Goal: Communication & Community: Share content

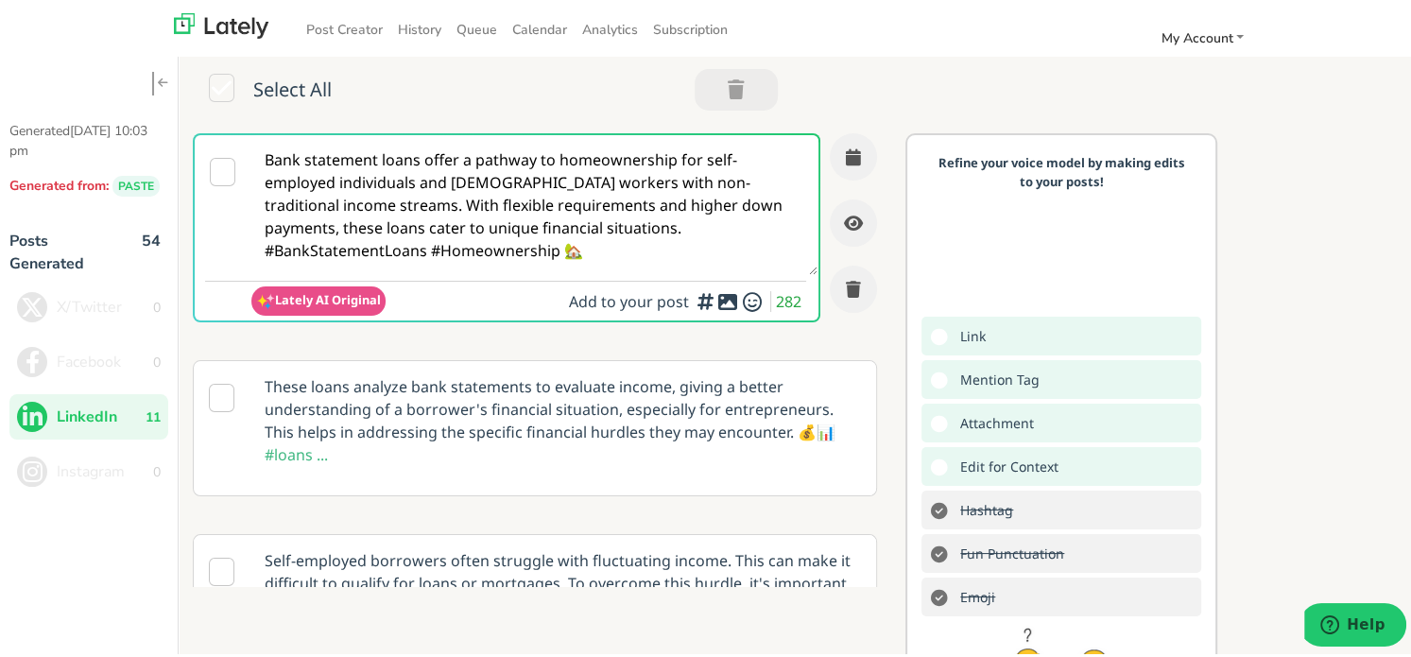
click at [663, 227] on textarea "Bank statement loans offer a pathway to homeownership for self-employed individ…" at bounding box center [534, 202] width 567 height 140
click at [401, 27] on link "History" at bounding box center [419, 26] width 59 height 31
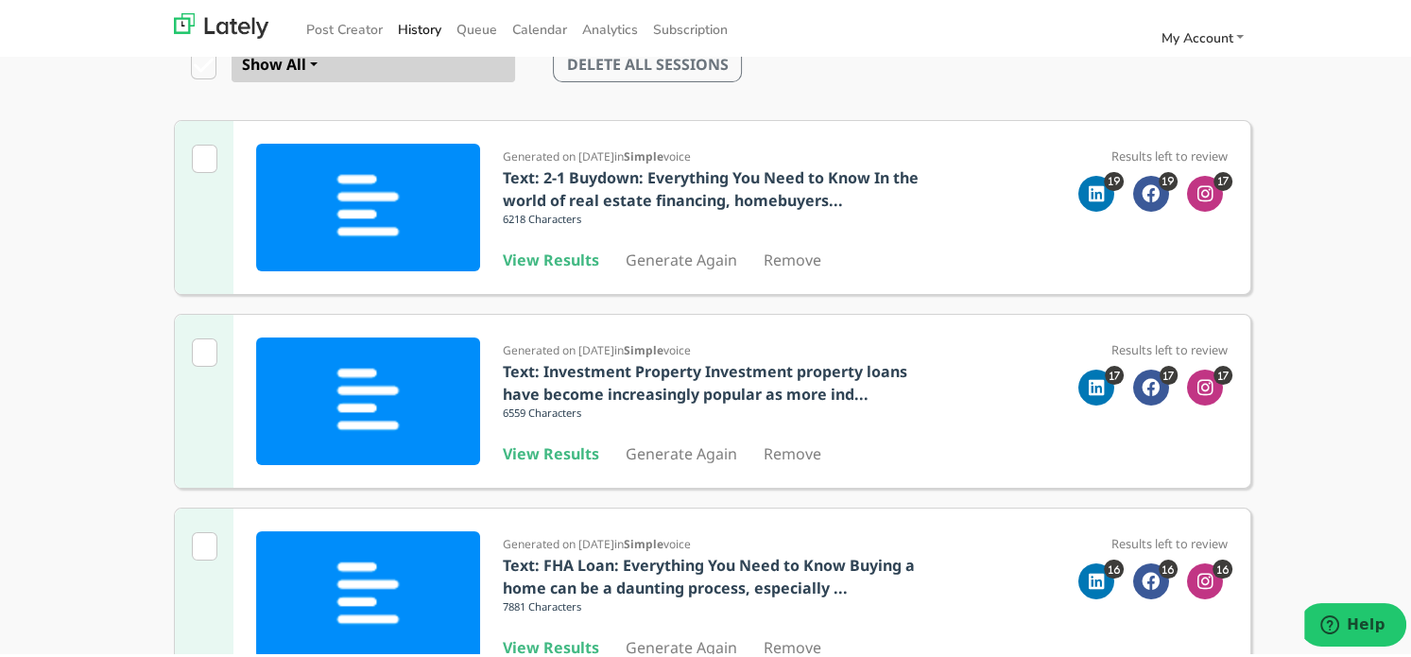
scroll to position [189, 0]
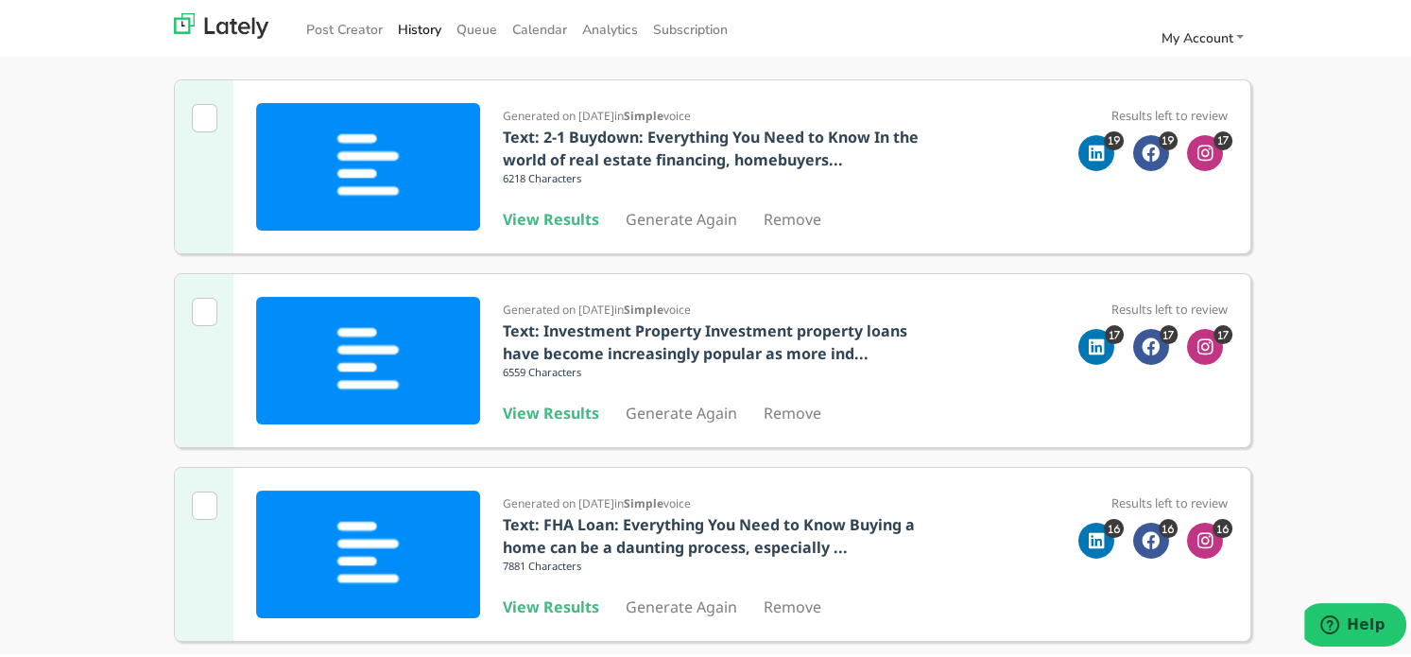
click at [1248, 319] on div "Generated on [DATE] in Simple voice Text: Investment Property Investment proper…" at bounding box center [713, 367] width 1106 height 194
click at [548, 223] on b "View Results" at bounding box center [551, 216] width 96 height 21
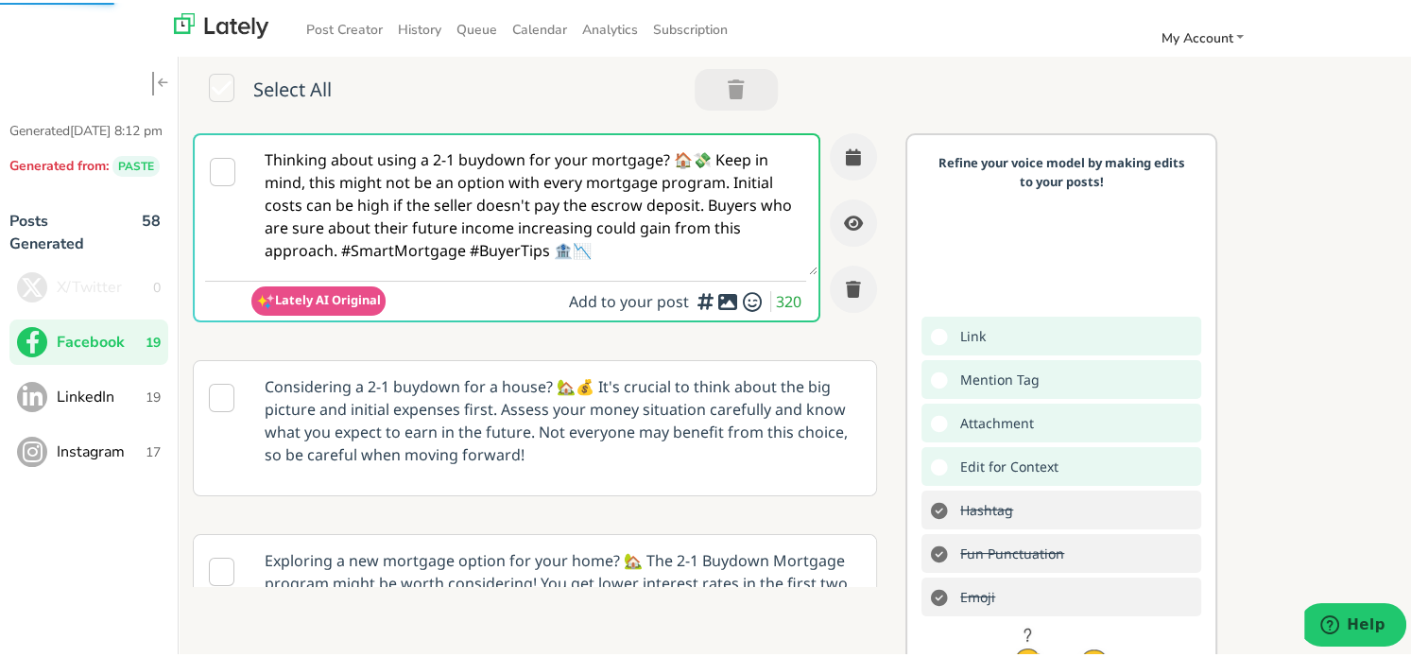
click at [632, 188] on textarea "Thinking about using a 2-1 buydown for your mortgage? 🏠💸 Keep in mind, this mig…" at bounding box center [534, 202] width 567 height 140
click at [100, 405] on span "LinkedIn" at bounding box center [101, 394] width 89 height 23
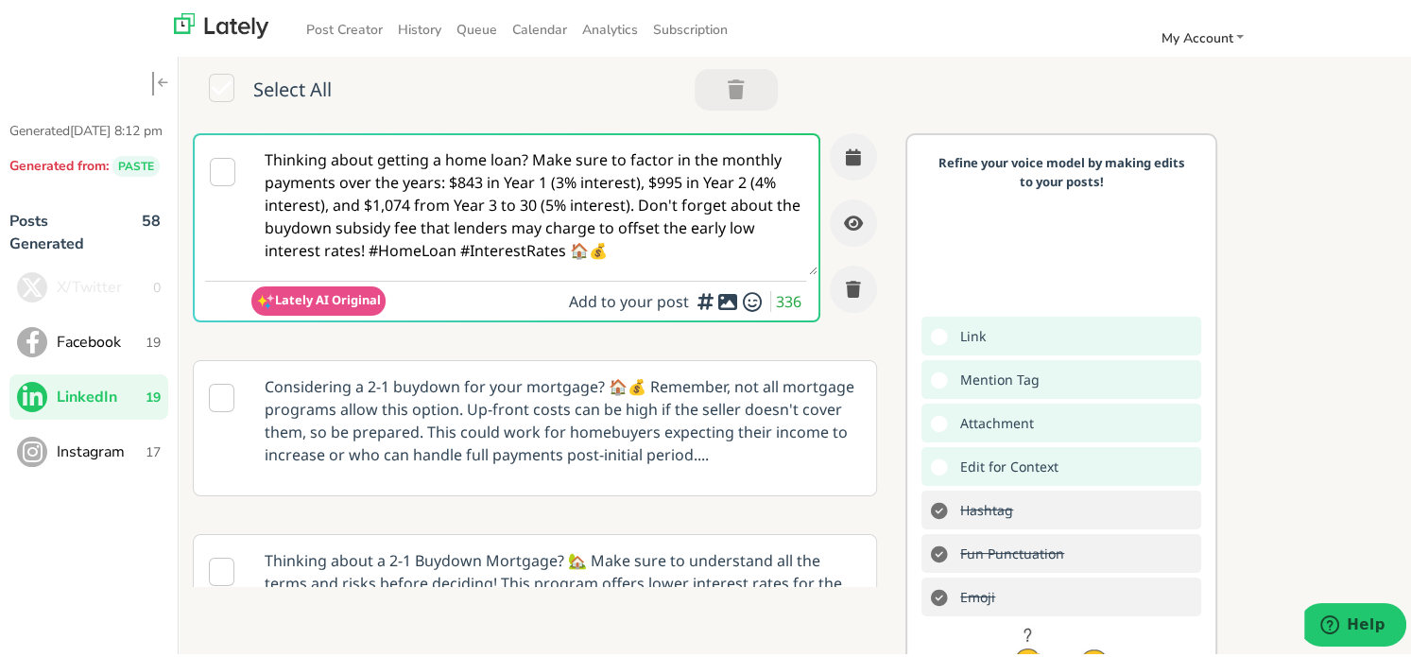
click at [641, 249] on textarea "Thinking about getting a home loan? Make sure to factor in the monthly payments…" at bounding box center [534, 202] width 567 height 140
click at [104, 460] on span "Instagram" at bounding box center [101, 449] width 89 height 23
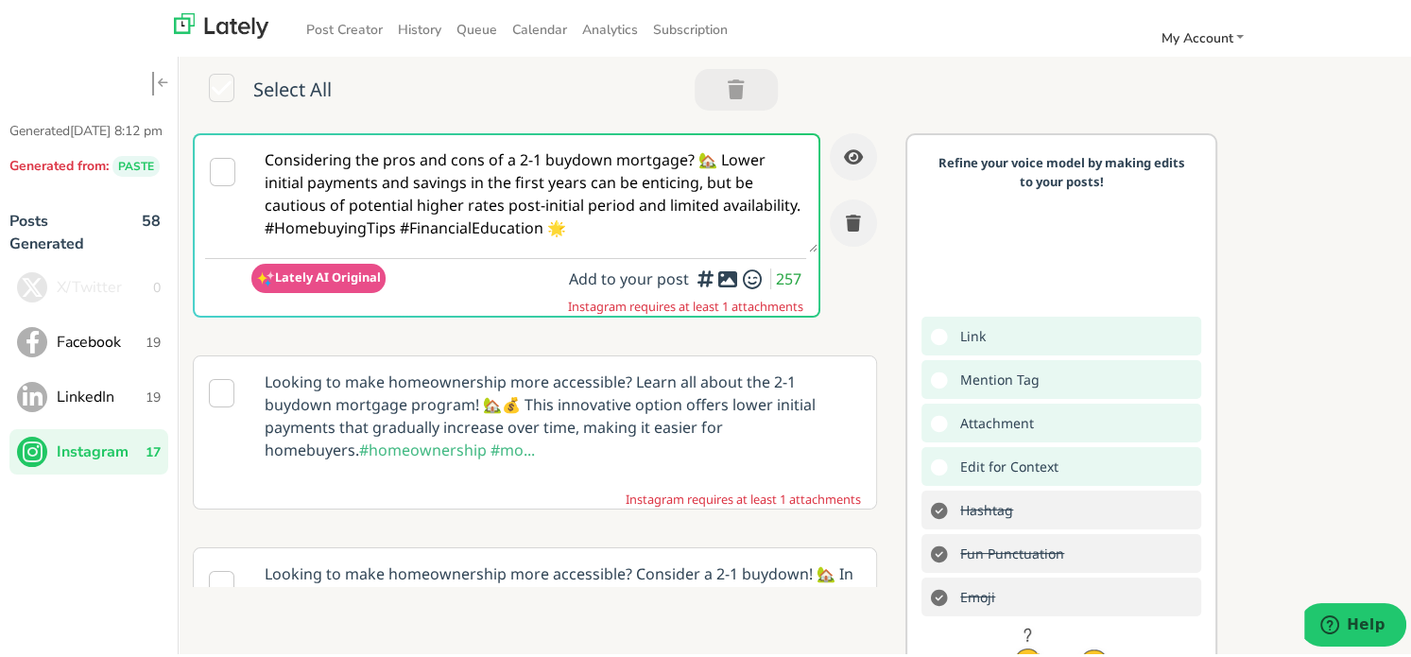
click at [439, 173] on textarea "Considering the pros and cons of a 2-1 buydown mortgage? 🏡 Lower initial paymen…" at bounding box center [534, 190] width 567 height 117
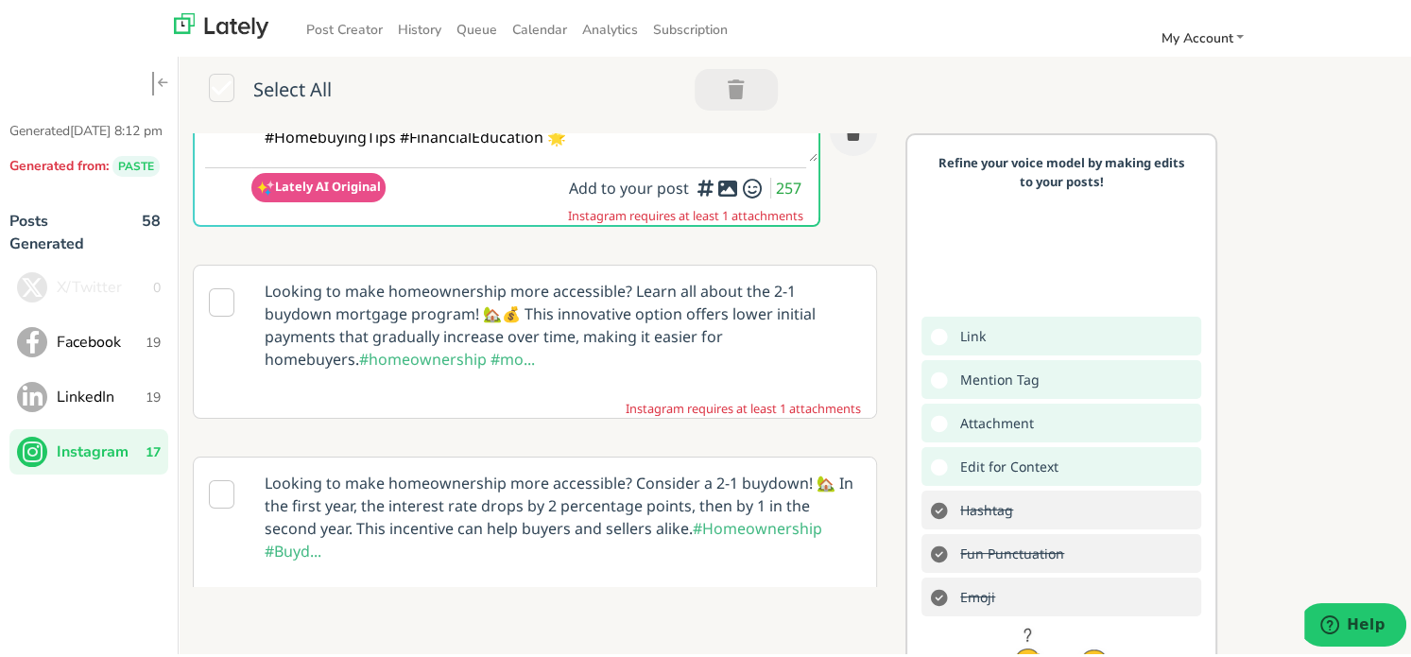
scroll to position [189, 0]
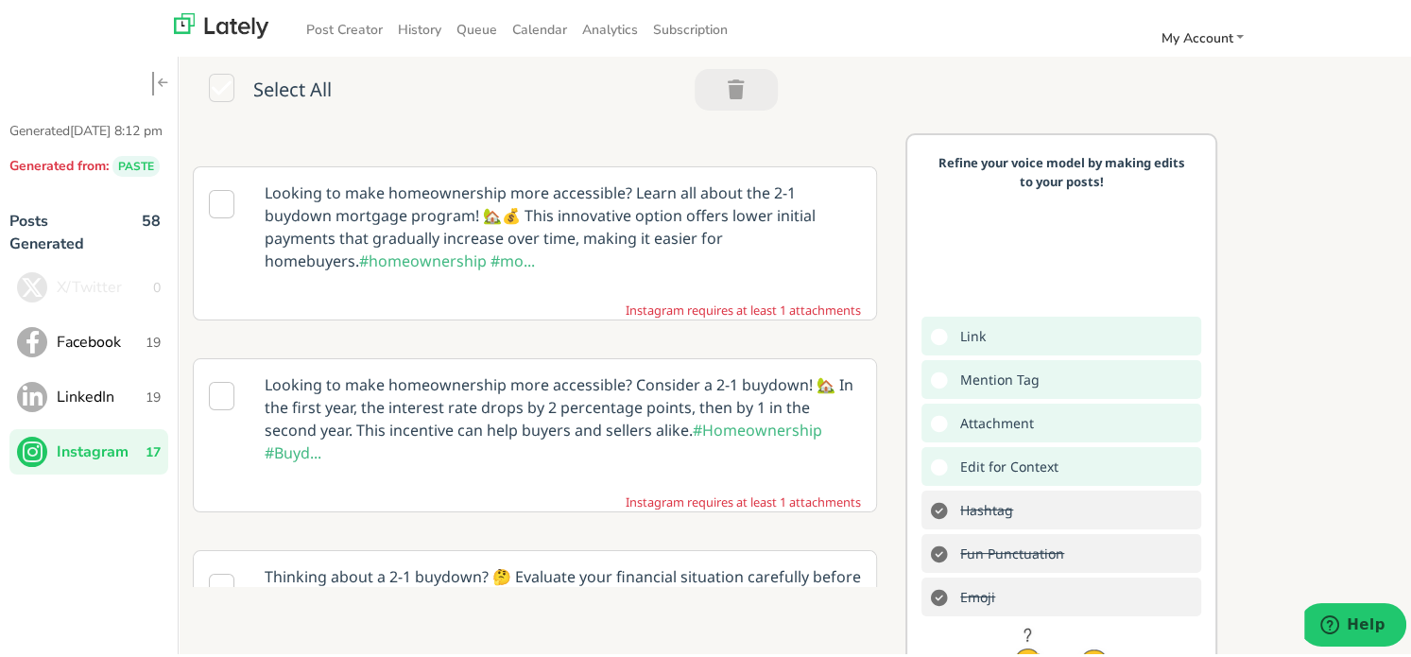
click at [84, 362] on button "Facebook 19" at bounding box center [88, 339] width 159 height 45
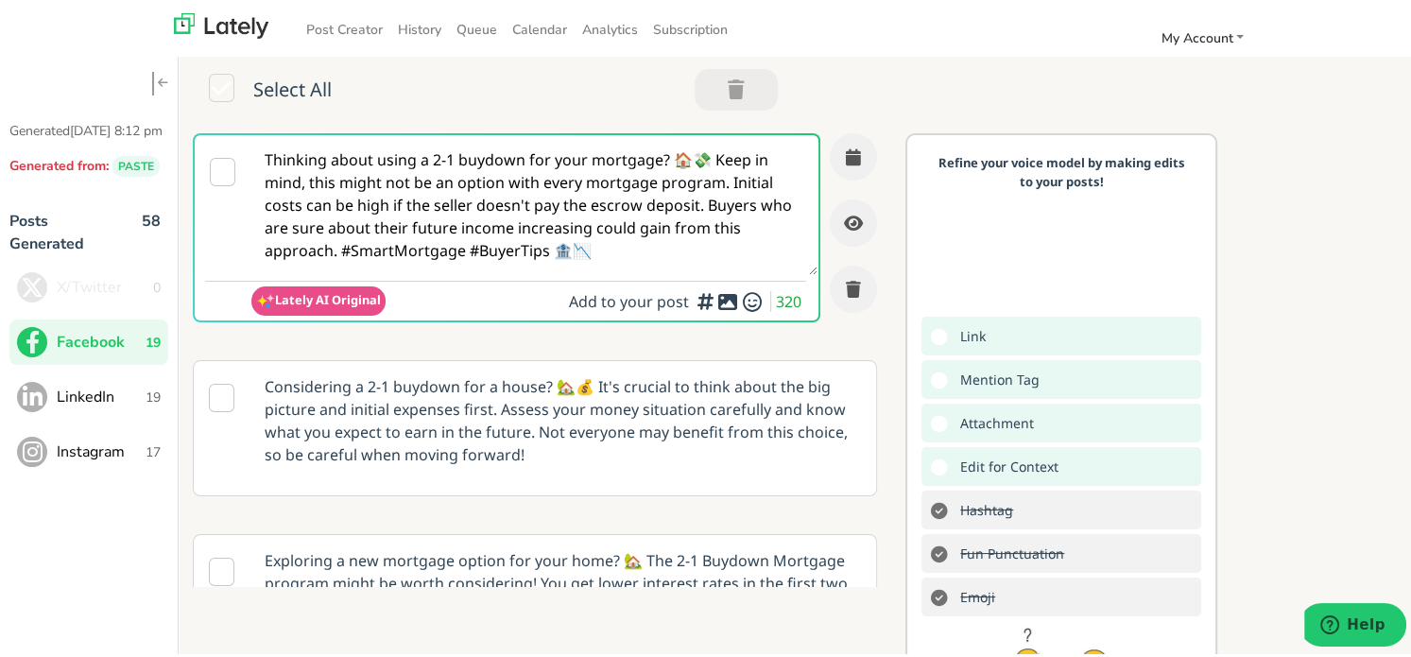
scroll to position [0, 0]
click at [278, 212] on textarea "Thinking about using a 2-1 buydown for your mortgage? 🏠💸 Keep in mind, this mig…" at bounding box center [534, 202] width 567 height 140
paste textarea "@everyone Thinking about making your first years in a home more affordable? 🏡 A…"
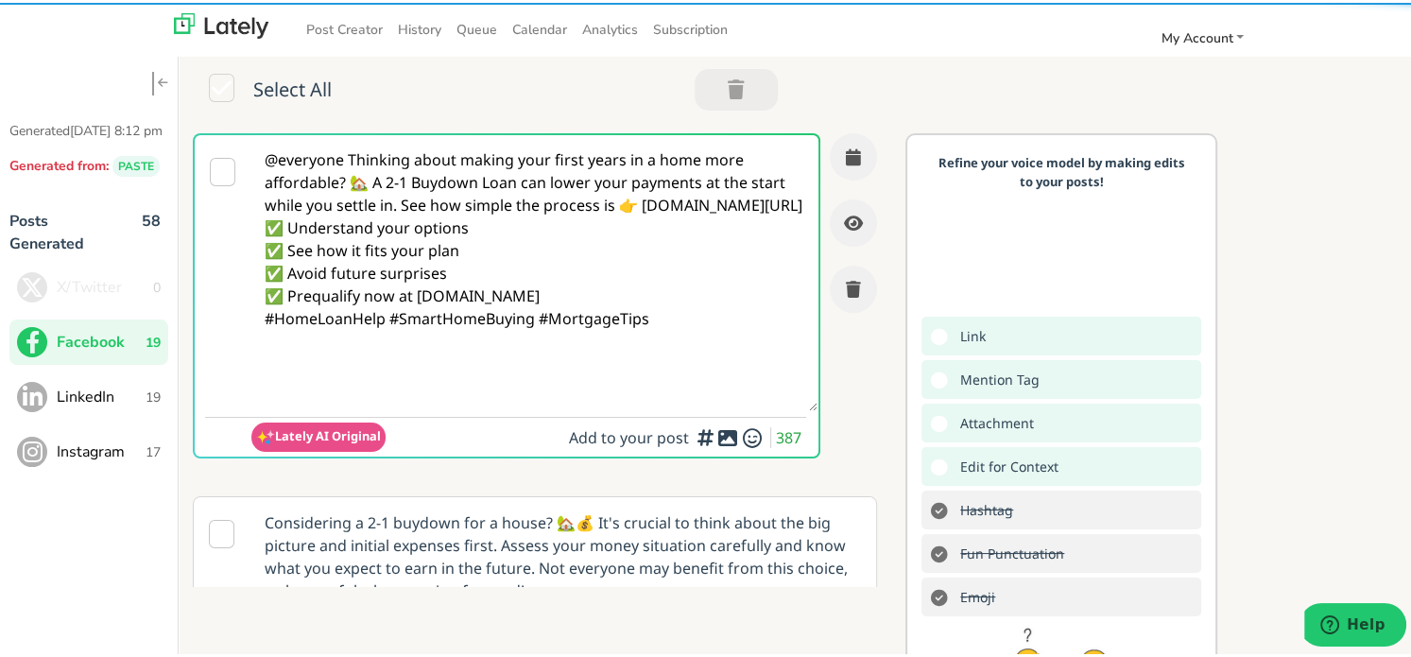
click at [350, 162] on textarea "@everyone Thinking about making your first years in a home more affordable? 🏡 A…" at bounding box center [534, 270] width 567 height 276
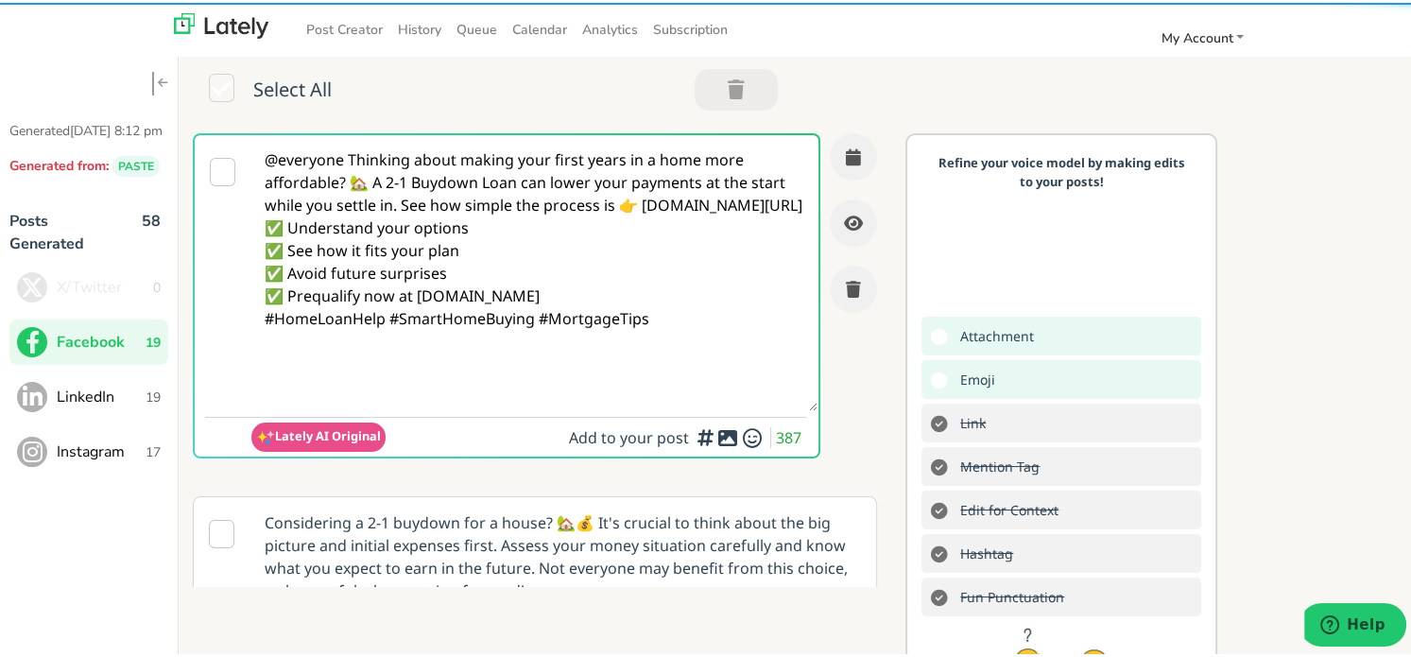
click at [347, 161] on textarea "@everyone Thinking about making your first years in a home more affordable? 🏡 A…" at bounding box center [534, 270] width 567 height 276
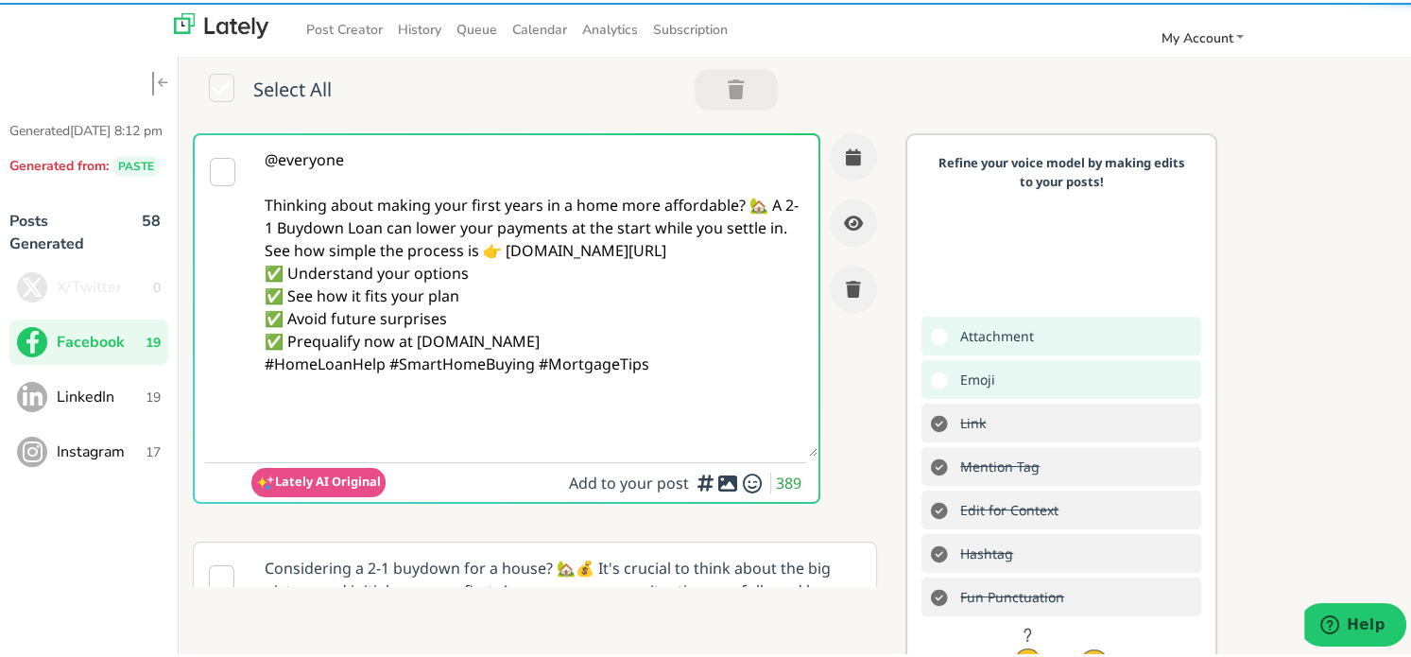
click at [767, 206] on textarea "@everyone Thinking about making your first years in a home more affordable? 🏡 A…" at bounding box center [534, 292] width 567 height 321
click at [748, 201] on textarea "@everyone Thinking about making your first years in a home more affordable? 🏡 A…" at bounding box center [534, 292] width 567 height 321
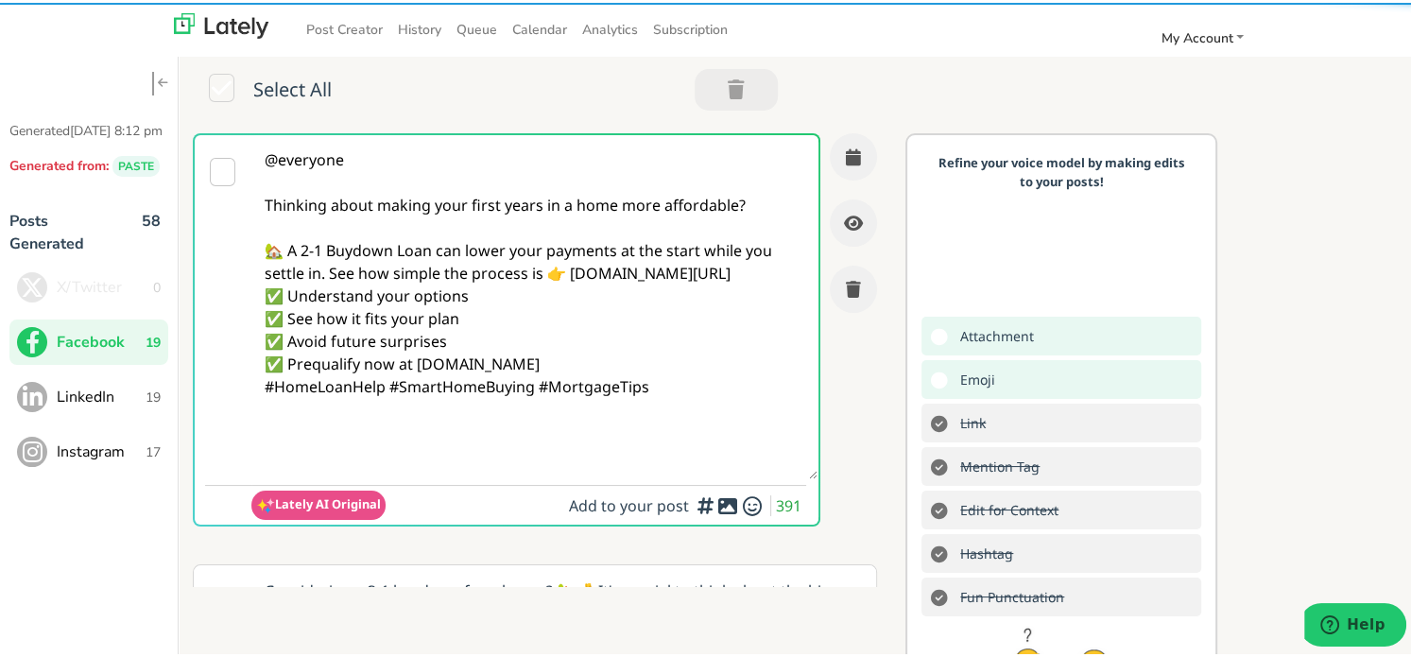
click at [331, 269] on textarea "@everyone Thinking about making your first years in a home more affordable? 🏡 A…" at bounding box center [534, 304] width 567 height 344
click at [329, 271] on textarea "@everyone Thinking about making your first years in a home more affordable? 🏡 A…" at bounding box center [534, 304] width 567 height 344
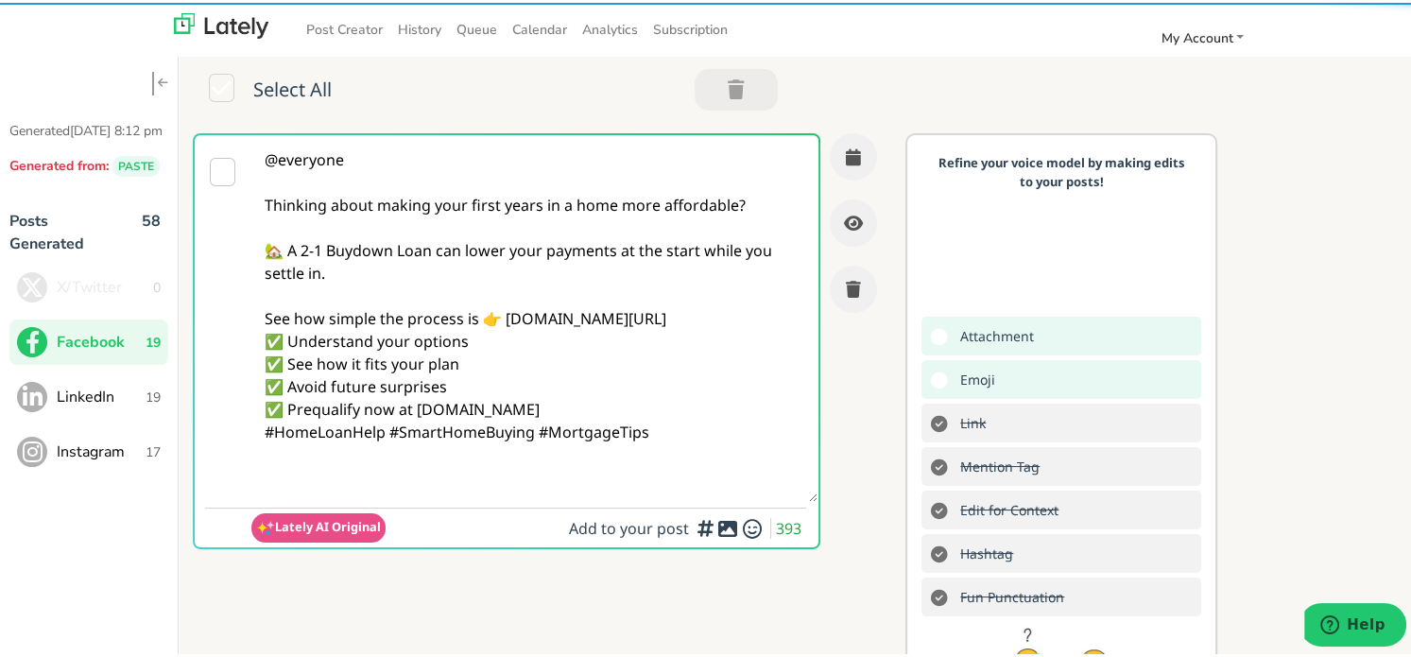
click at [557, 343] on textarea "@everyone Thinking about making your first years in a home more affordable? 🏡 A…" at bounding box center [534, 315] width 567 height 367
drag, startPoint x: 775, startPoint y: 318, endPoint x: 764, endPoint y: 325, distance: 13.6
click at [774, 317] on textarea "@everyone Thinking about making your first years in a home more affordable? 🏡 A…" at bounding box center [534, 315] width 567 height 367
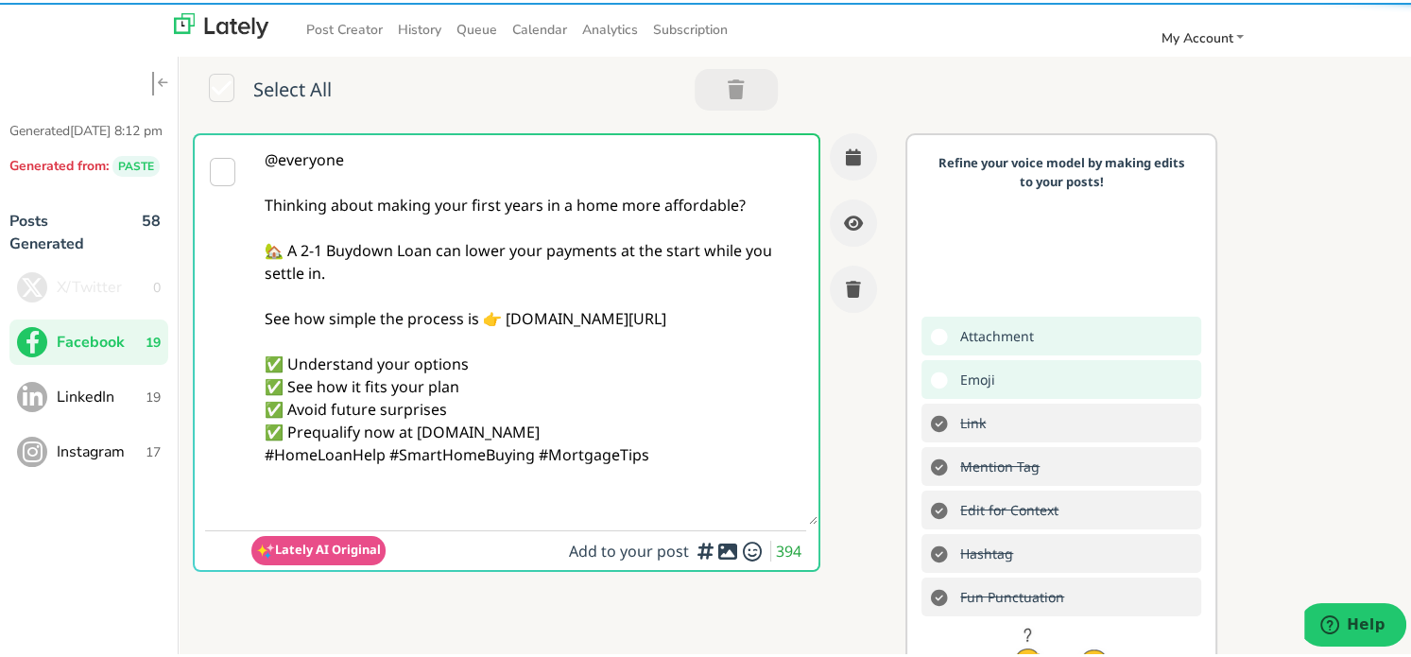
click at [612, 434] on textarea "@everyone Thinking about making your first years in a home more affordable? 🏡 A…" at bounding box center [534, 326] width 567 height 389
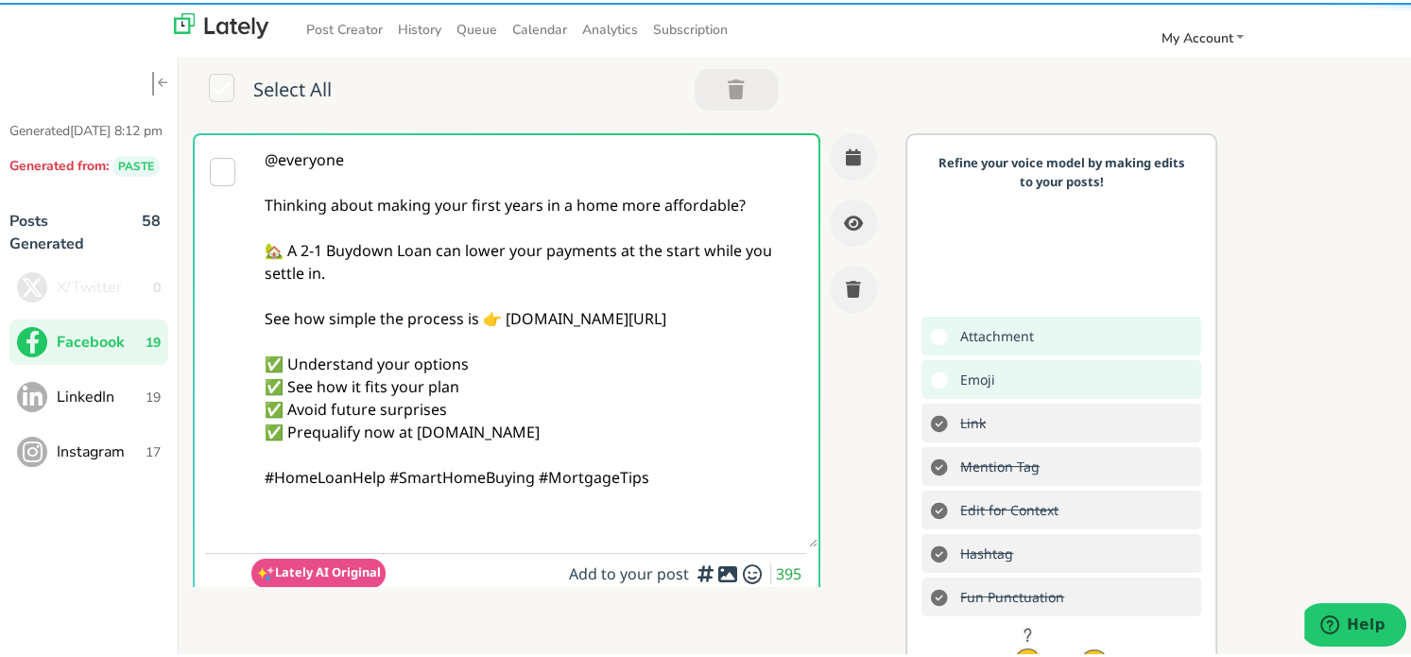
click at [389, 472] on textarea "@everyone Thinking about making your first years in a home more affordable? 🏡 A…" at bounding box center [534, 338] width 567 height 412
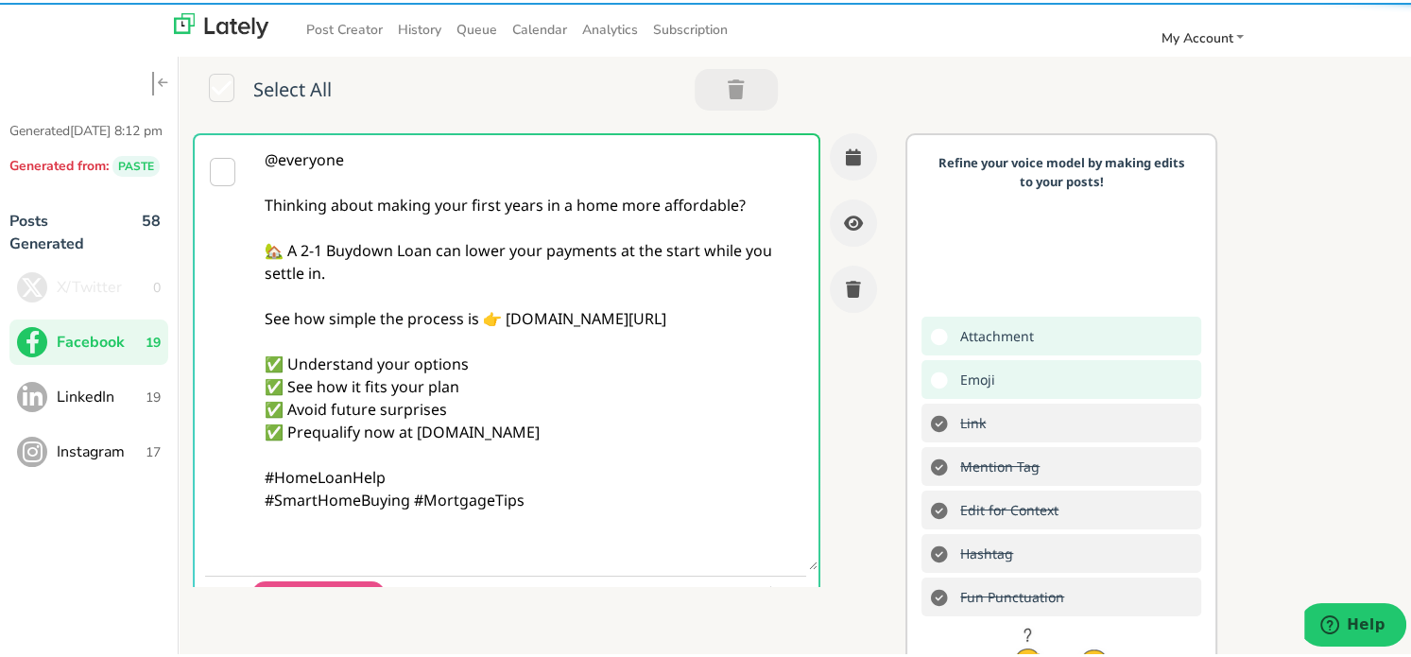
click at [457, 546] on textarea "@everyone Thinking about making your first years in a home more affordable? 🏡 A…" at bounding box center [534, 349] width 567 height 435
paste textarea "Follow Us On Our Social Media Platforms! Facebook: [URL][DOMAIN_NAME] LinkedIn:…"
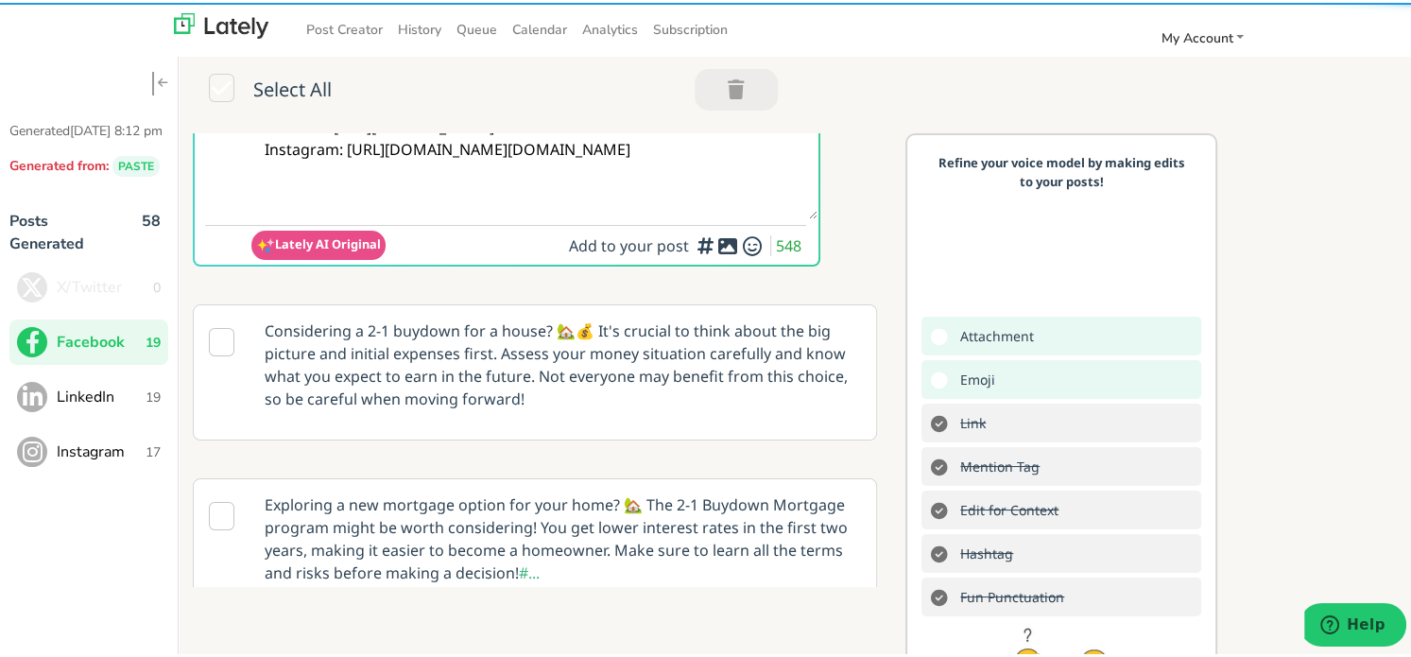
scroll to position [387, 0]
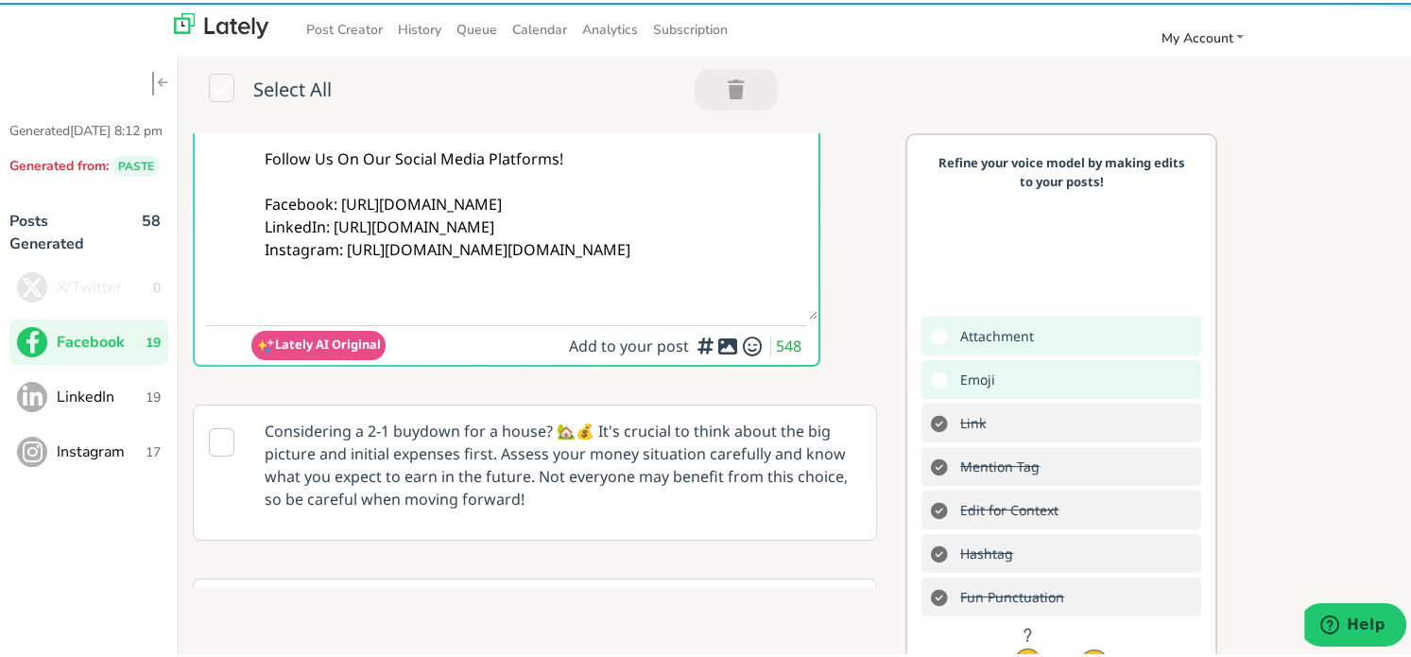
type textarea "@everyone Thinking about making your first years in a home more affordable? 🏡 A…"
click at [706, 337] on div at bounding box center [705, 339] width 12 height 6
click at [716, 344] on icon at bounding box center [727, 343] width 23 height 1
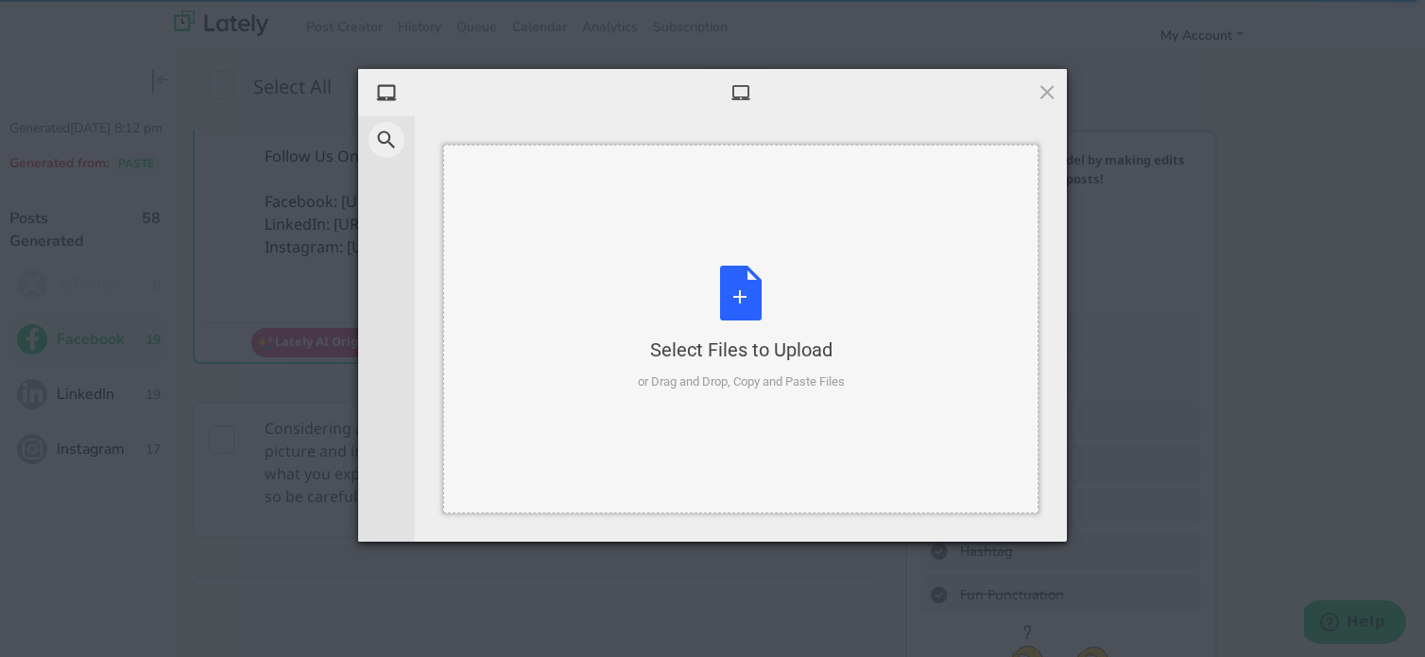
click at [705, 317] on div "Select Files to Upload or Drag and Drop, Copy and Paste Files" at bounding box center [741, 329] width 207 height 126
click at [782, 244] on div "Select Files to Upload or Drag and Drop, Copy and Paste Files" at bounding box center [740, 329] width 595 height 369
click at [741, 270] on div "Select Files to Upload or Drag and Drop, Copy and Paste Files" at bounding box center [741, 329] width 207 height 126
click at [876, 311] on div "Select Files to Upload or Drag and Drop, Copy and Paste Files" at bounding box center [740, 329] width 595 height 369
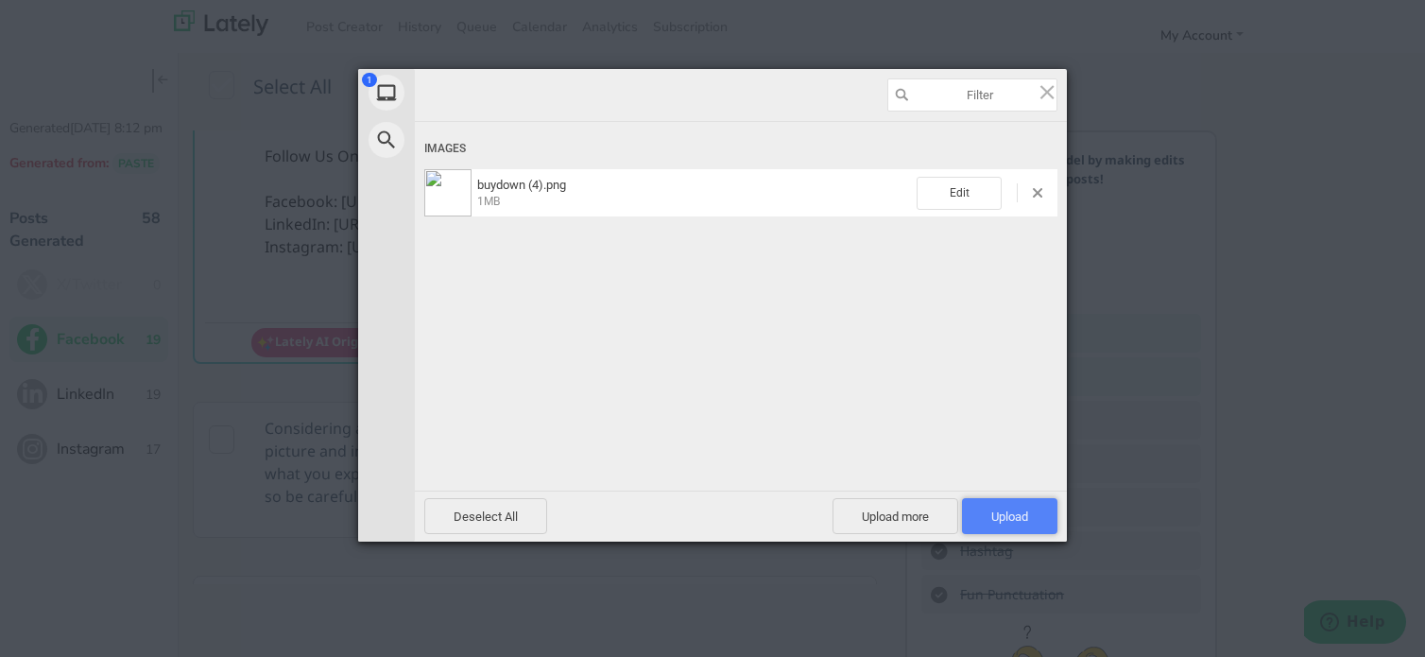
click at [1013, 521] on span "Upload 1" at bounding box center [1010, 516] width 37 height 14
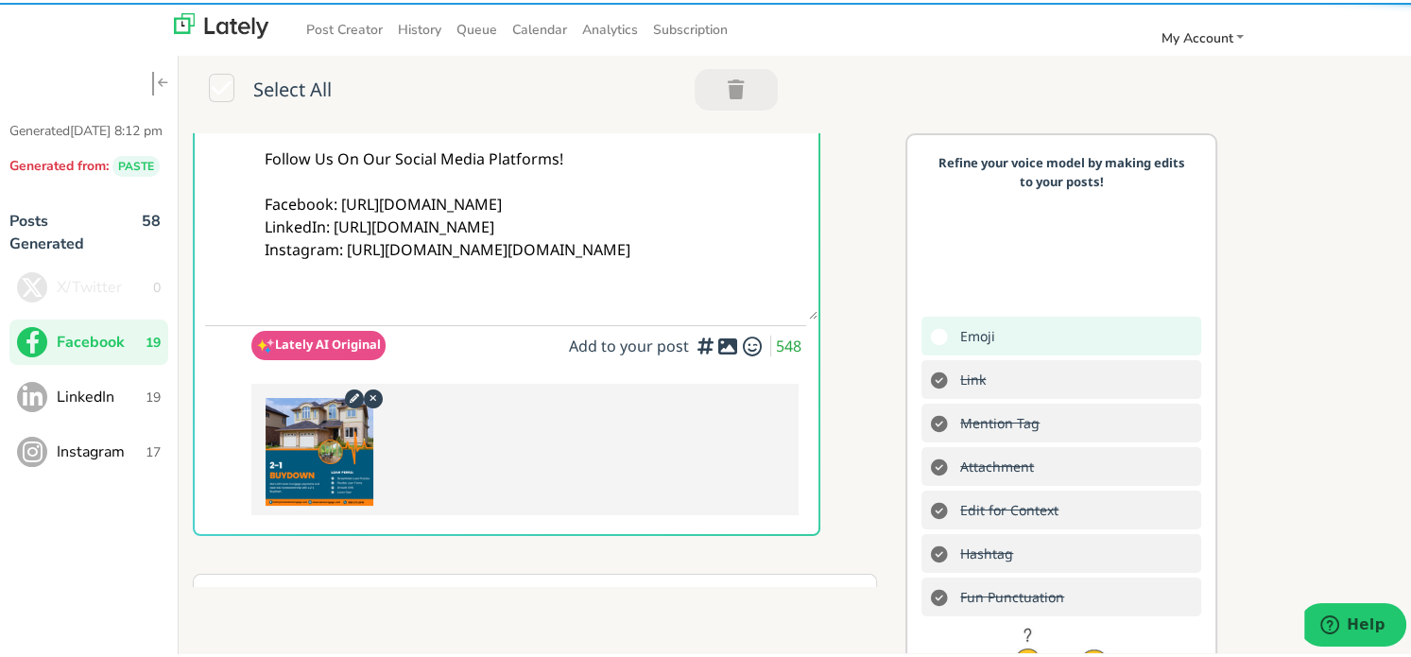
scroll to position [0, 0]
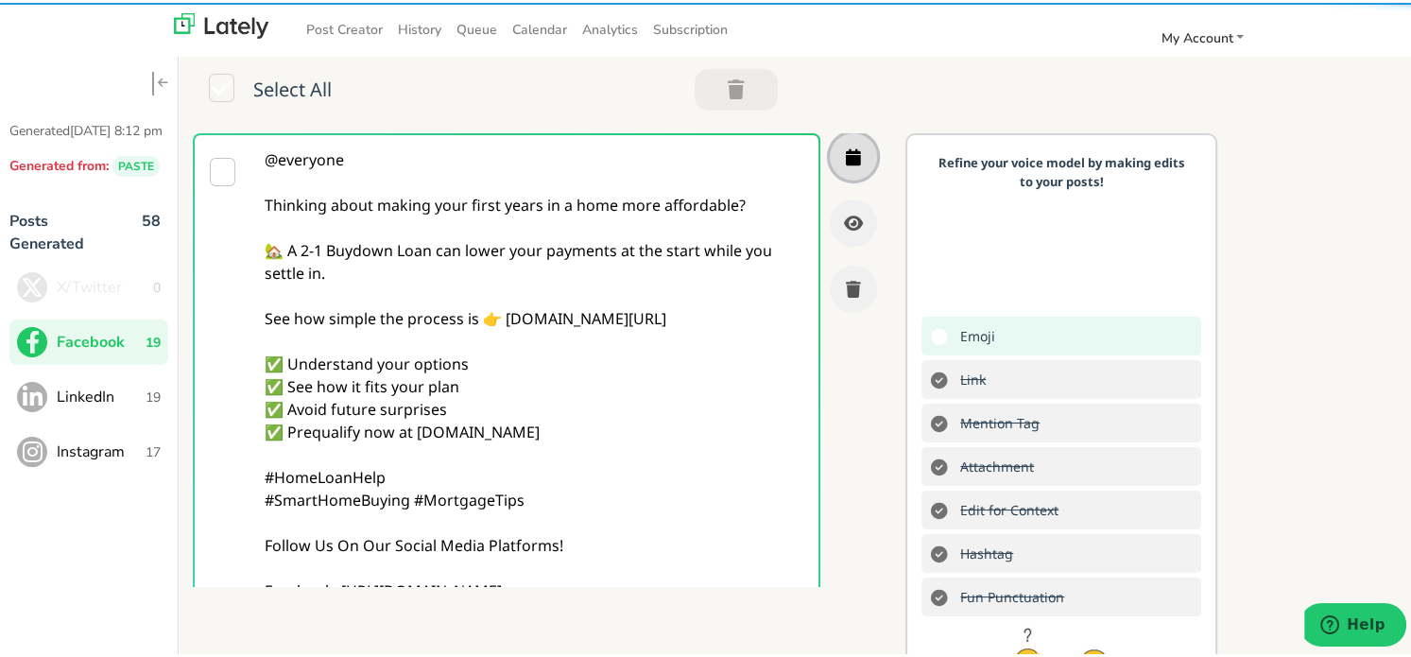
click at [830, 152] on button "button" at bounding box center [853, 153] width 47 height 47
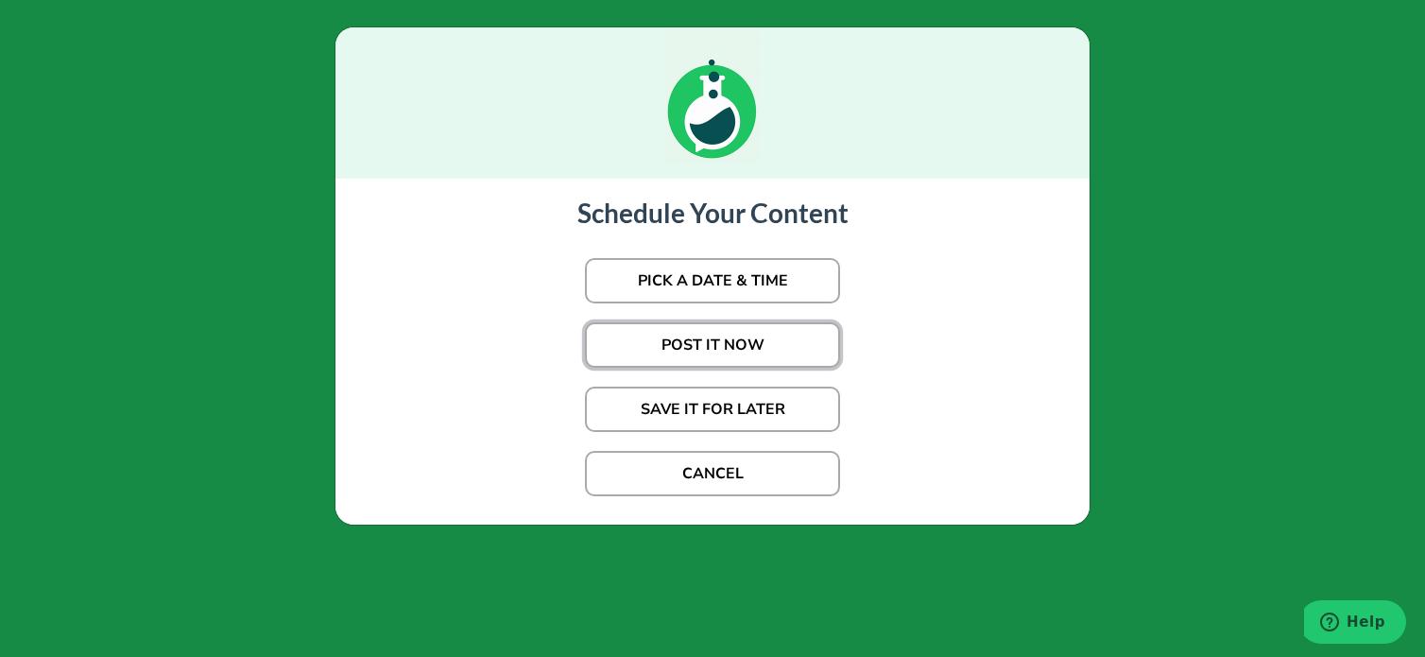
click at [799, 332] on button "POST IT NOW" at bounding box center [712, 344] width 255 height 45
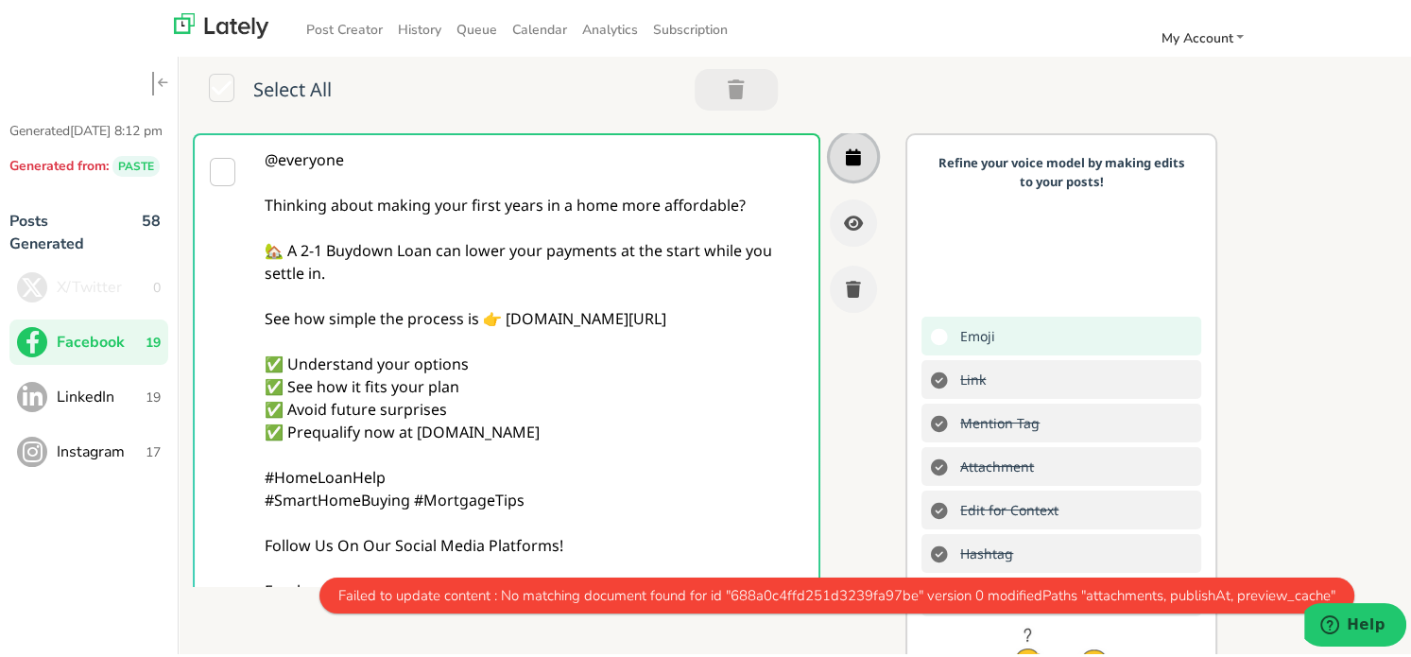
click at [846, 162] on icon "button" at bounding box center [853, 154] width 15 height 17
click at [93, 405] on span "LinkedIn" at bounding box center [101, 394] width 89 height 23
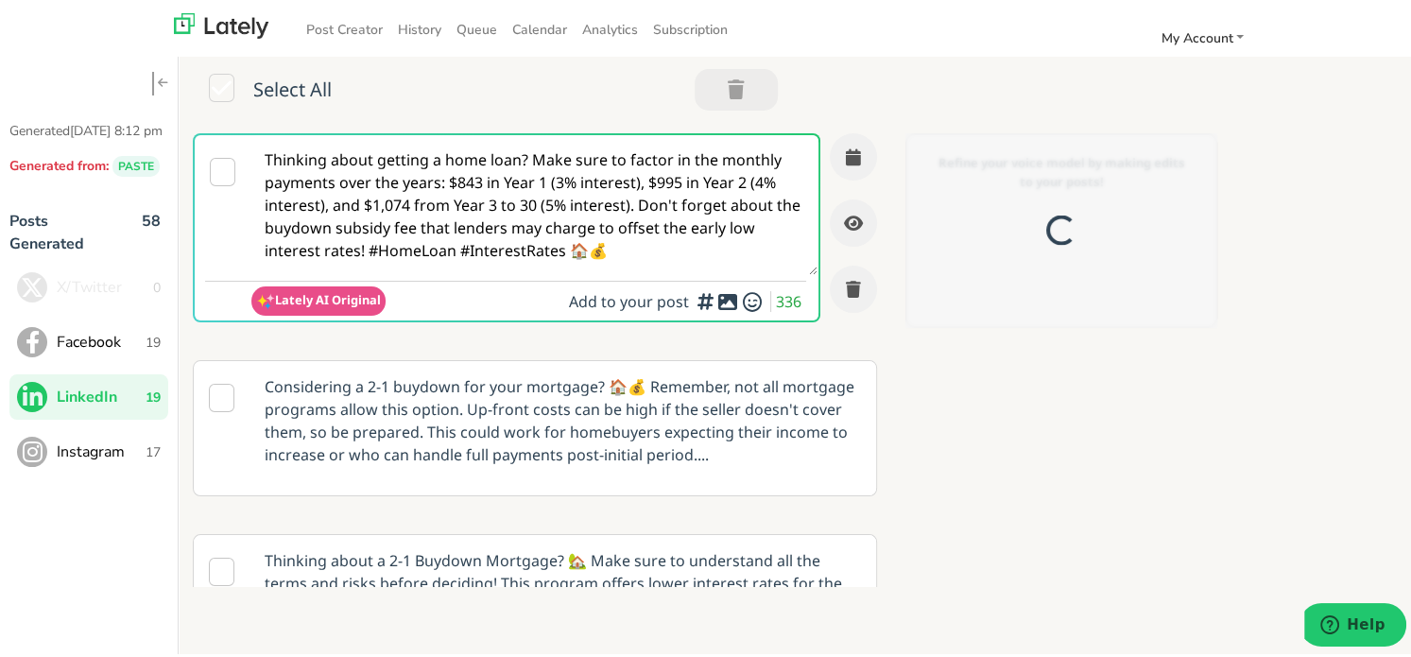
click at [498, 271] on textarea "Thinking about getting a home loan? Make sure to factor in the monthly payments…" at bounding box center [534, 202] width 567 height 140
click at [494, 223] on textarea "Thinking about getting a home loan? Make sure to factor in the monthly payments…" at bounding box center [534, 202] width 567 height 140
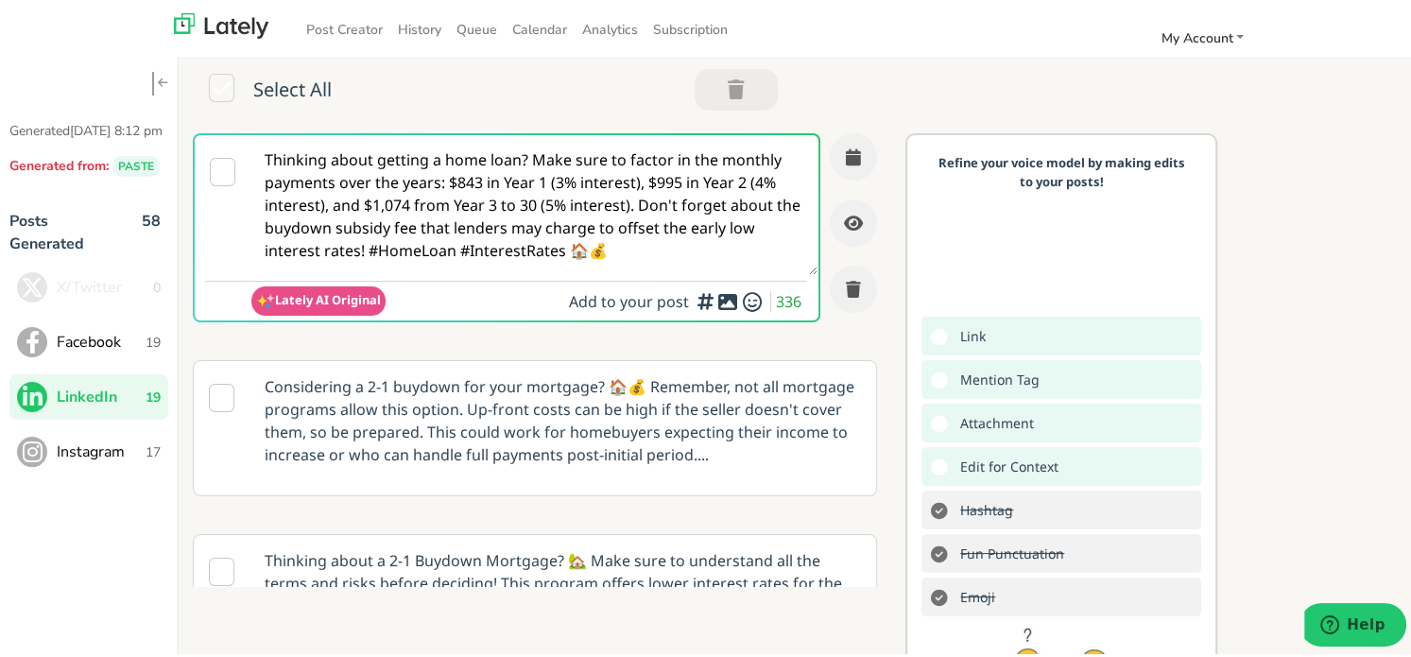
paste textarea "@linkedinmembers Want to ease into homeownership? A 2-1 Buydown Loan offers red…"
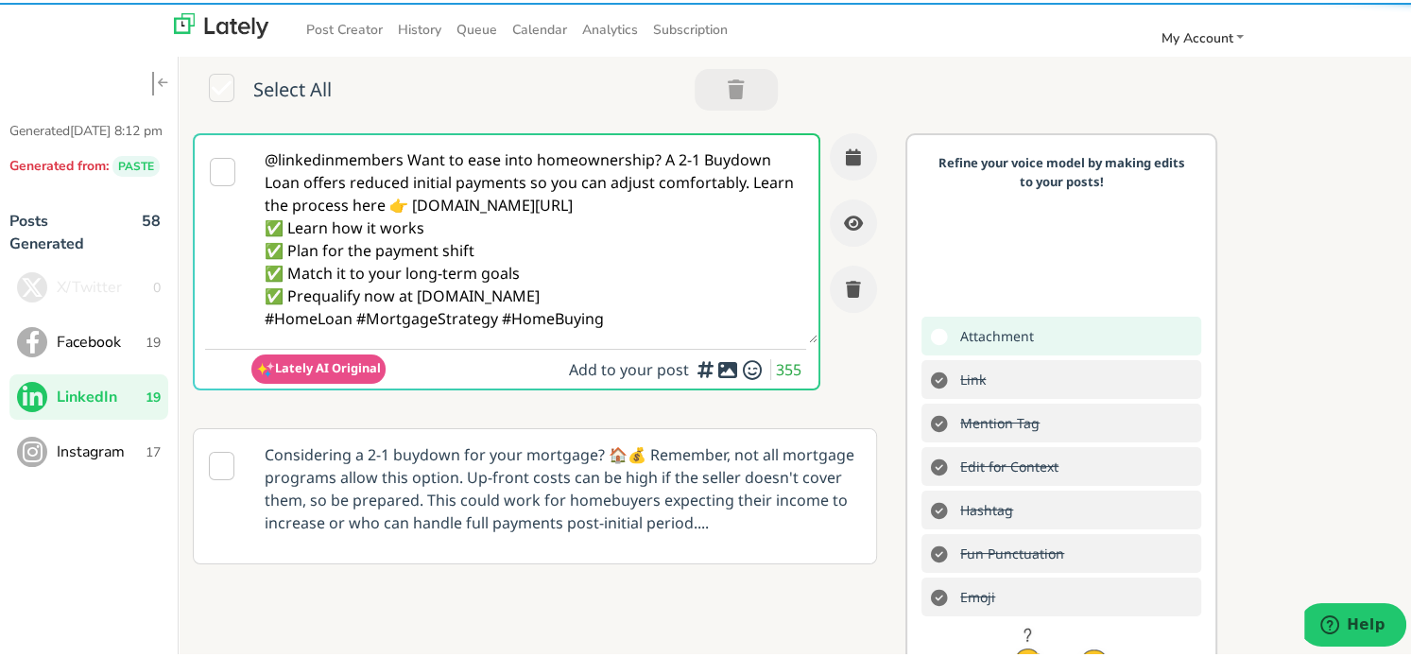
click at [406, 158] on textarea "@linkedinmembers Want to ease into homeownership? A 2-1 Buydown Loan offers red…" at bounding box center [534, 236] width 567 height 208
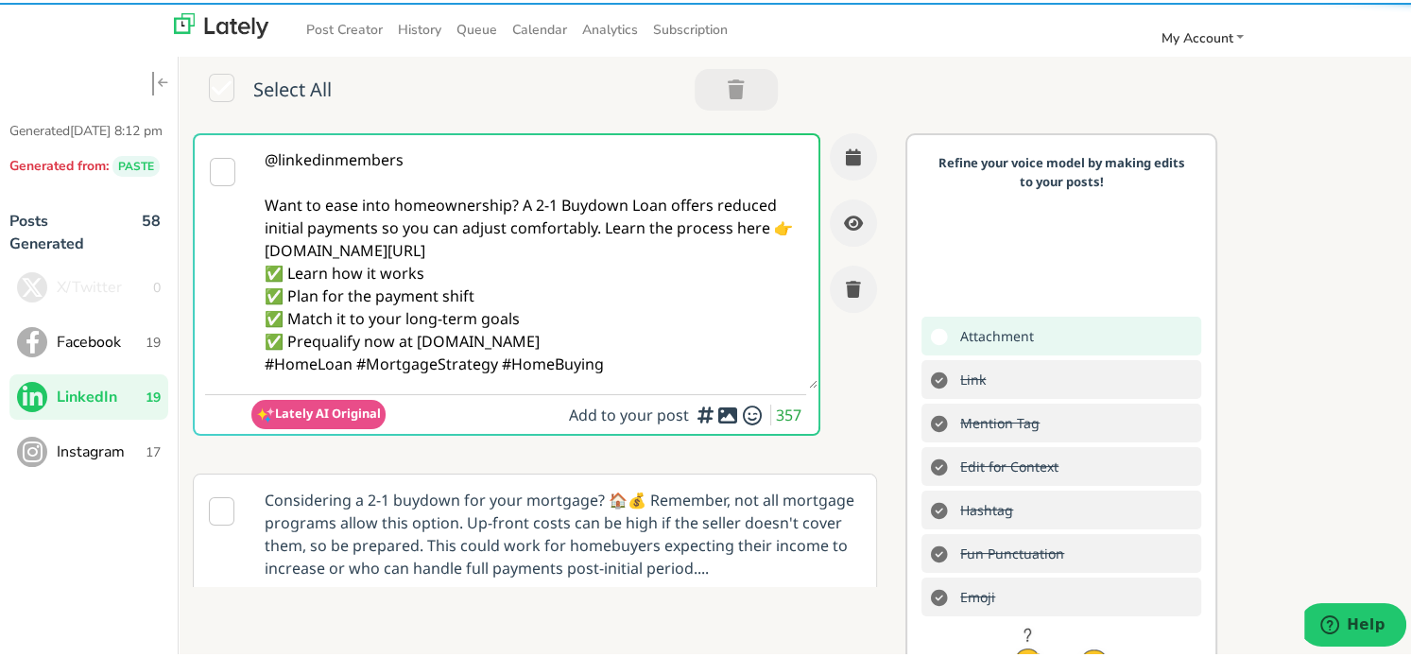
click at [524, 200] on textarea "@linkedinmembers Want to ease into homeownership? A 2-1 Buydown Loan offers red…" at bounding box center [534, 258] width 567 height 253
click at [515, 203] on textarea "@linkedinmembers Want to ease into homeownership? A 2-1 Buydown Loan offers red…" at bounding box center [534, 258] width 567 height 253
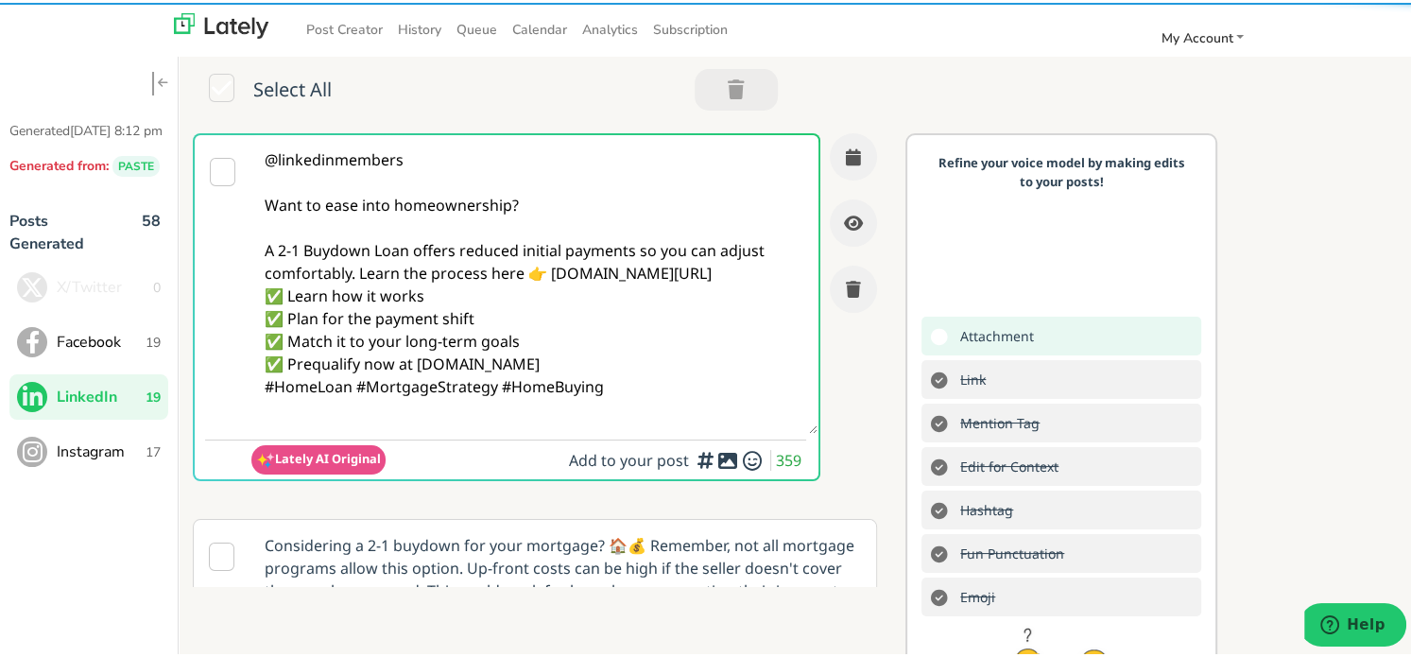
click at [358, 271] on textarea "@linkedinmembers Want to ease into homeownership? A 2-1 Buydown Loan offers red…" at bounding box center [534, 281] width 567 height 299
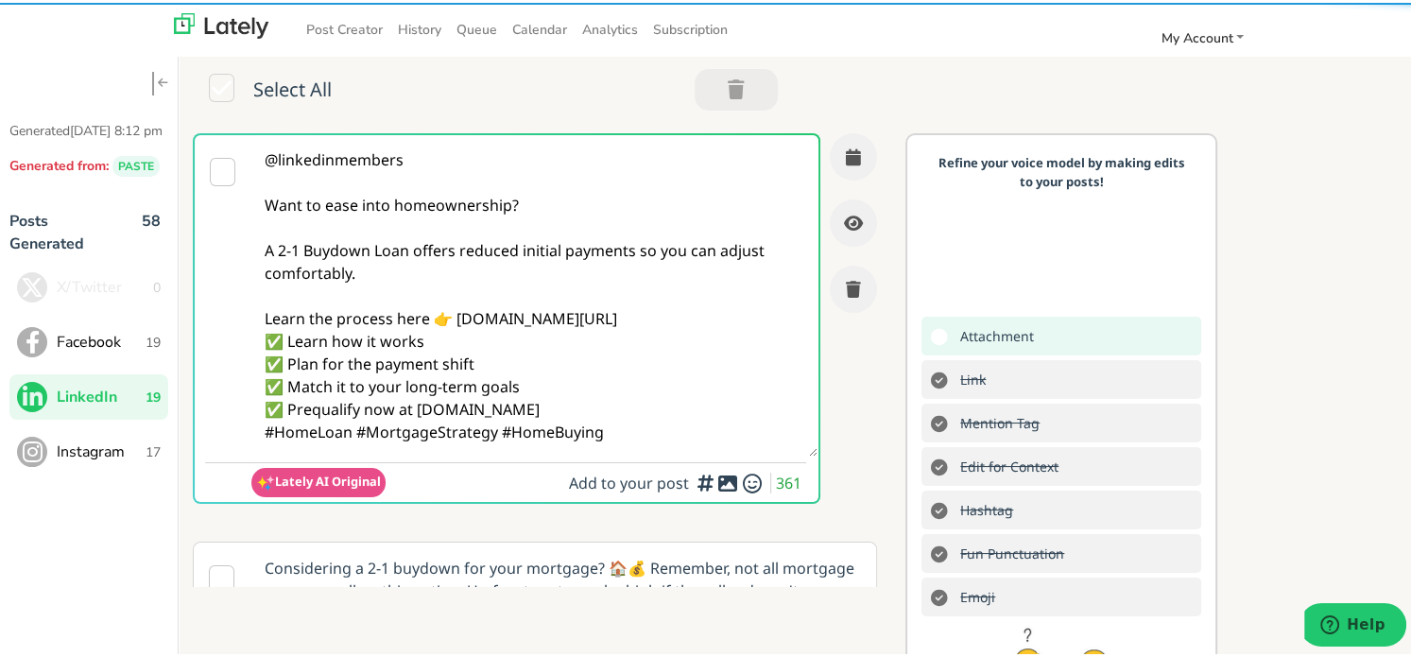
click at [708, 310] on textarea "@linkedinmembers Want to ease into homeownership? A 2-1 Buydown Loan offers red…" at bounding box center [534, 292] width 567 height 321
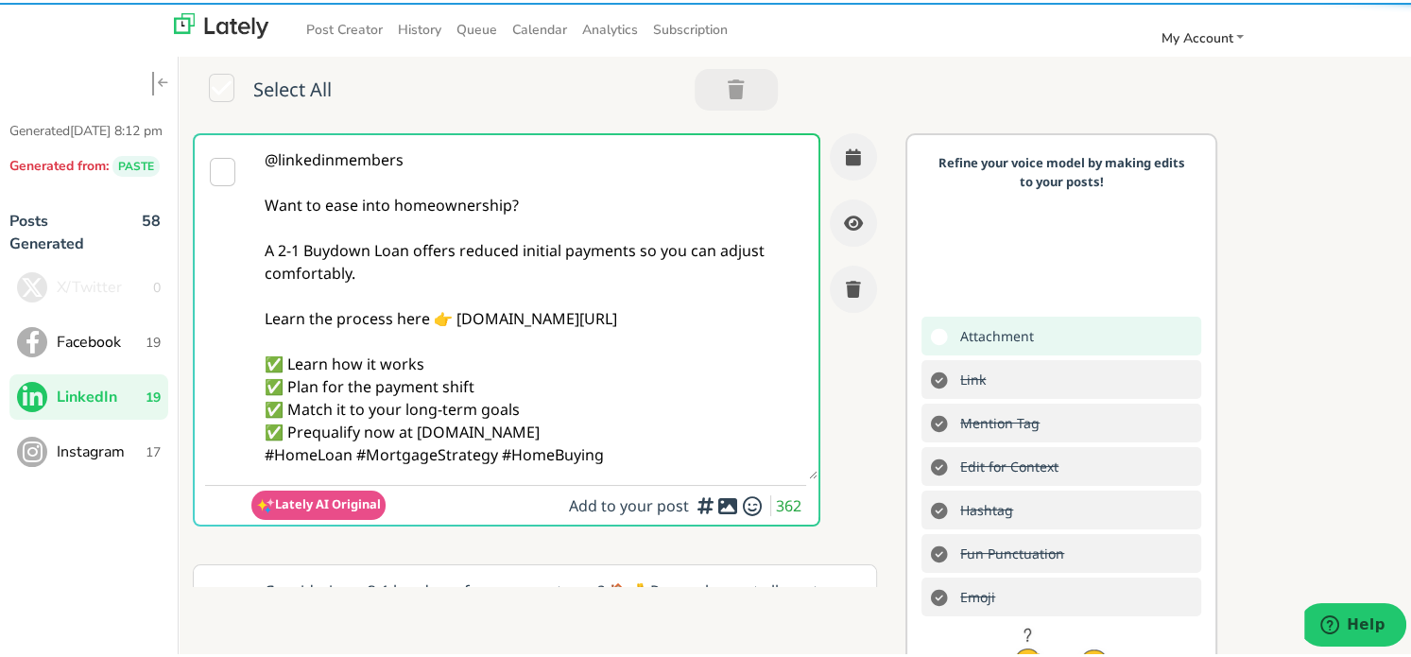
click at [601, 431] on textarea "@linkedinmembers Want to ease into homeownership? A 2-1 Buydown Loan offers red…" at bounding box center [534, 304] width 567 height 344
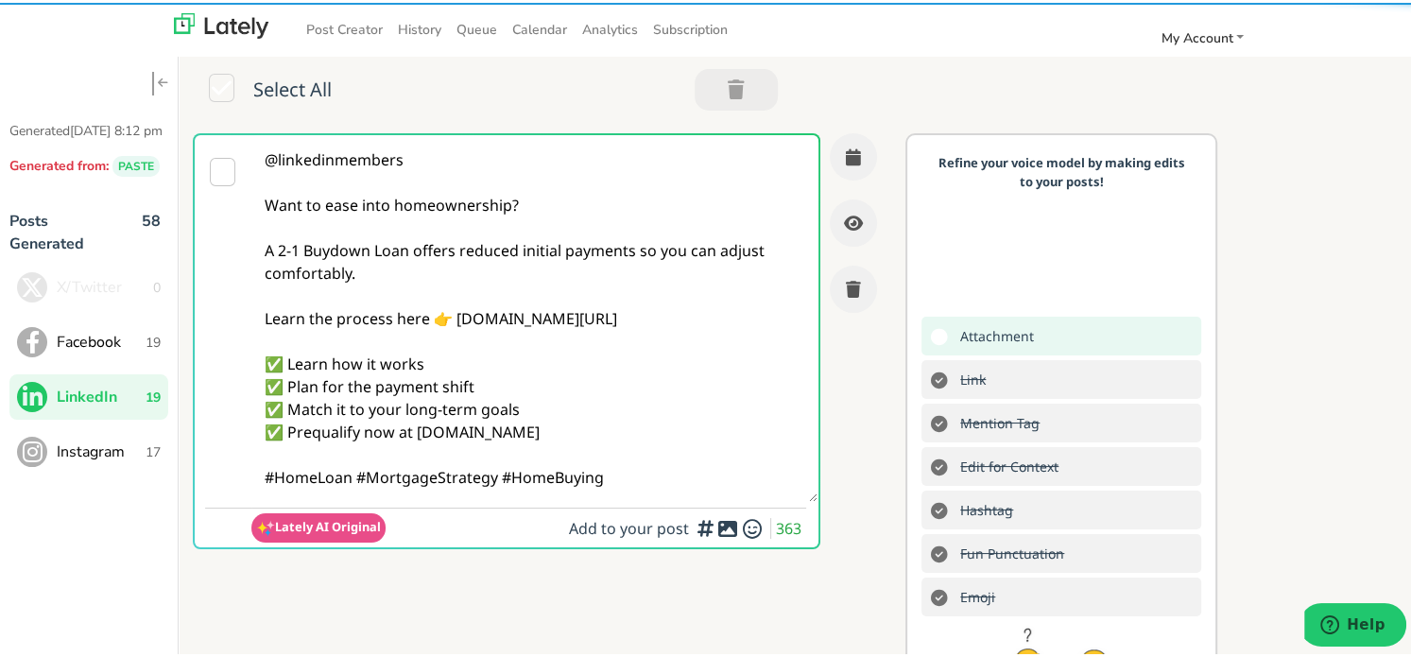
click at [359, 472] on textarea "@linkedinmembers Want to ease into homeownership? A 2-1 Buydown Loan offers red…" at bounding box center [534, 315] width 567 height 367
click at [356, 478] on textarea "@linkedinmembers Want to ease into homeownership? A 2-1 Buydown Loan offers red…" at bounding box center [534, 315] width 567 height 367
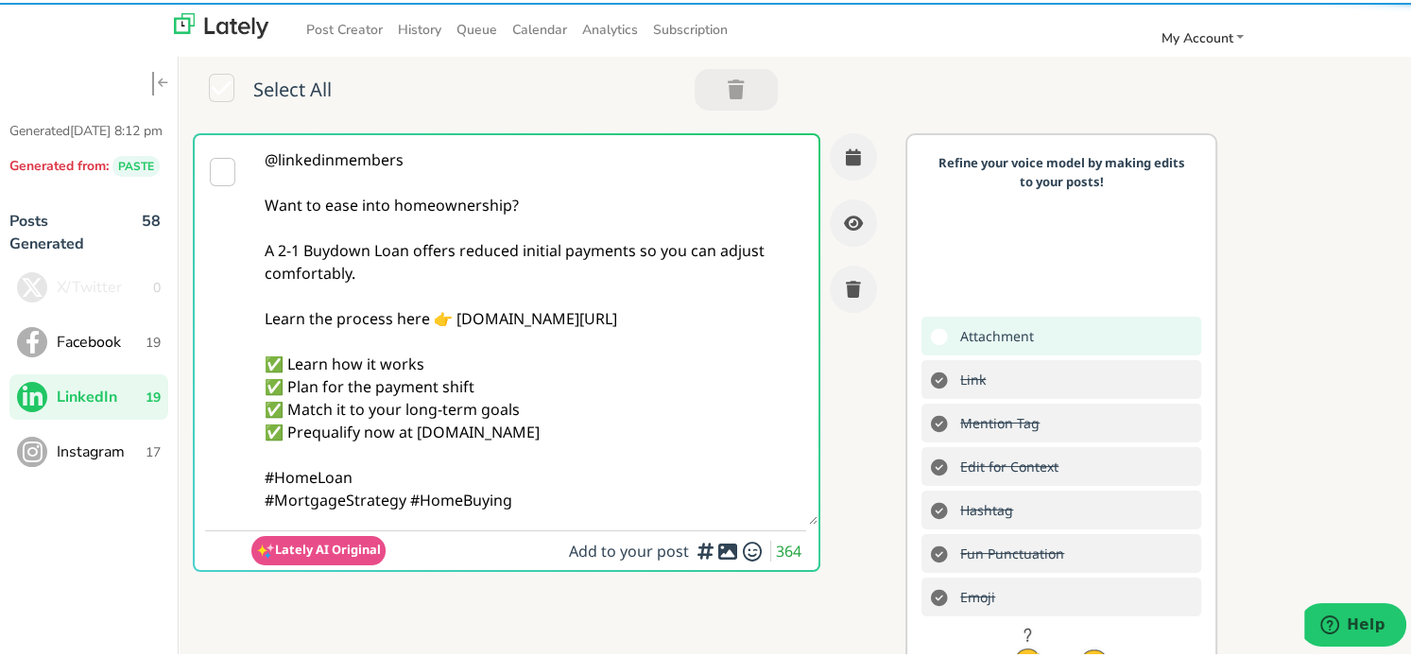
click at [631, 499] on textarea "@linkedinmembers Want to ease into homeownership? A 2-1 Buydown Loan offers red…" at bounding box center [534, 326] width 567 height 389
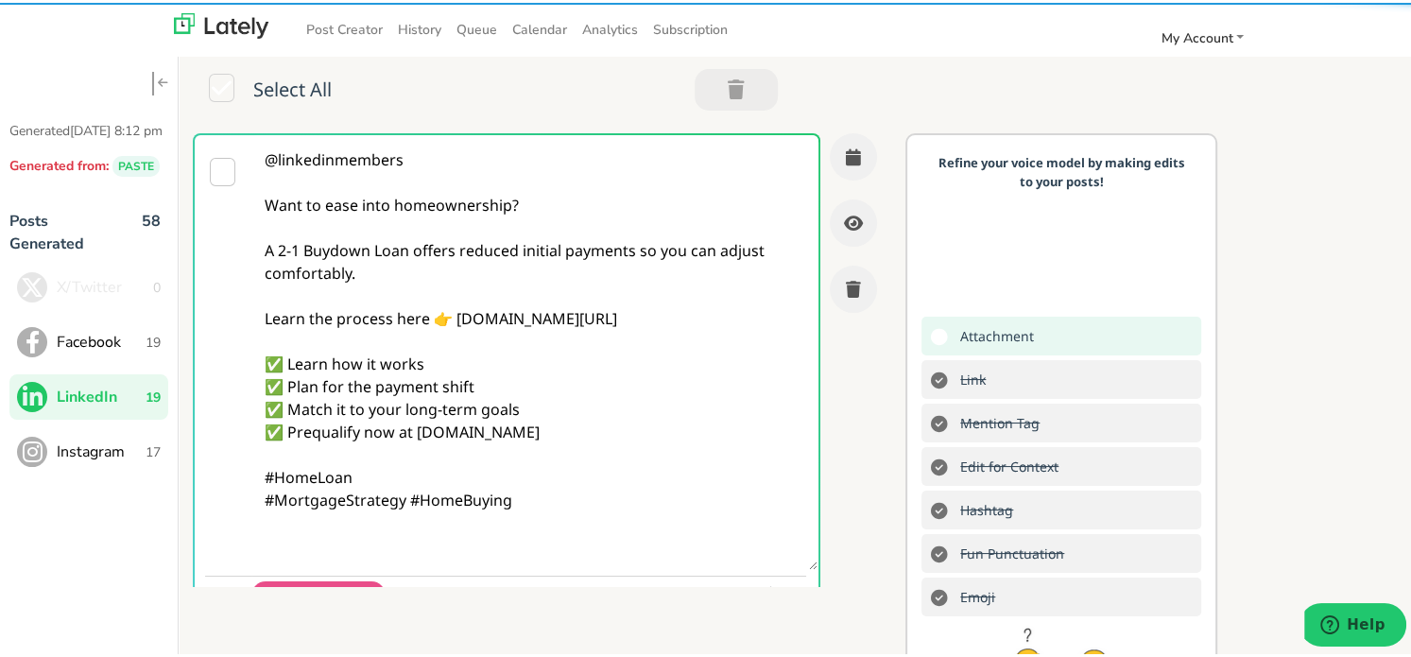
paste textarea "Follow Us On Our Social Media Platforms! Facebook: [URL][DOMAIN_NAME] LinkedIn:…"
type textarea "@linkedinmembers Want to ease into homeownership? A 2-1 Buydown Loan offers red…"
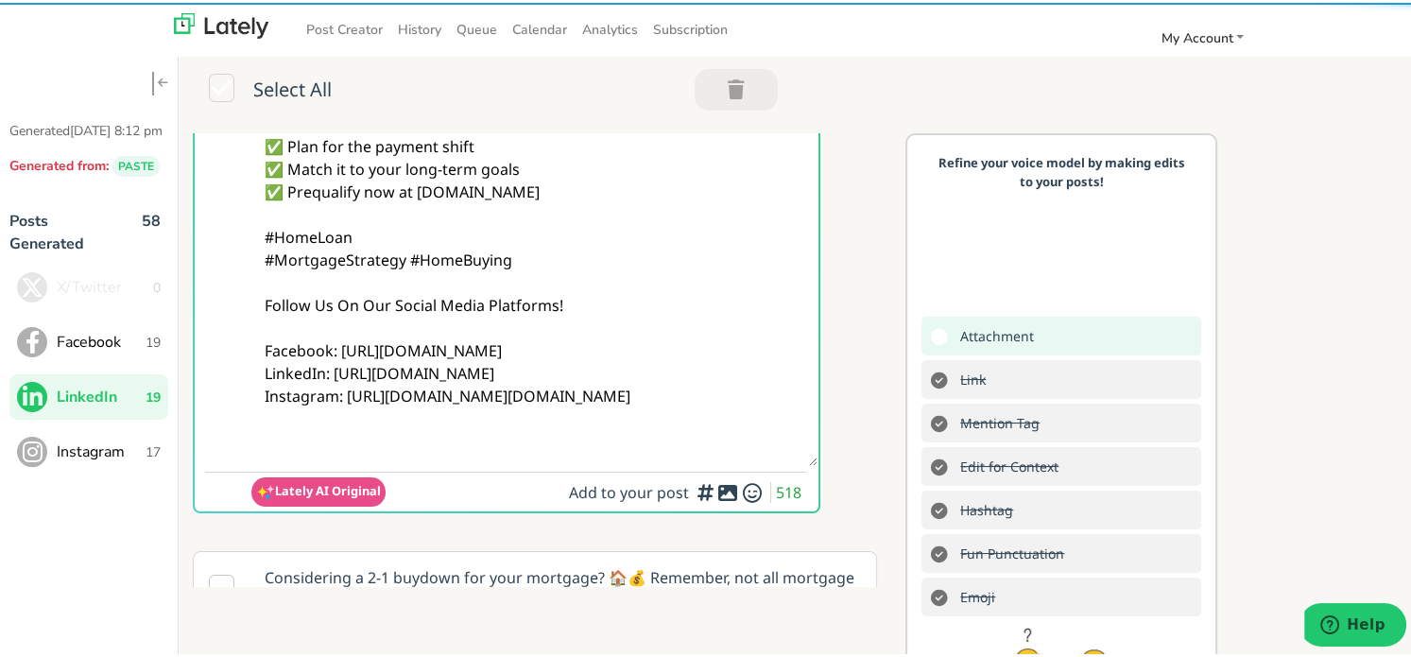
scroll to position [473, 0]
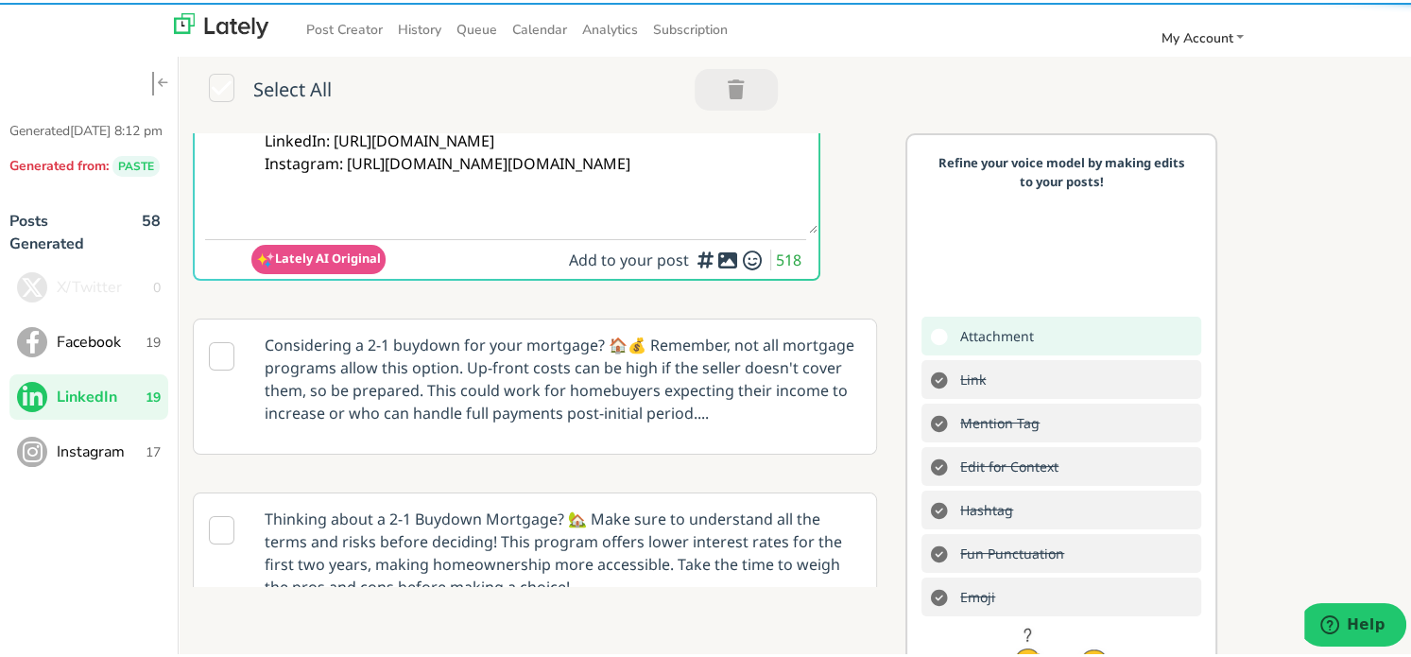
click at [716, 258] on icon at bounding box center [727, 257] width 23 height 1
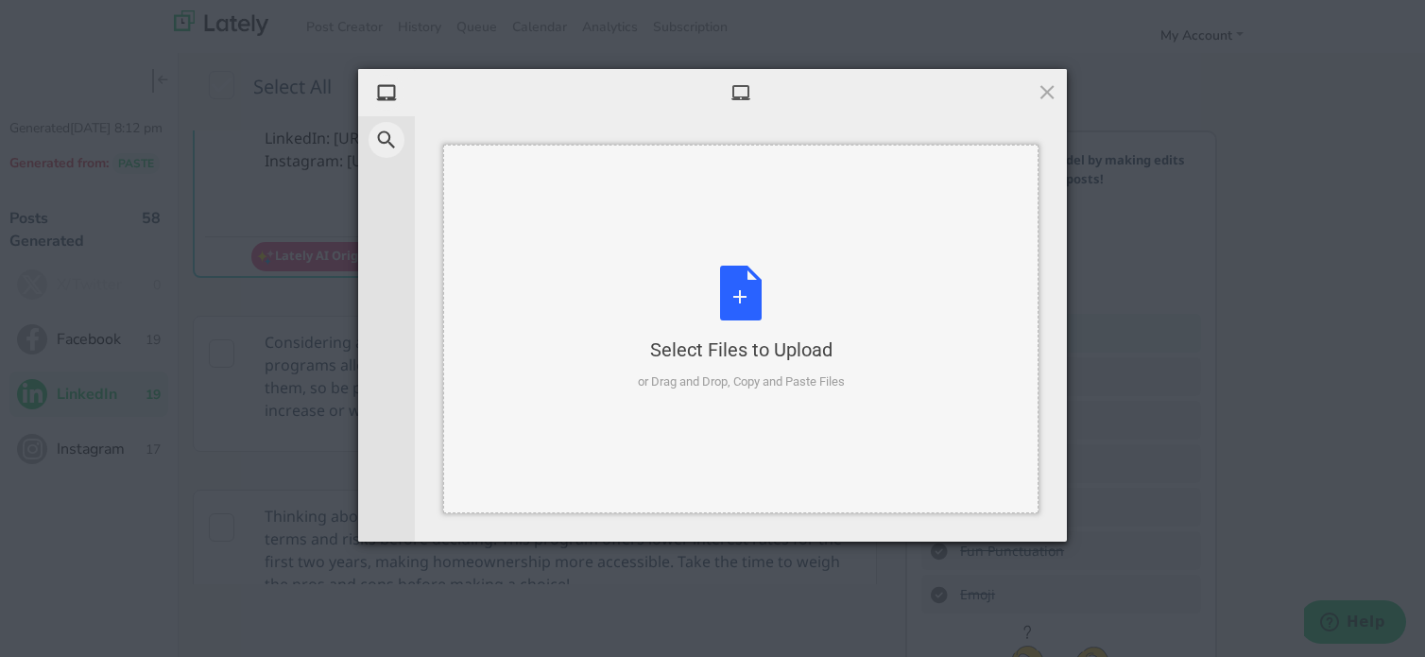
click at [715, 336] on div "Select Files to Upload" at bounding box center [741, 349] width 207 height 26
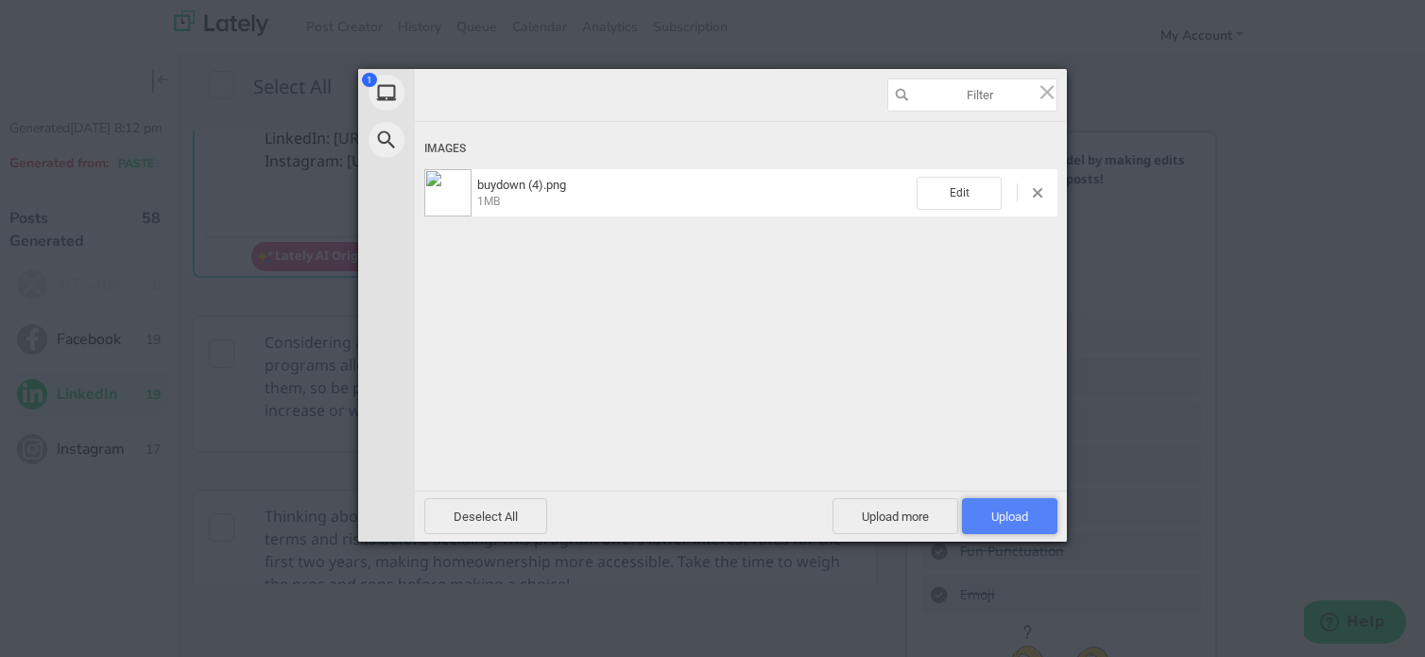
click at [992, 502] on span "Upload 1" at bounding box center [1009, 516] width 95 height 36
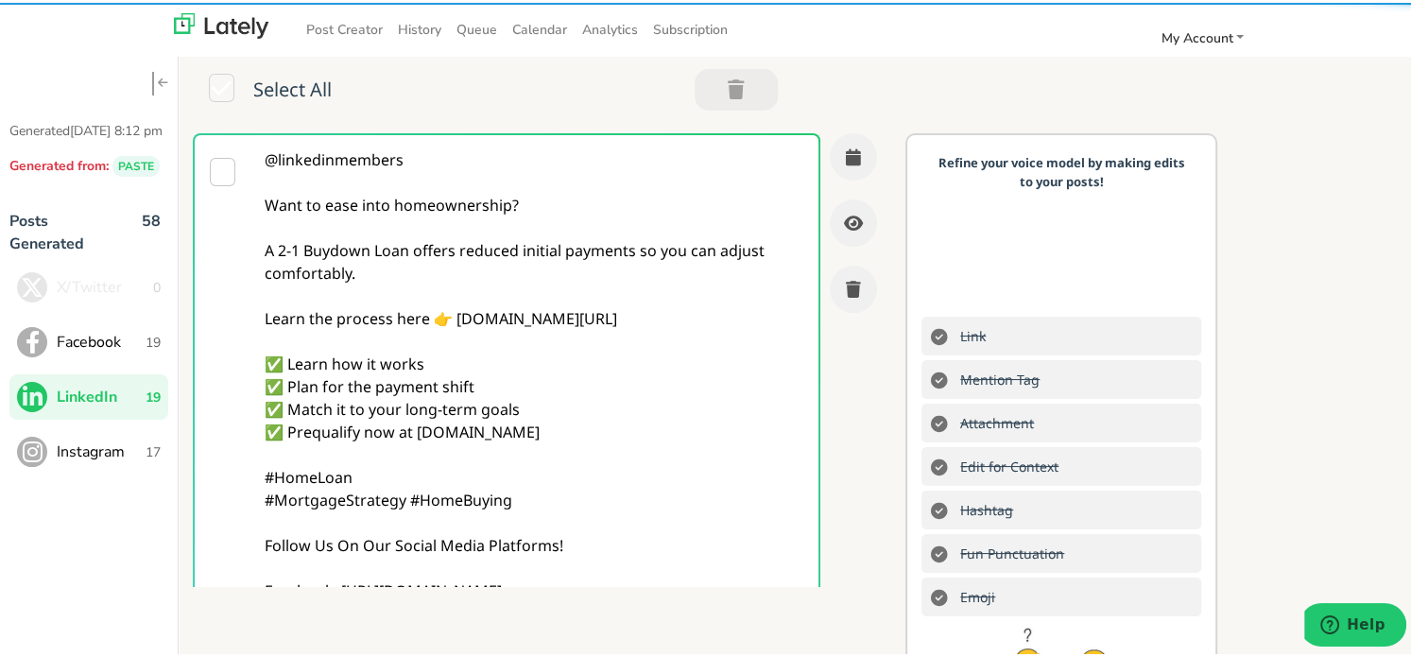
scroll to position [0, 0]
click at [616, 348] on textarea "@linkedinmembers Want to ease into homeownership? A 2-1 Buydown Loan offers red…" at bounding box center [534, 417] width 567 height 571
click at [842, 163] on button "button" at bounding box center [853, 153] width 47 height 47
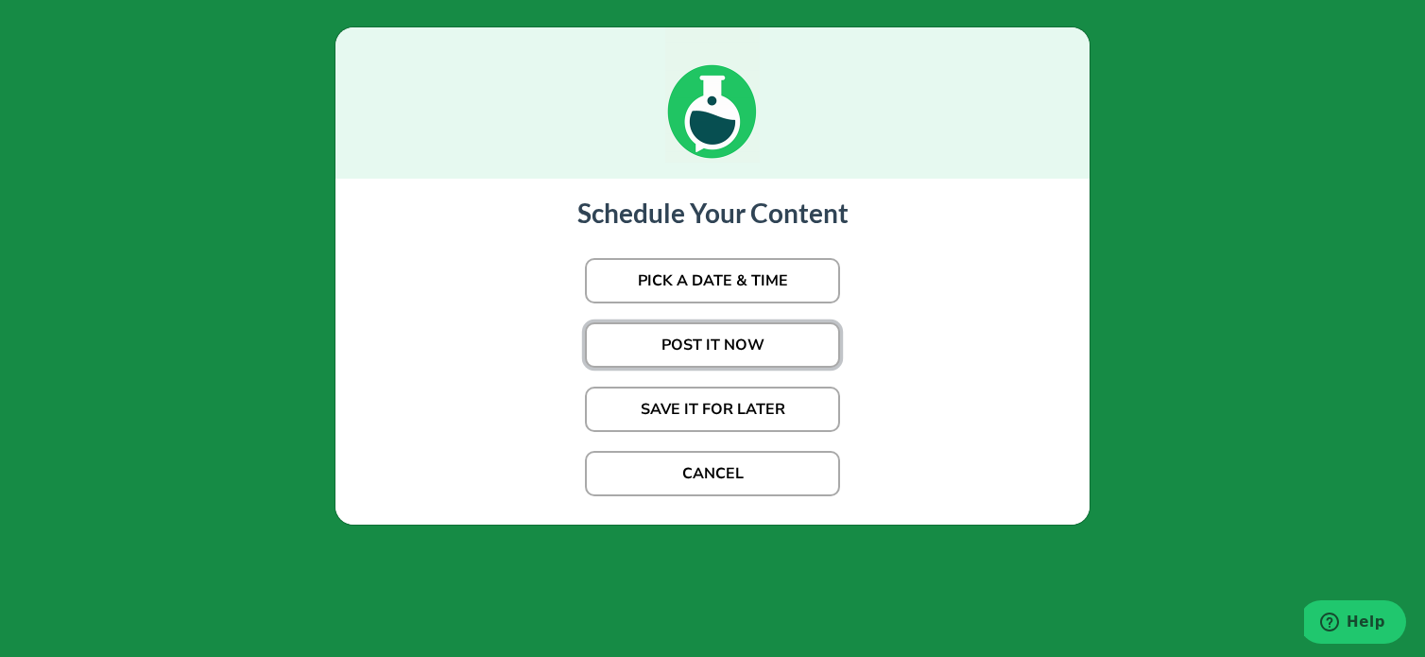
click at [636, 336] on button "POST IT NOW" at bounding box center [712, 344] width 255 height 45
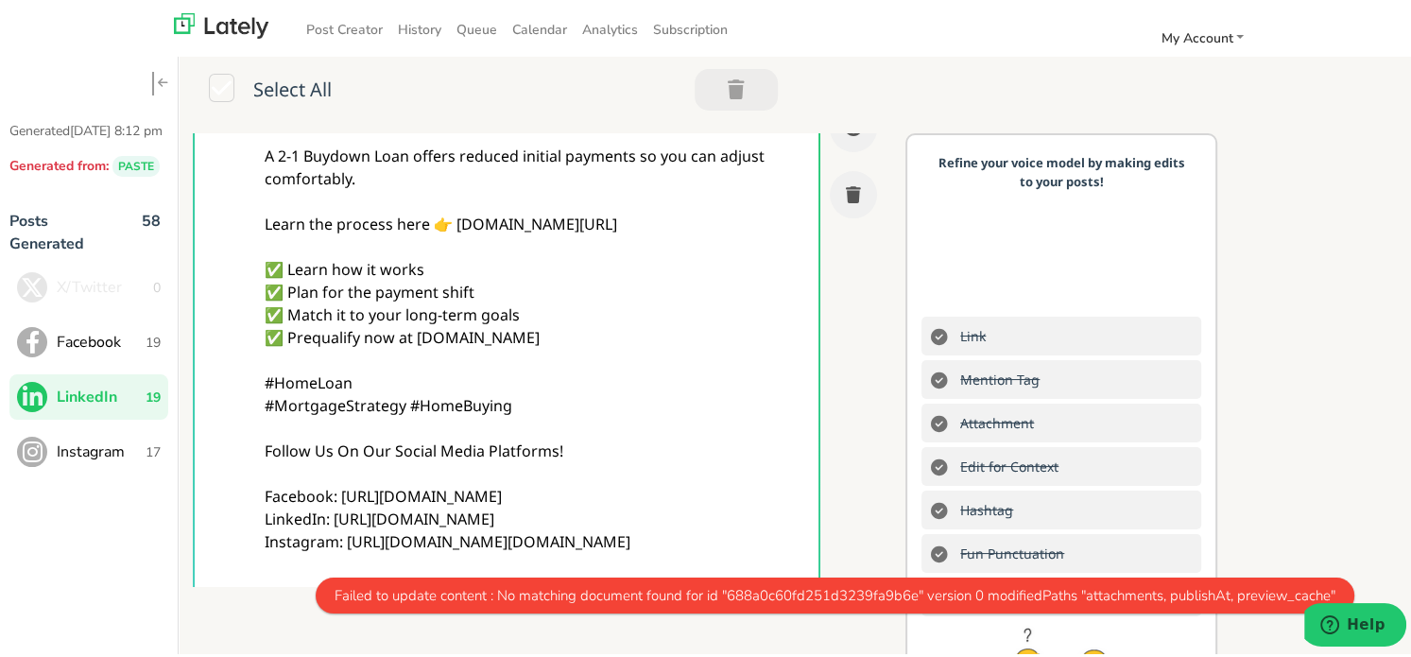
click at [529, 360] on textarea "@linkedinmembers Want to ease into homeownership? A 2-1 Buydown Loan offers red…" at bounding box center [534, 323] width 567 height 571
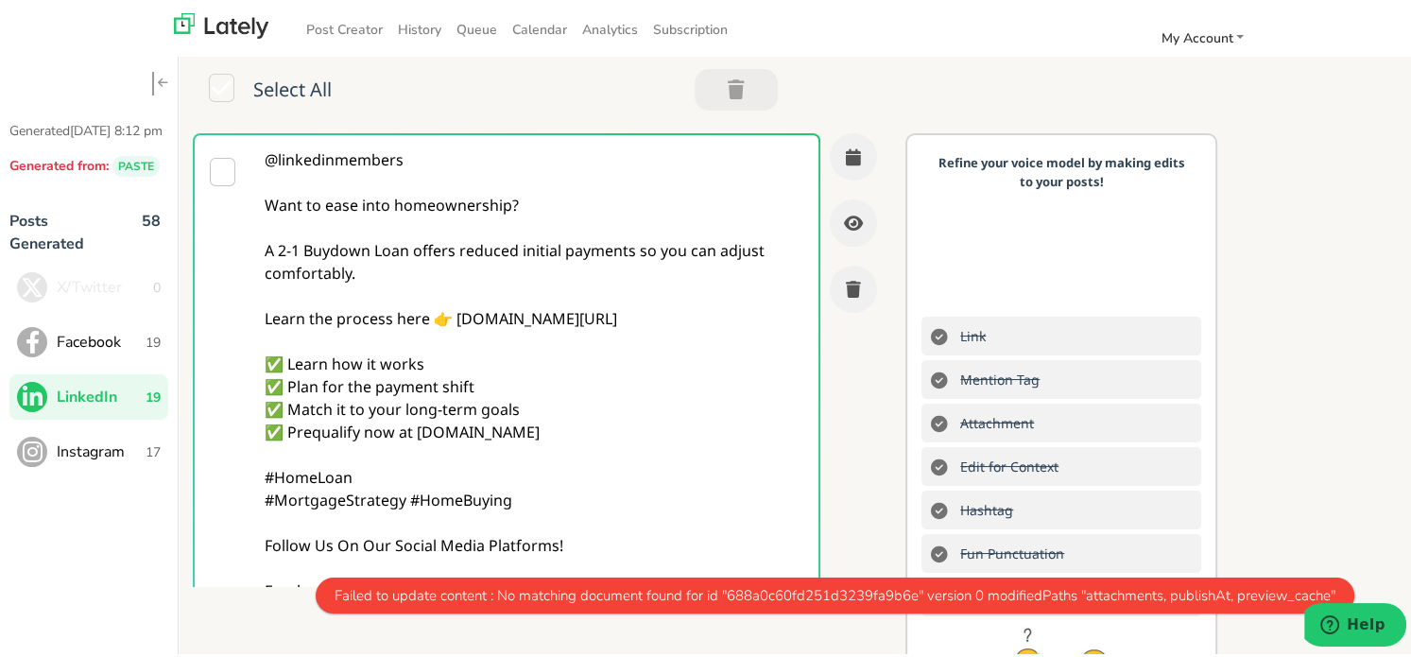
click at [119, 460] on span "Instagram" at bounding box center [101, 449] width 89 height 23
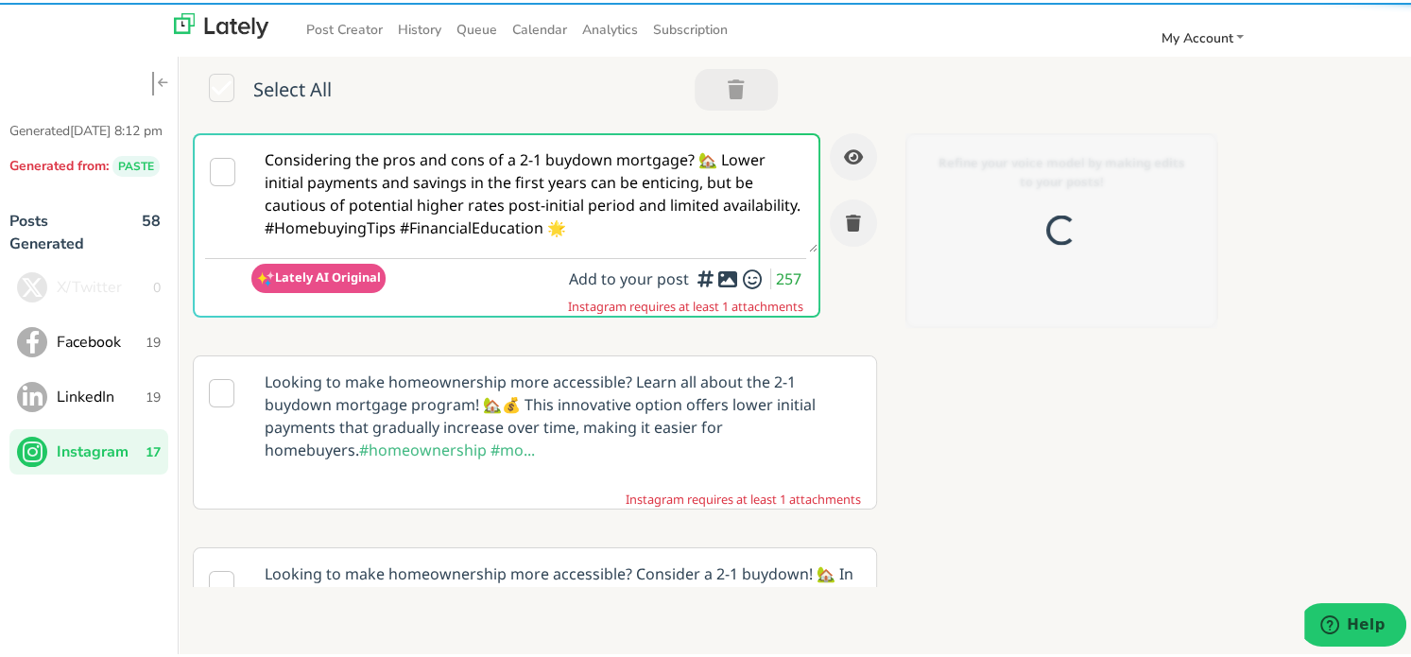
click at [125, 405] on span "LinkedIn" at bounding box center [101, 394] width 89 height 23
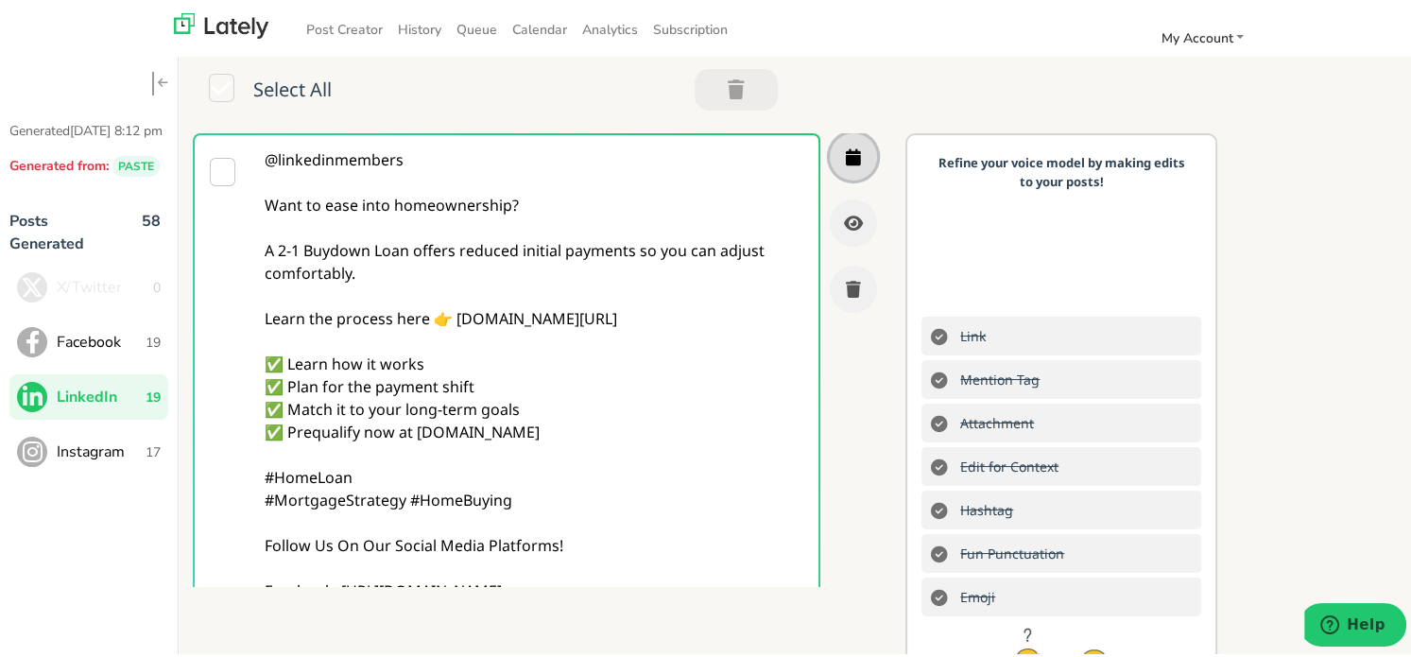
click at [830, 156] on button "button" at bounding box center [853, 153] width 47 height 47
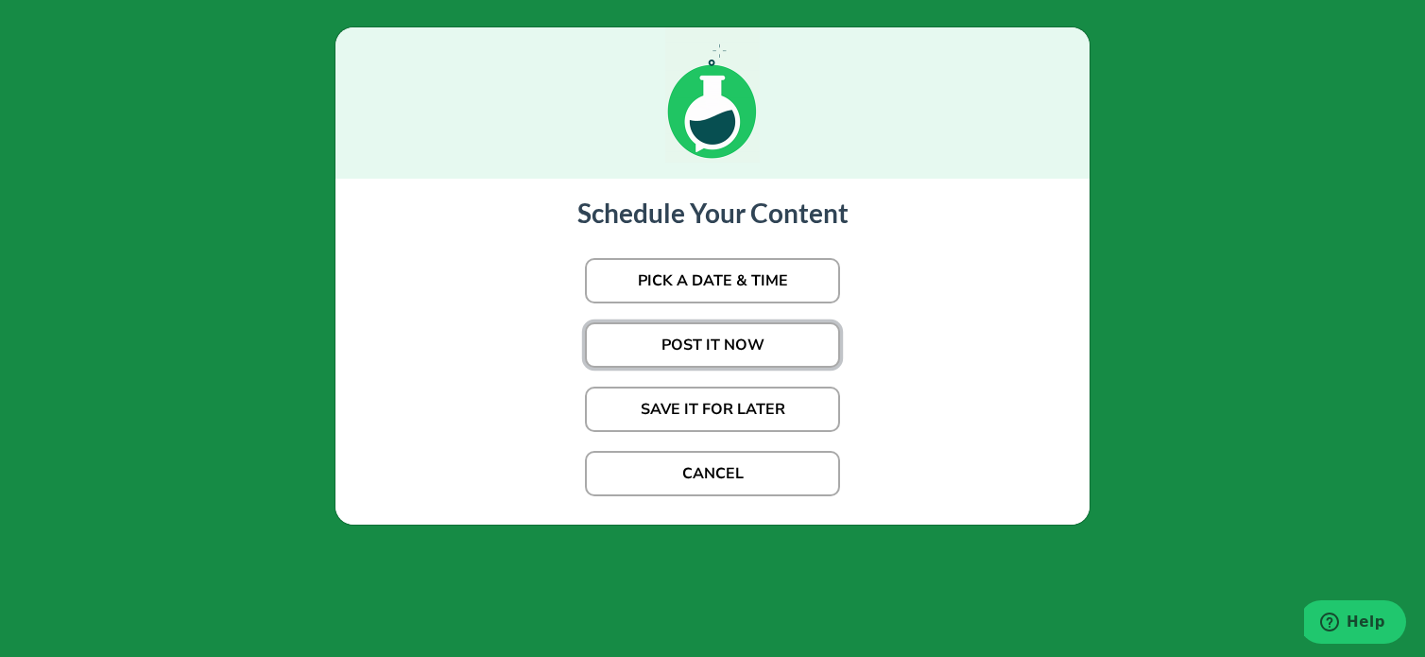
click at [716, 333] on button "POST IT NOW" at bounding box center [712, 344] width 255 height 45
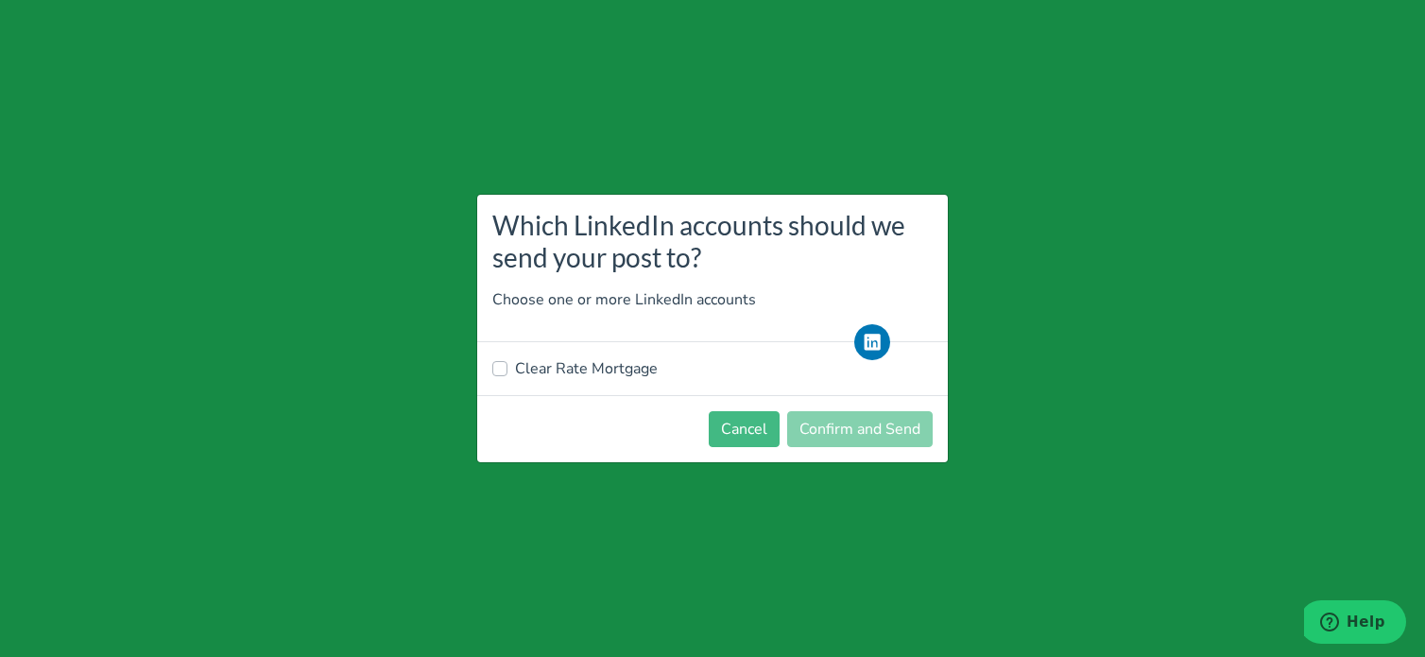
click at [552, 385] on div "Clear Rate Mortgage" at bounding box center [712, 368] width 471 height 53
click at [561, 362] on label "Clear Rate Mortgage" at bounding box center [586, 368] width 143 height 23
click at [508, 362] on input "Clear Rate Mortgage" at bounding box center [499, 366] width 15 height 19
checkbox input "true"
click at [881, 438] on button "Confirm and Send" at bounding box center [860, 429] width 146 height 36
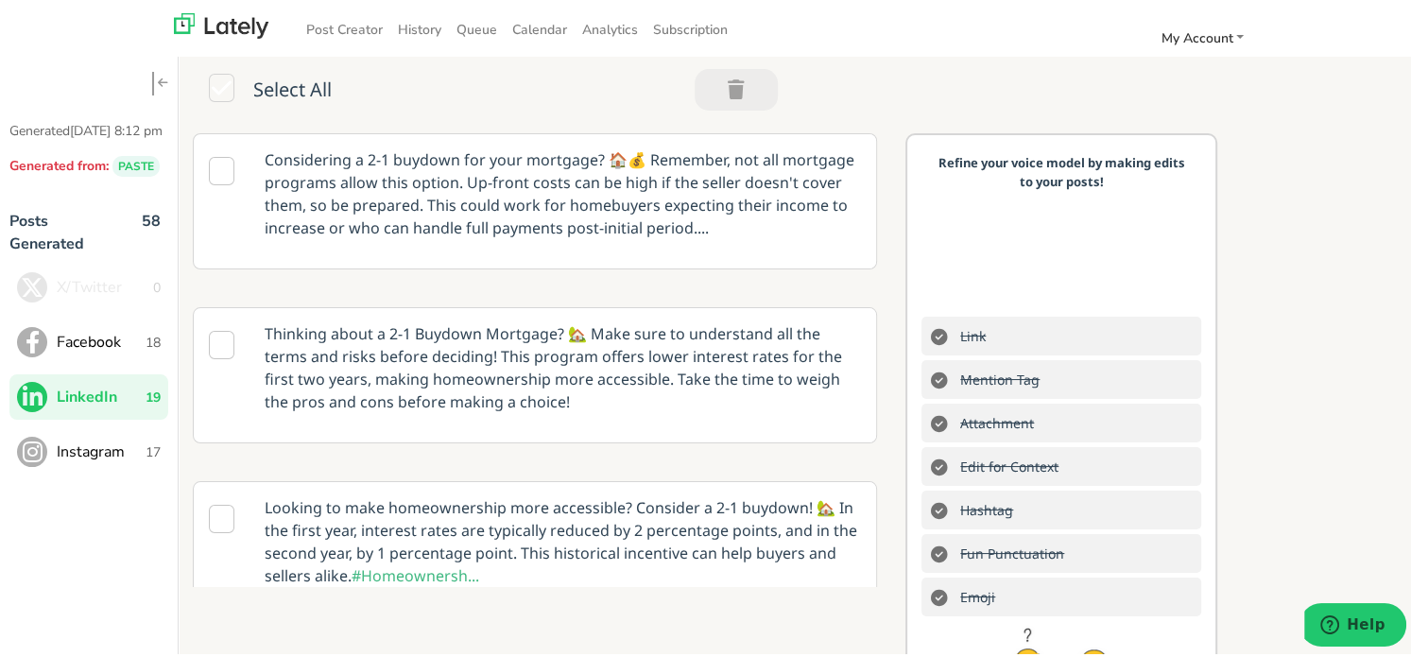
click at [113, 460] on span "Instagram" at bounding box center [101, 449] width 89 height 23
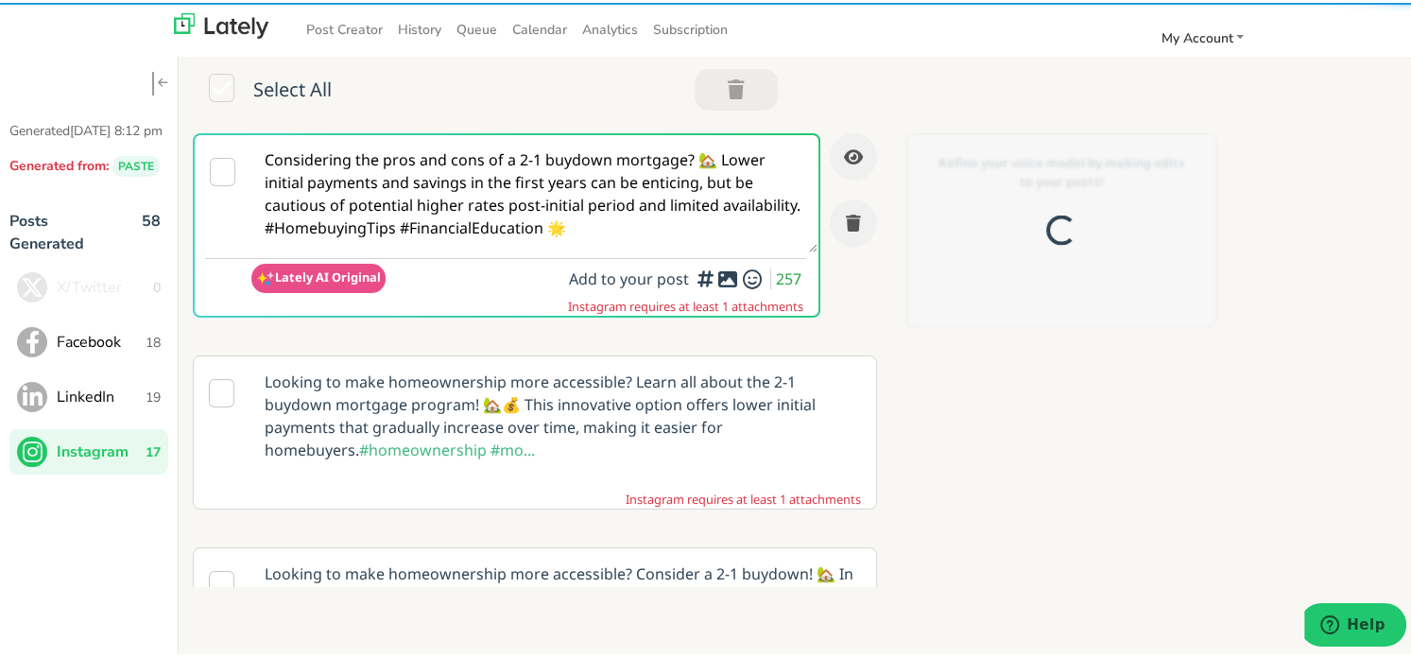
click at [647, 226] on textarea "Considering the pros and cons of a 2-1 buydown mortgage? 🏡 Lower initial paymen…" at bounding box center [534, 190] width 567 height 117
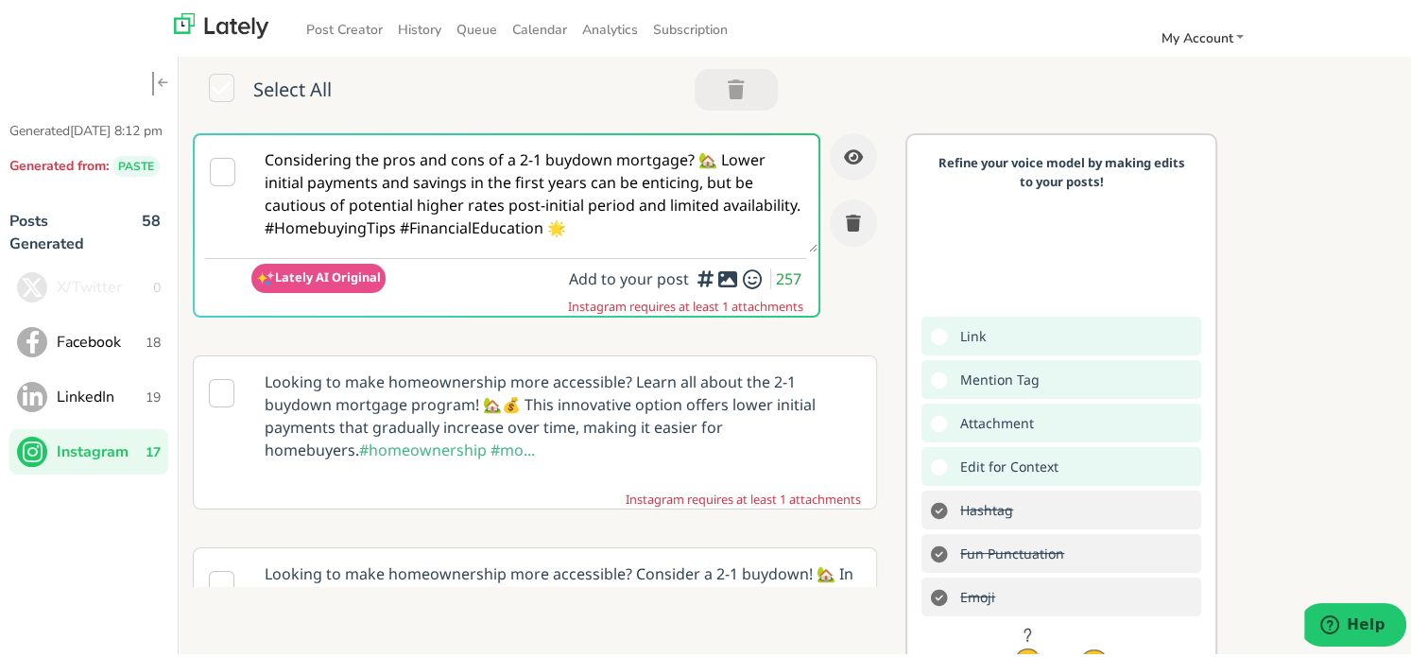
paste textarea "Hey @homebuyers — want lighter payments at the start? 🏠 A 2-1 Buydown Loan can …"
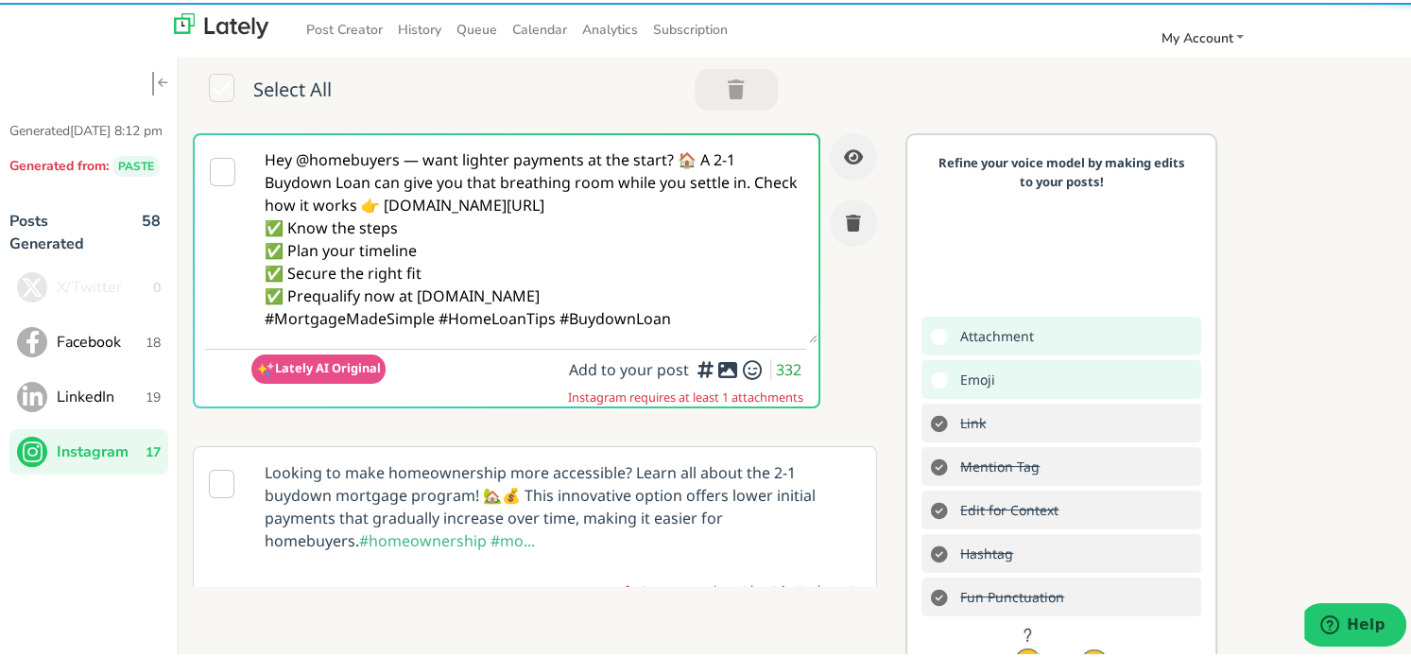
click at [413, 156] on textarea "Hey @homebuyers — want lighter payments at the start? 🏠 A 2-1 Buydown Loan can …" at bounding box center [534, 236] width 567 height 208
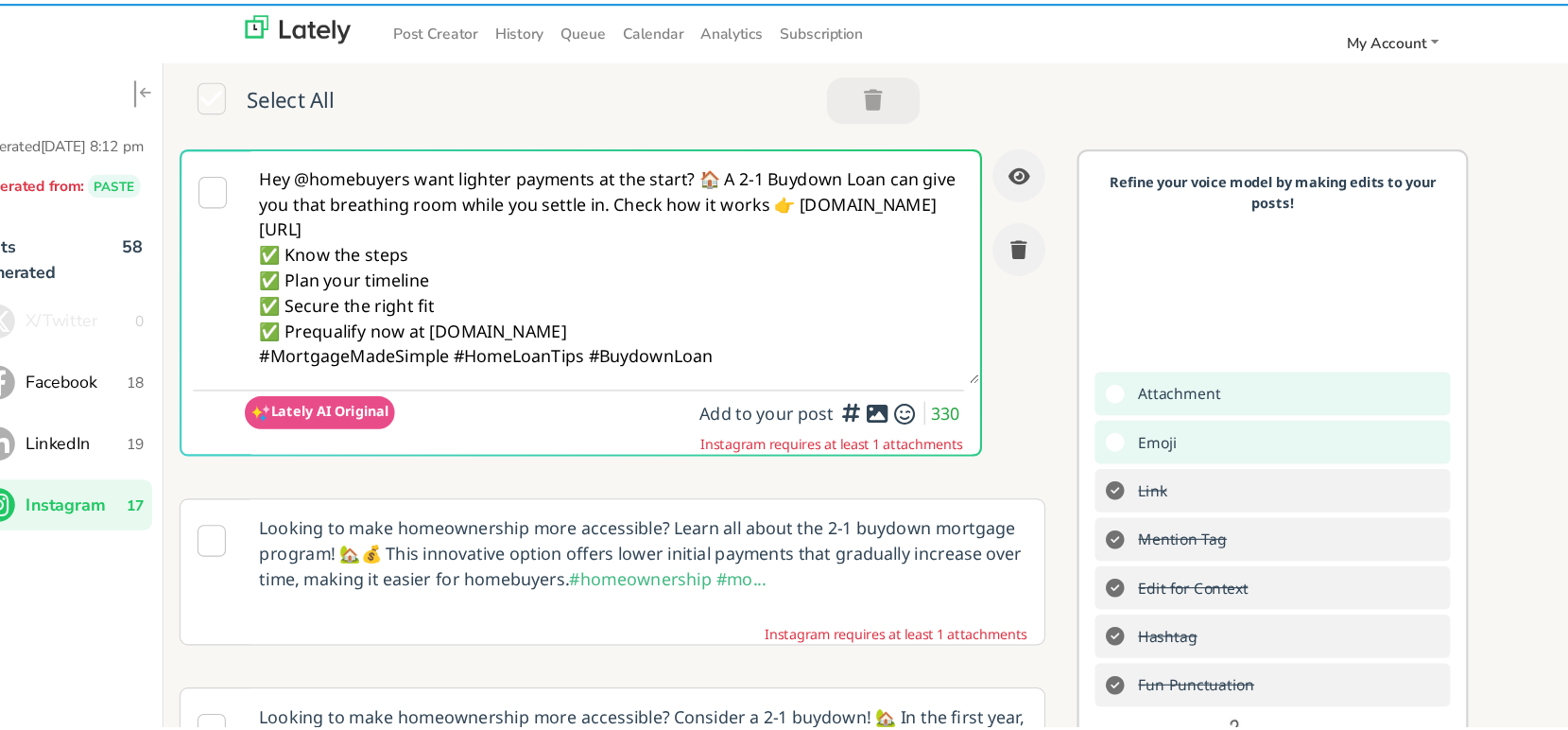
click at [539, 218] on textarea "Hey @homebuyers want lighter payments at the start? 🏠 A 2-1 Buydown Loan can gi…" at bounding box center [582, 236] width 658 height 208
drag, startPoint x: 398, startPoint y: 178, endPoint x: 371, endPoint y: 154, distance: 35.5
click at [405, 146] on textarea "Hey @homebuyers want lighter payments at the start? 🏠 A 2-1 Buydown Loan can gi…" at bounding box center [582, 236] width 658 height 208
click at [299, 151] on textarea "Hey @homebuyers want lighter payments at the start? 🏠 A 2-1 Buydown Loan can gi…" at bounding box center [582, 236] width 658 height 208
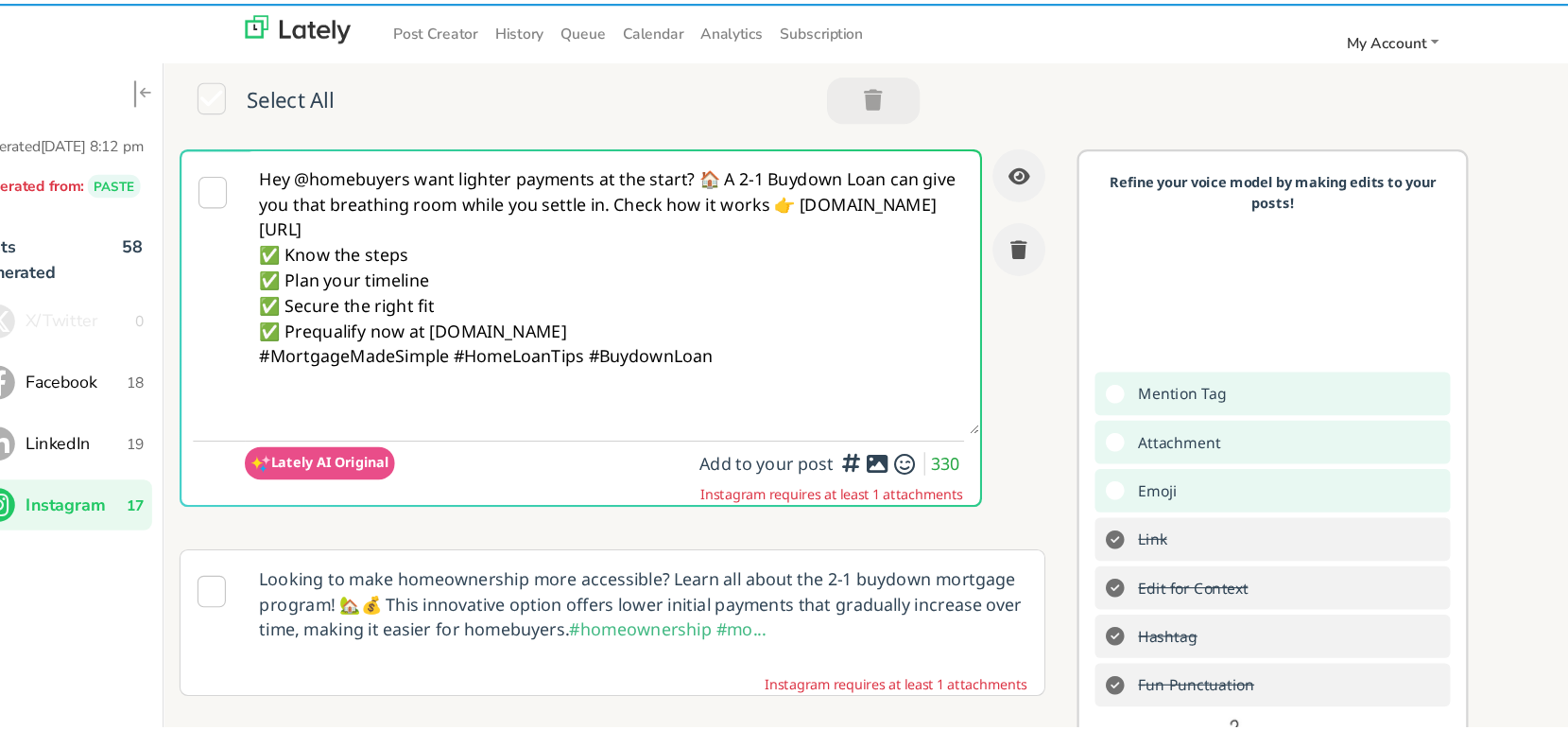
click at [566, 177] on textarea "Hey @homebuyers want lighter payments at the start? 🏠 A 2-1 Buydown Loan can gi…" at bounding box center [582, 258] width 658 height 253
click at [660, 158] on textarea "Hey @homebuyers want lighter payments at the start? 🏠 A 2-1 Buydown Loan can gi…" at bounding box center [582, 258] width 658 height 253
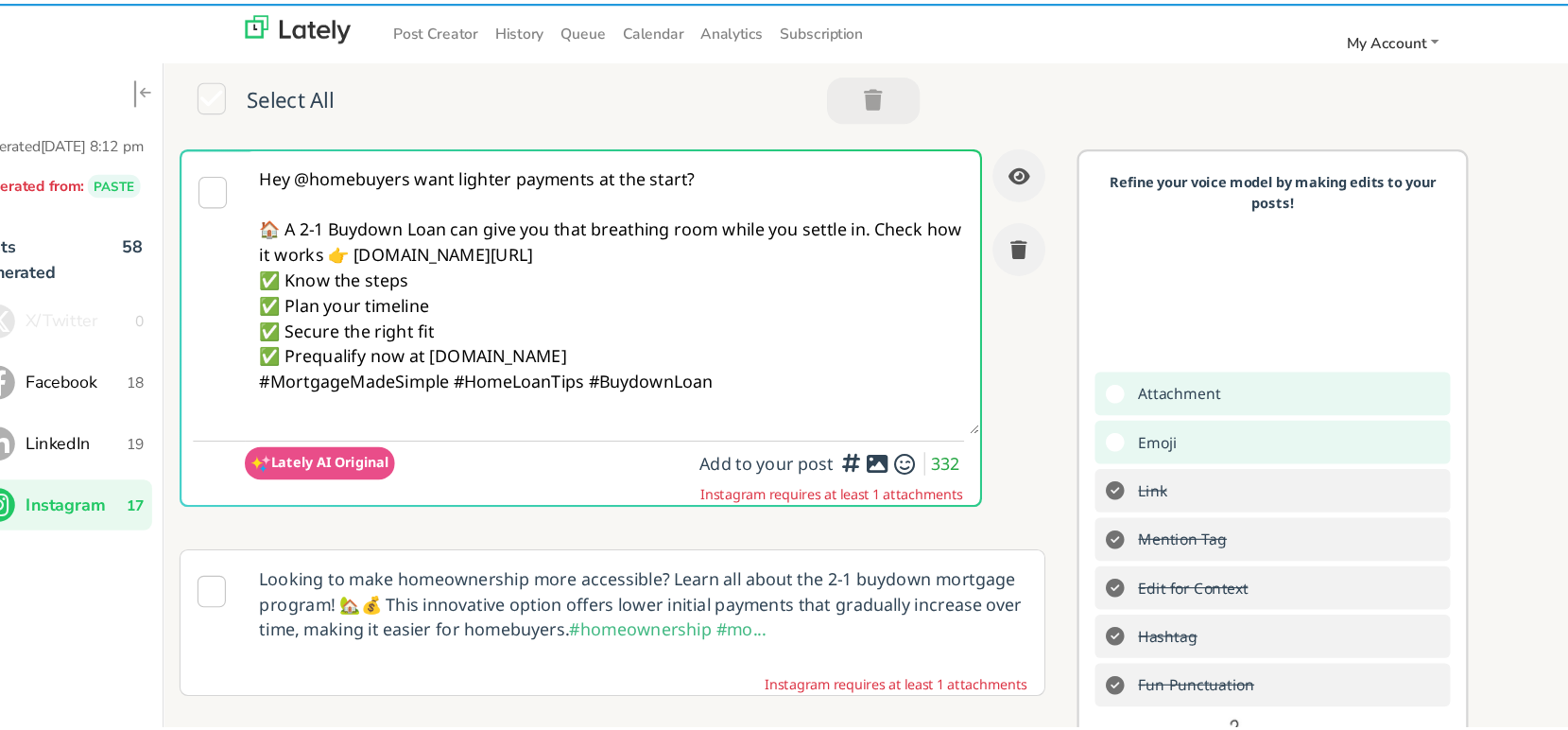
click at [817, 199] on textarea "Hey @homebuyers want lighter payments at the start? 🏠 A 2-1 Buydown Loan can gi…" at bounding box center [582, 258] width 658 height 253
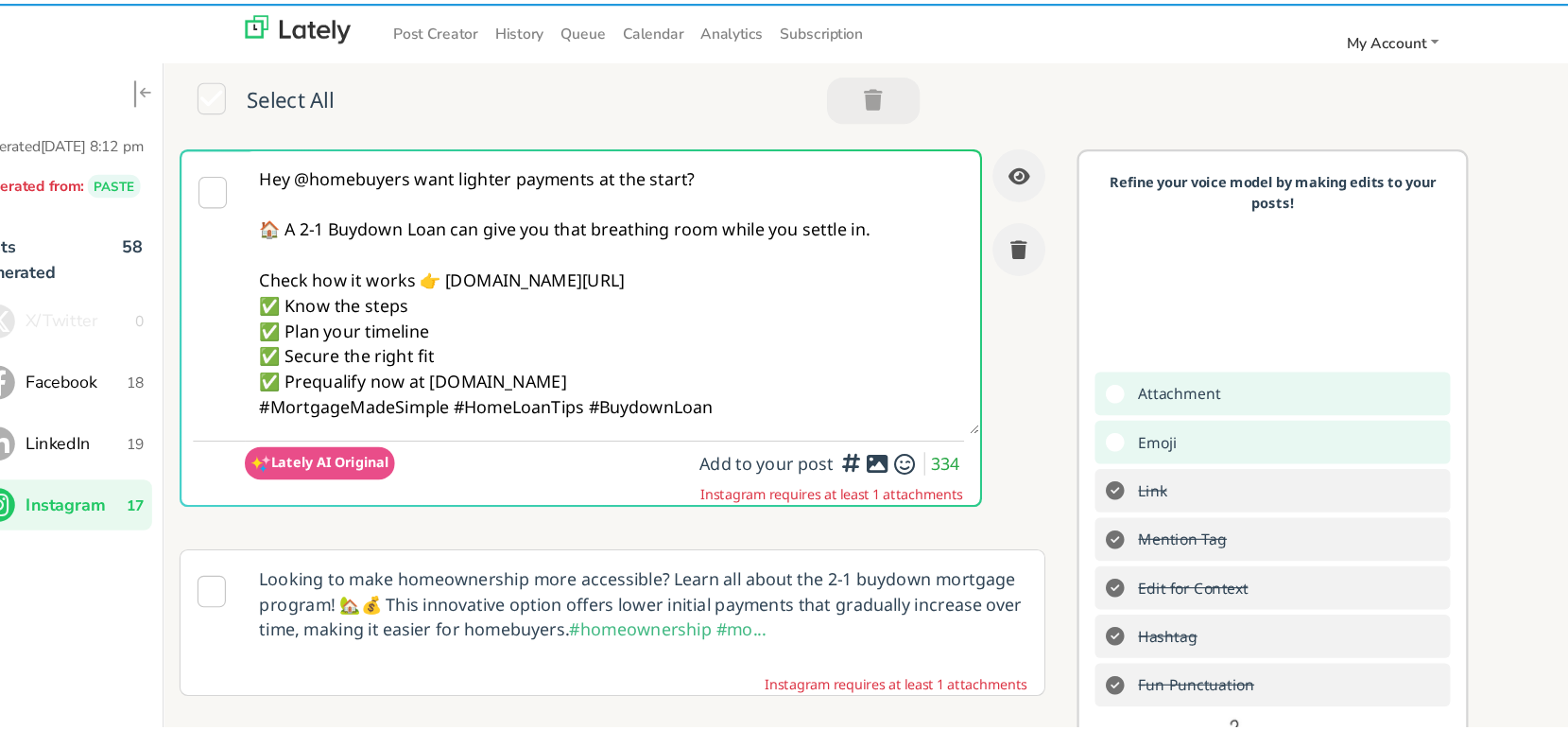
click at [711, 245] on textarea "Hey @homebuyers want lighter payments at the start? 🏠 A 2-1 Buydown Loan can gi…" at bounding box center [582, 258] width 658 height 253
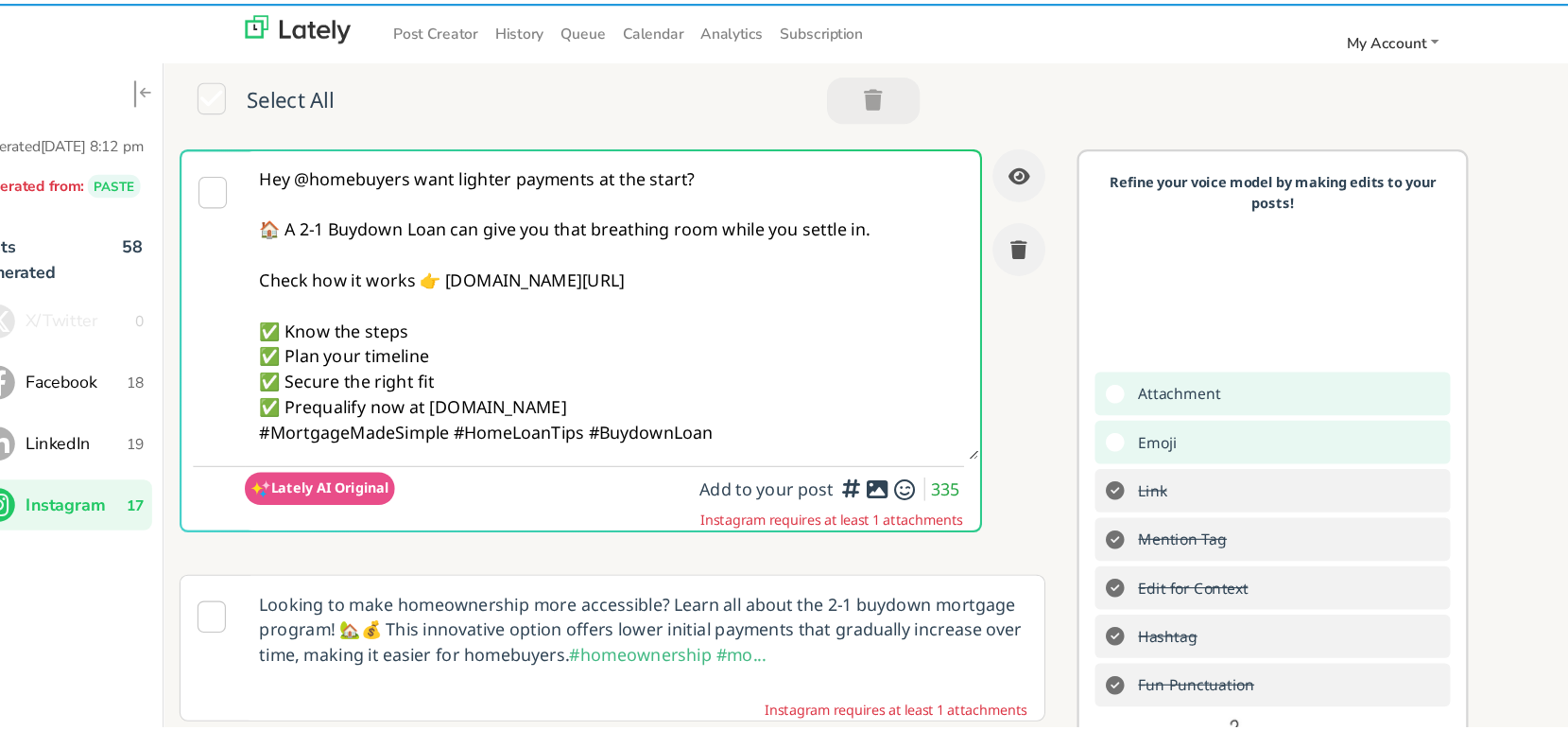
click at [608, 355] on textarea "Hey @homebuyers want lighter payments at the start? 🏠 A 2-1 Buydown Loan can gi…" at bounding box center [582, 270] width 658 height 276
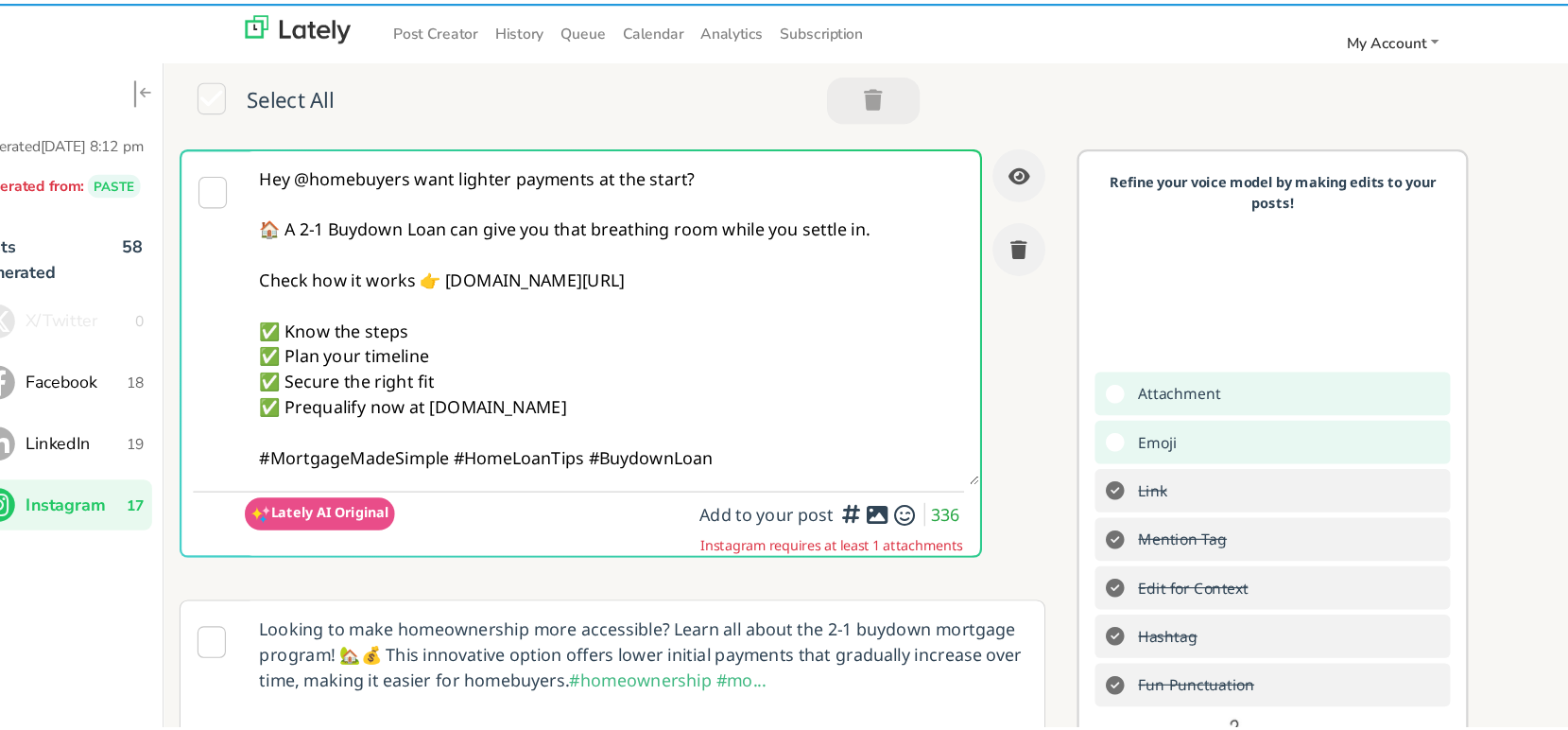
click at [440, 410] on textarea "Hey @homebuyers want lighter payments at the start? 🏠 A 2-1 Buydown Loan can gi…" at bounding box center [582, 281] width 658 height 299
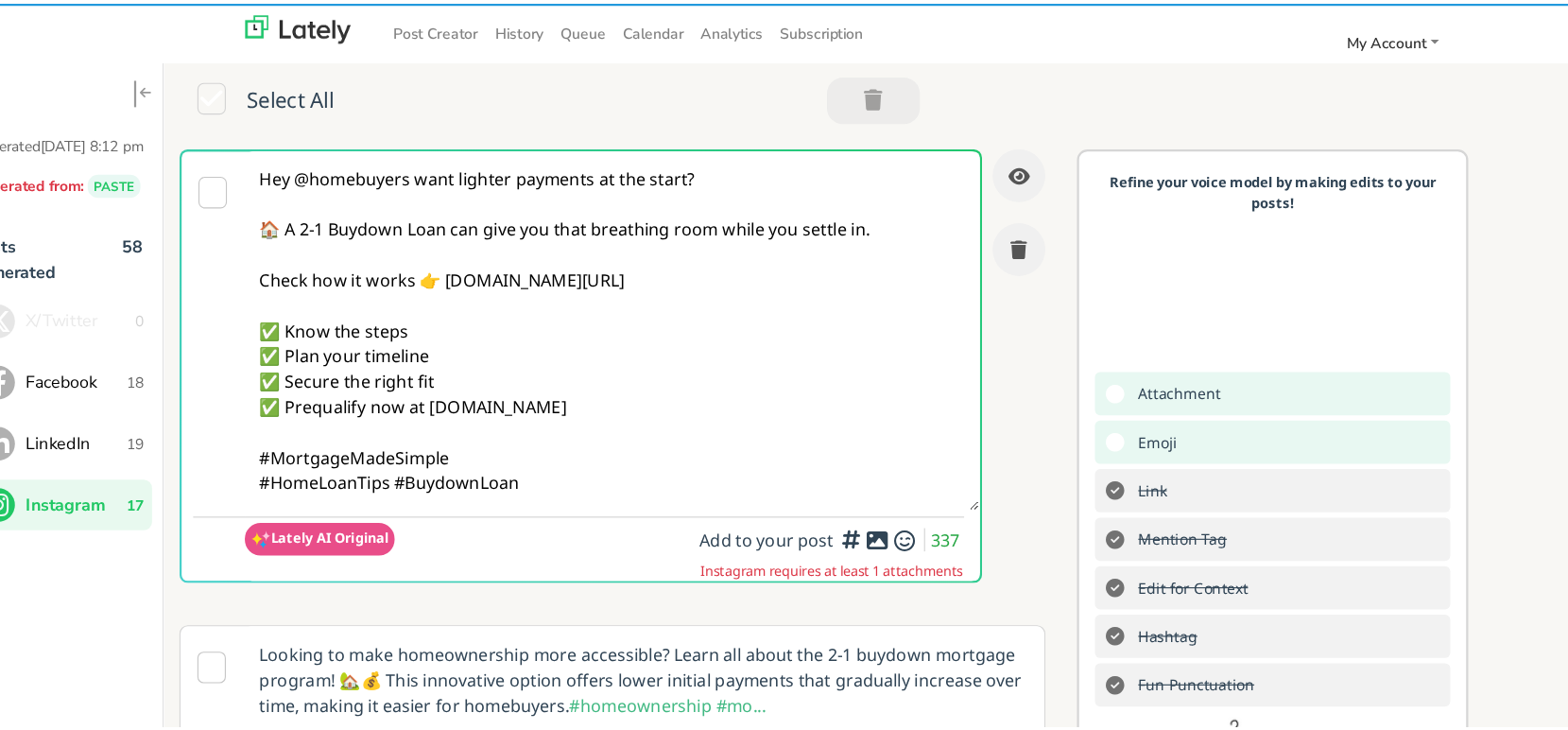
click at [643, 431] on textarea "Hey @homebuyers want lighter payments at the start? 🏠 A 2-1 Buydown Loan can gi…" at bounding box center [582, 292] width 658 height 321
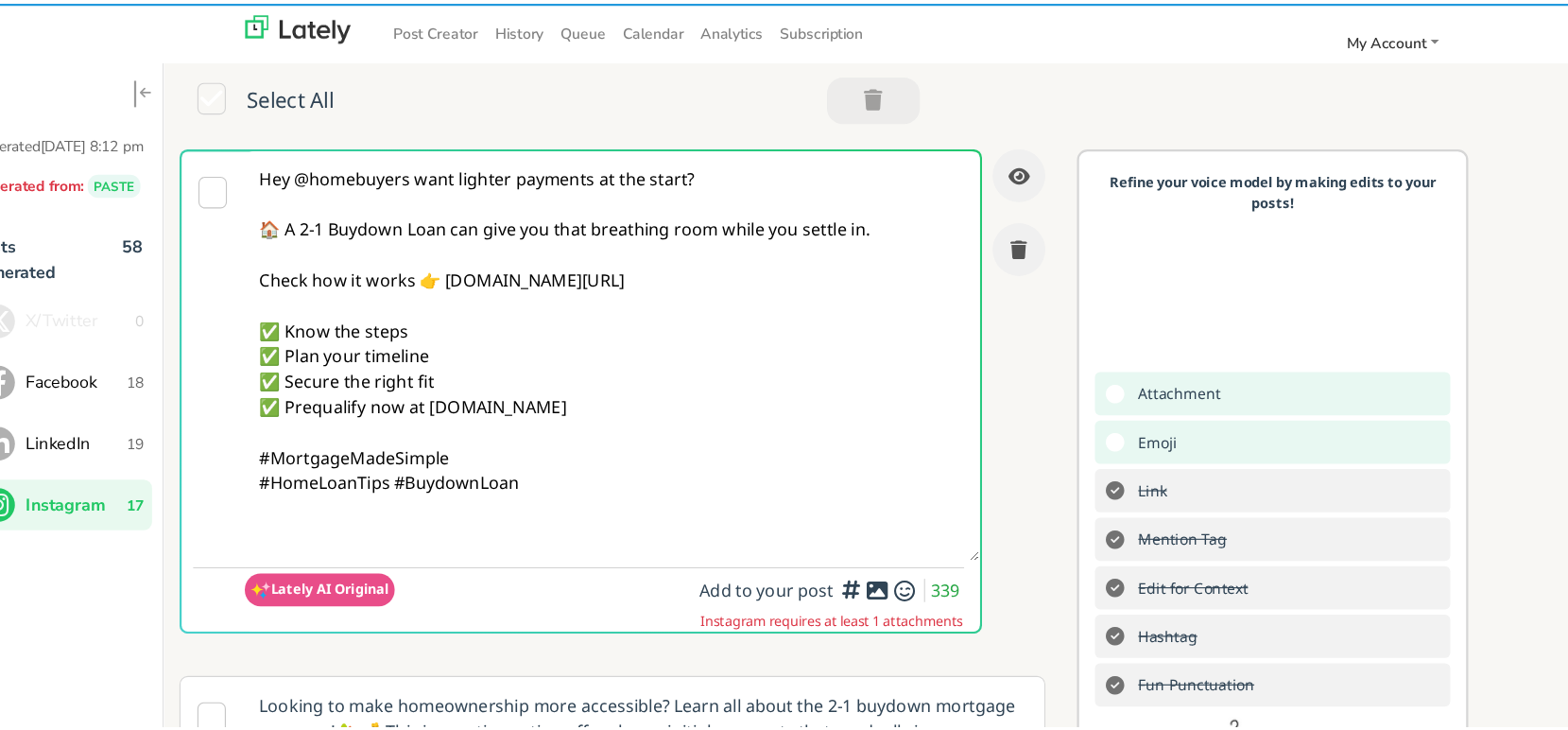
paste textarea "Follow Us On Our Social Media Platforms! Facebook: [URL][DOMAIN_NAME] LinkedIn:…"
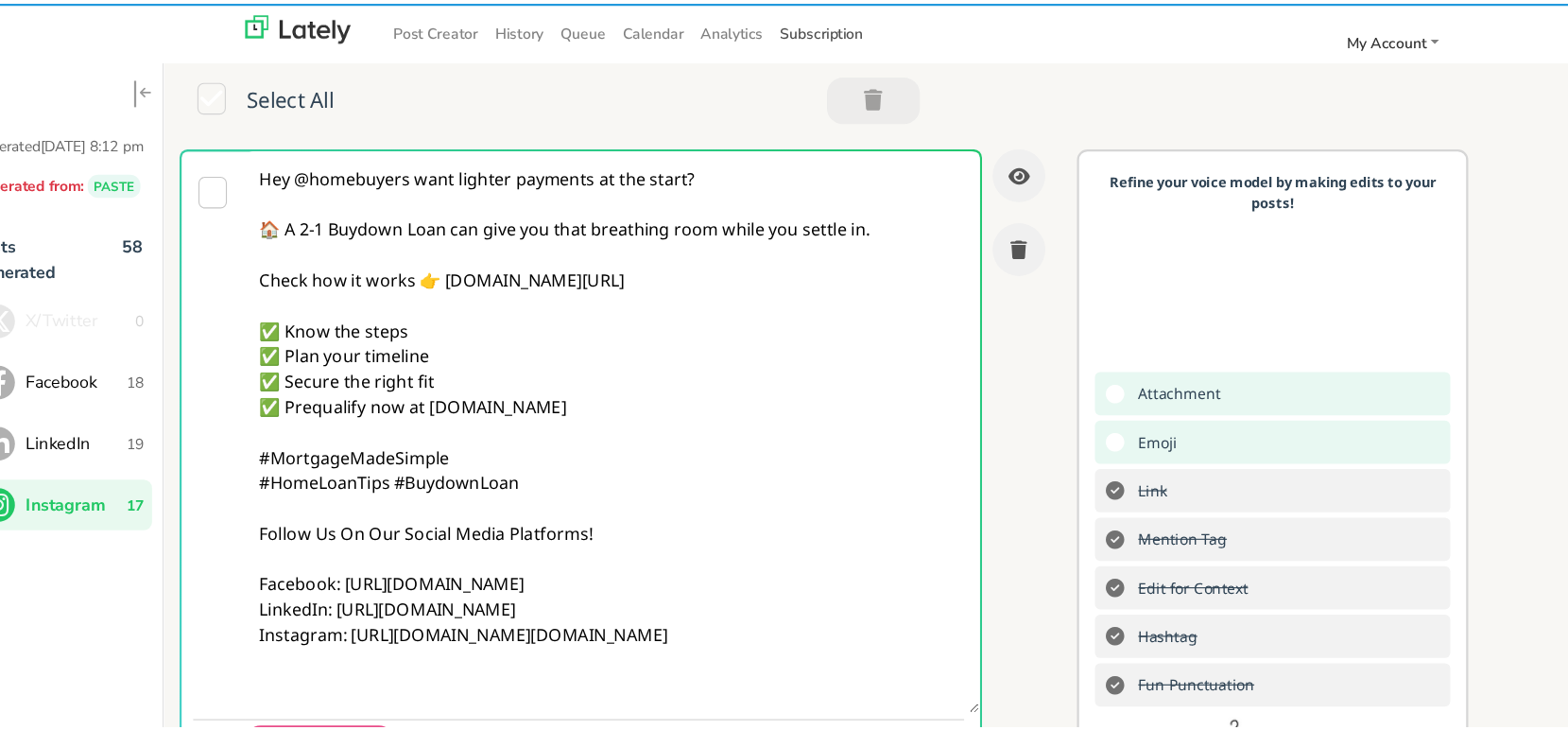
type textarea "Hey @homebuyers want lighter payments at the start? 🏠 A 2-1 Buydown Loan can gi…"
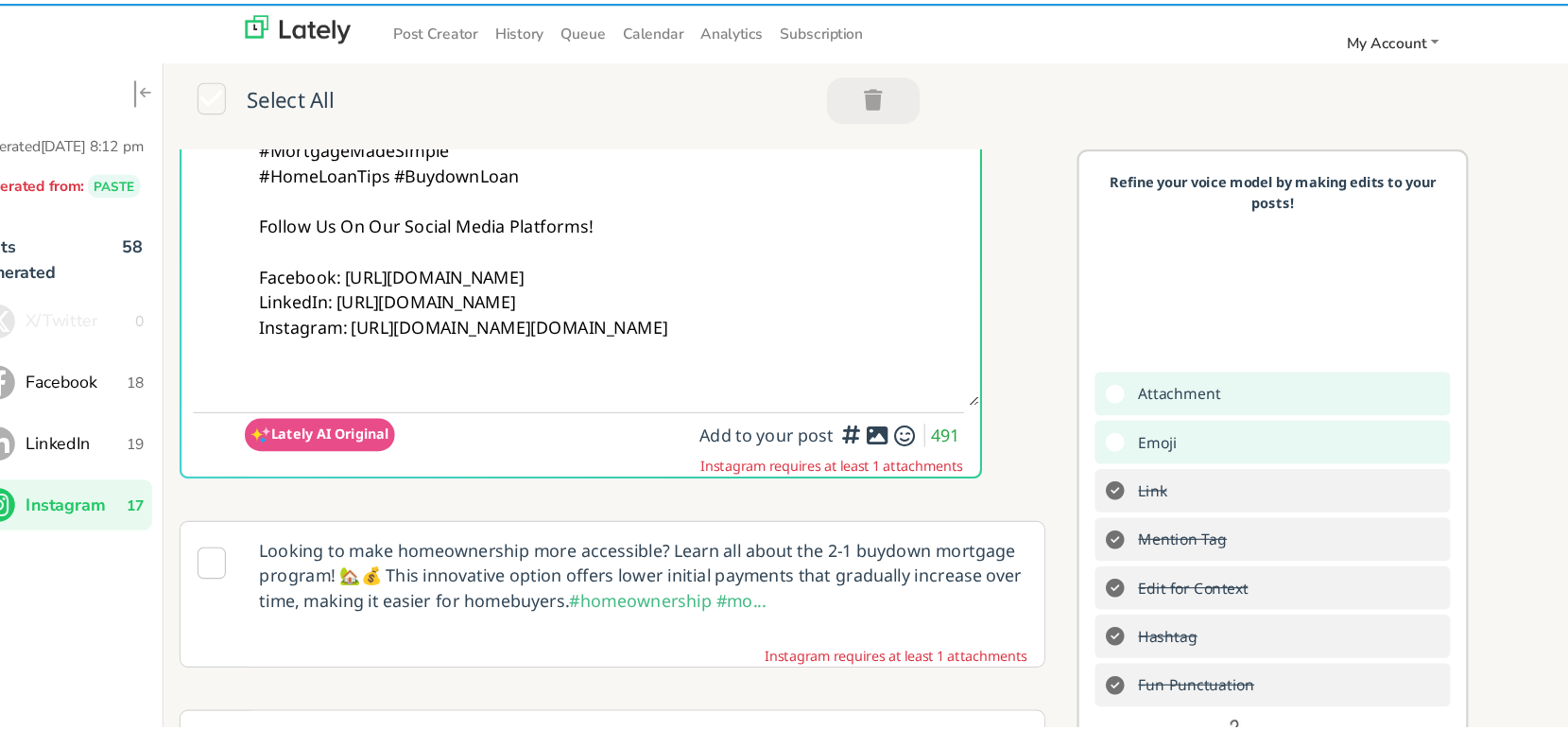
scroll to position [282, 0]
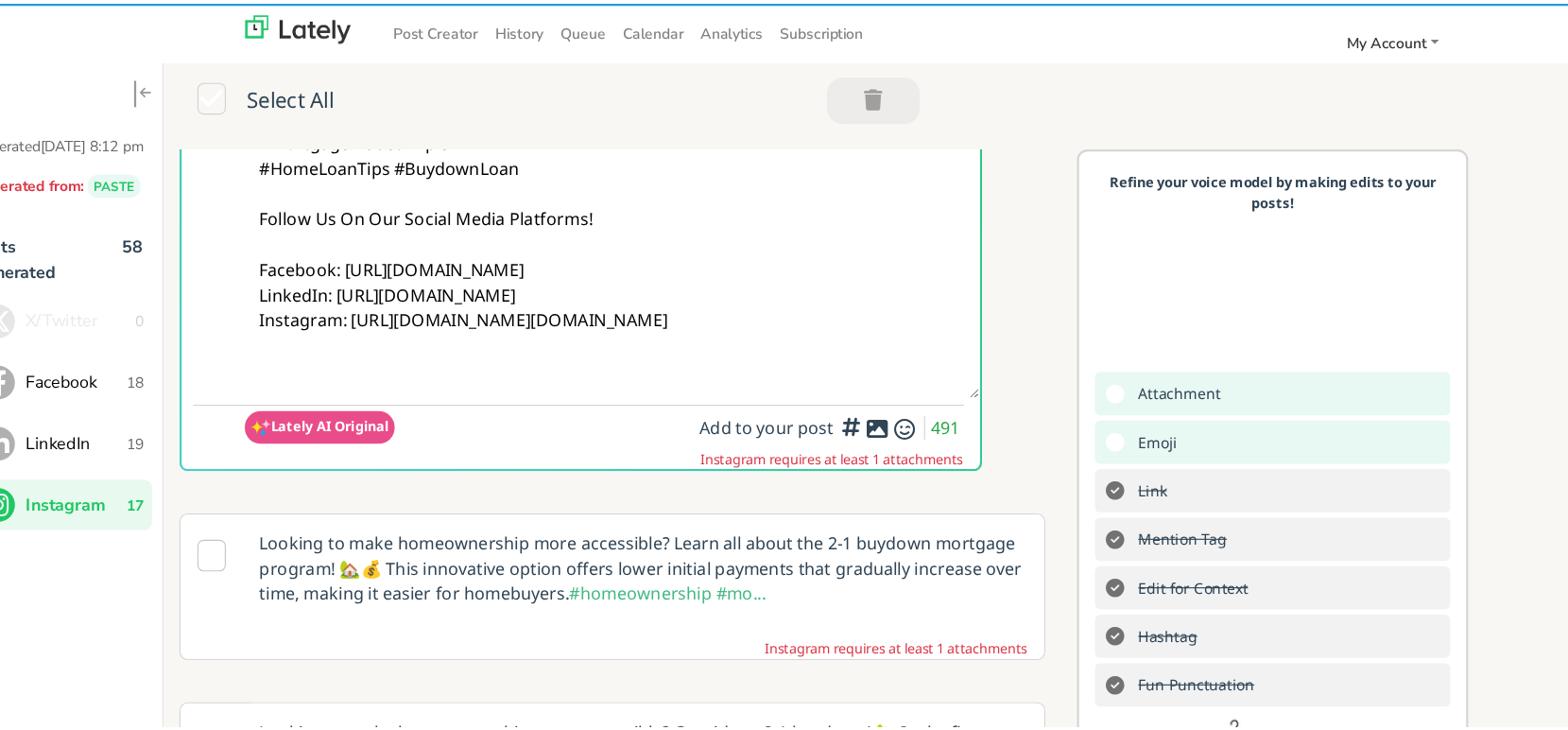
click at [803, 384] on span "Add to your post 491" at bounding box center [779, 380] width 237 height 21
click at [808, 381] on icon at bounding box center [819, 380] width 23 height 1
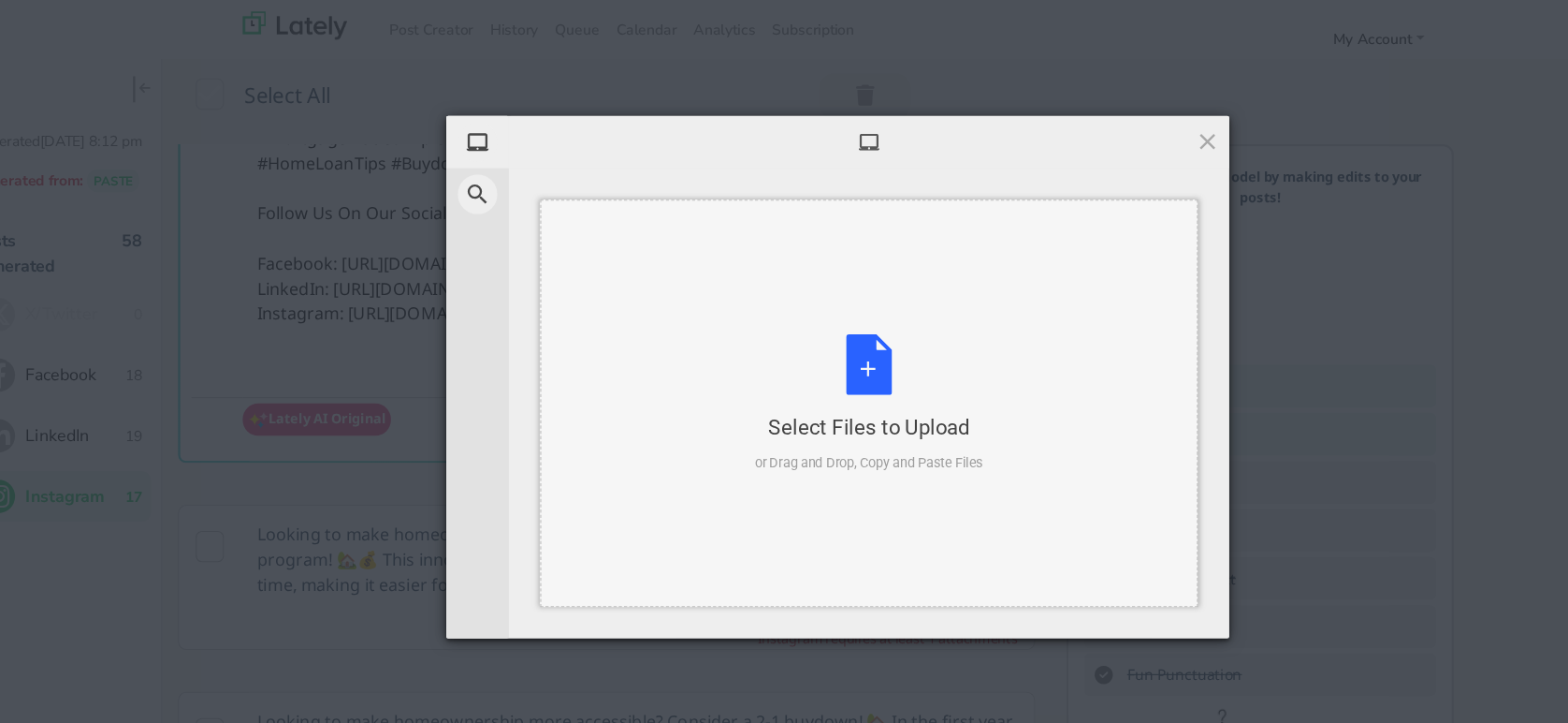
click at [912, 311] on div "Select Files to Upload or Drag and Drop, Copy and Paste Files" at bounding box center [812, 362] width 205 height 125
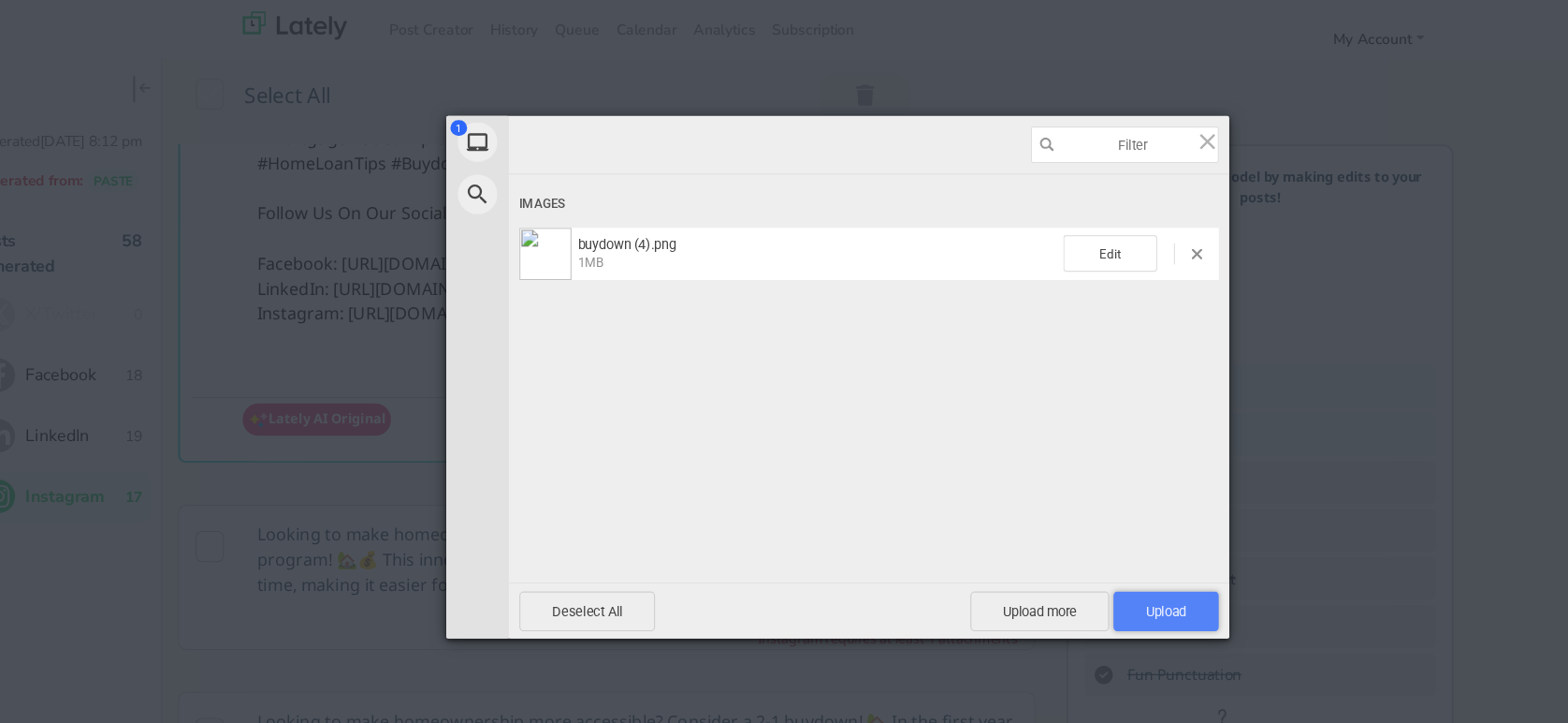
click at [1102, 555] on span "Upload 1" at bounding box center [1078, 548] width 94 height 36
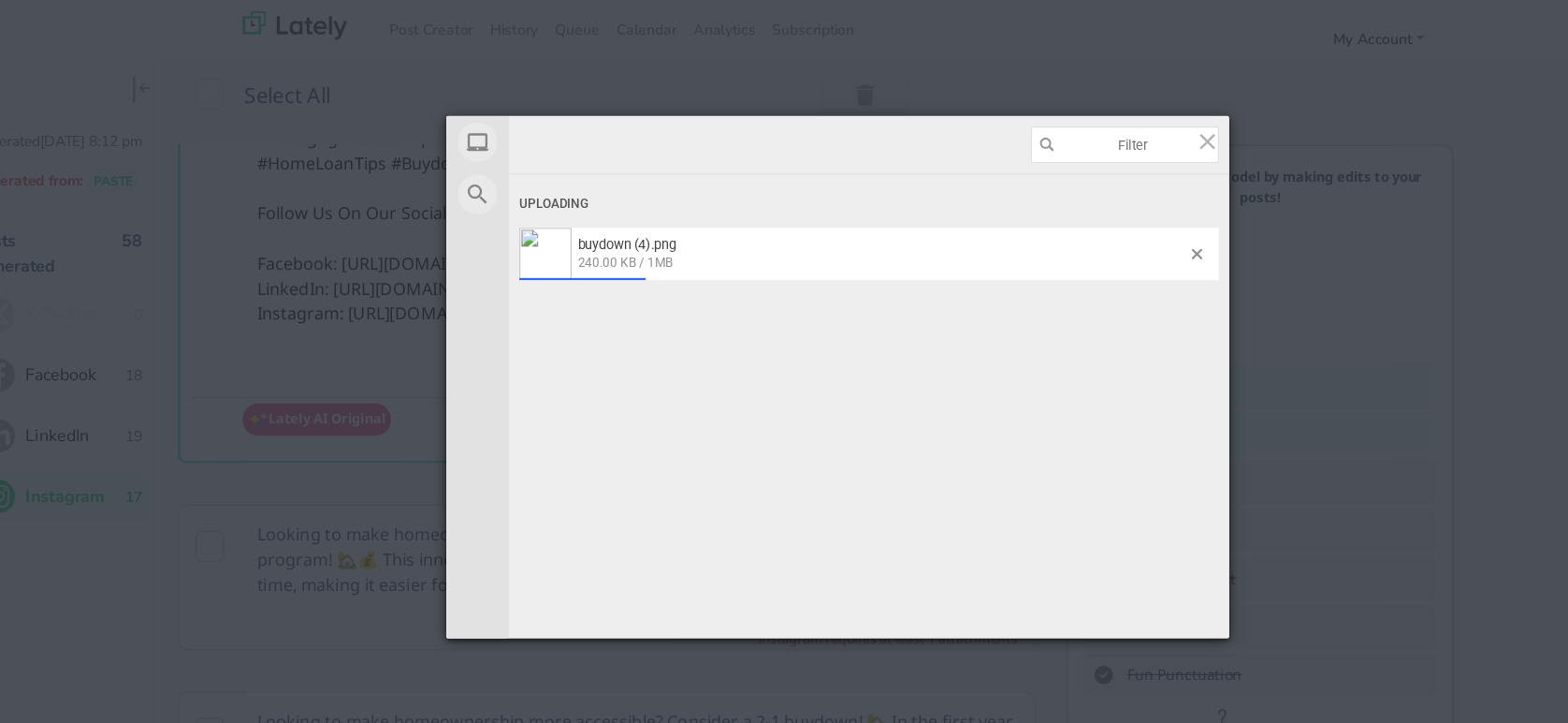
drag, startPoint x: 548, startPoint y: 237, endPoint x: 489, endPoint y: 230, distance: 59.4
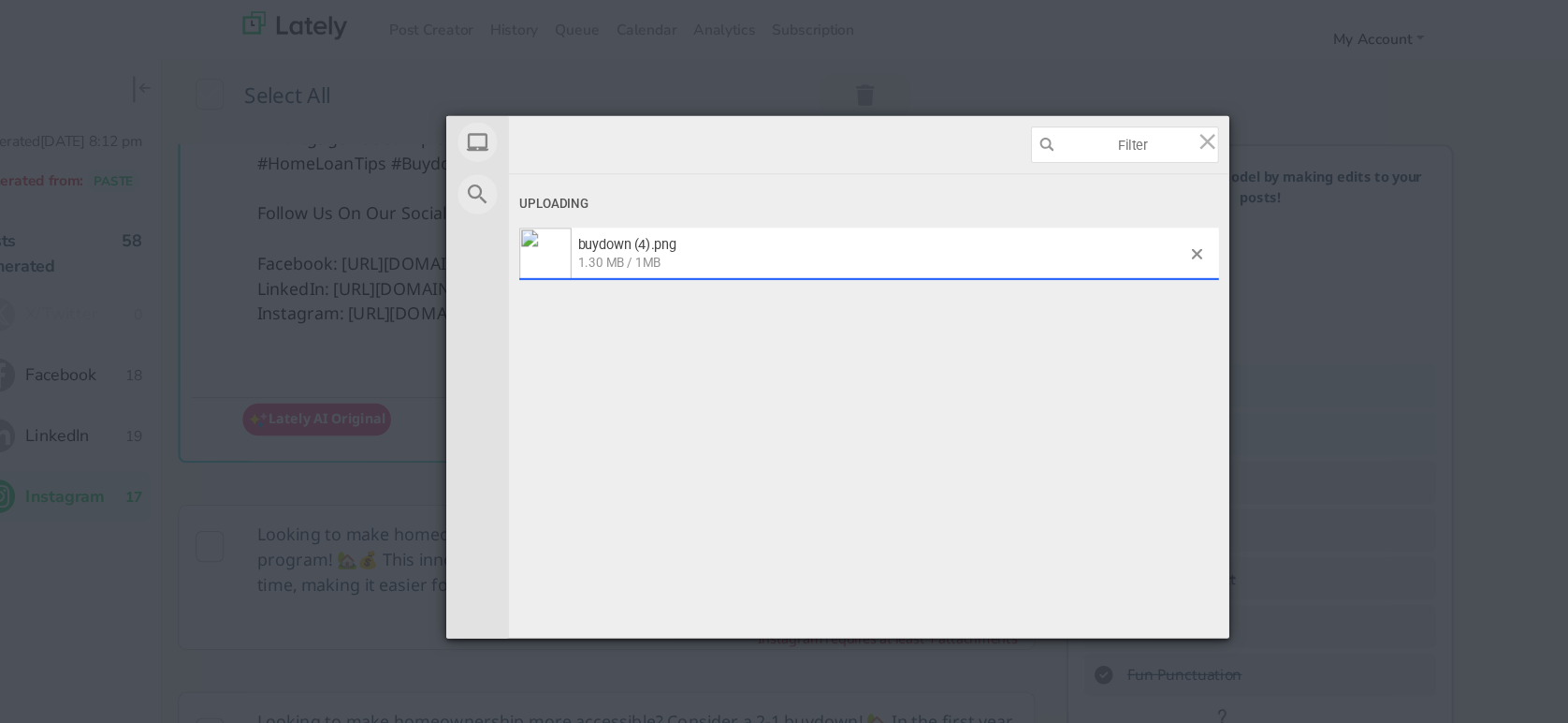
drag, startPoint x: 489, startPoint y: 230, endPoint x: 1011, endPoint y: 241, distance: 522.1
drag, startPoint x: 1011, startPoint y: 241, endPoint x: 539, endPoint y: 230, distance: 472.1
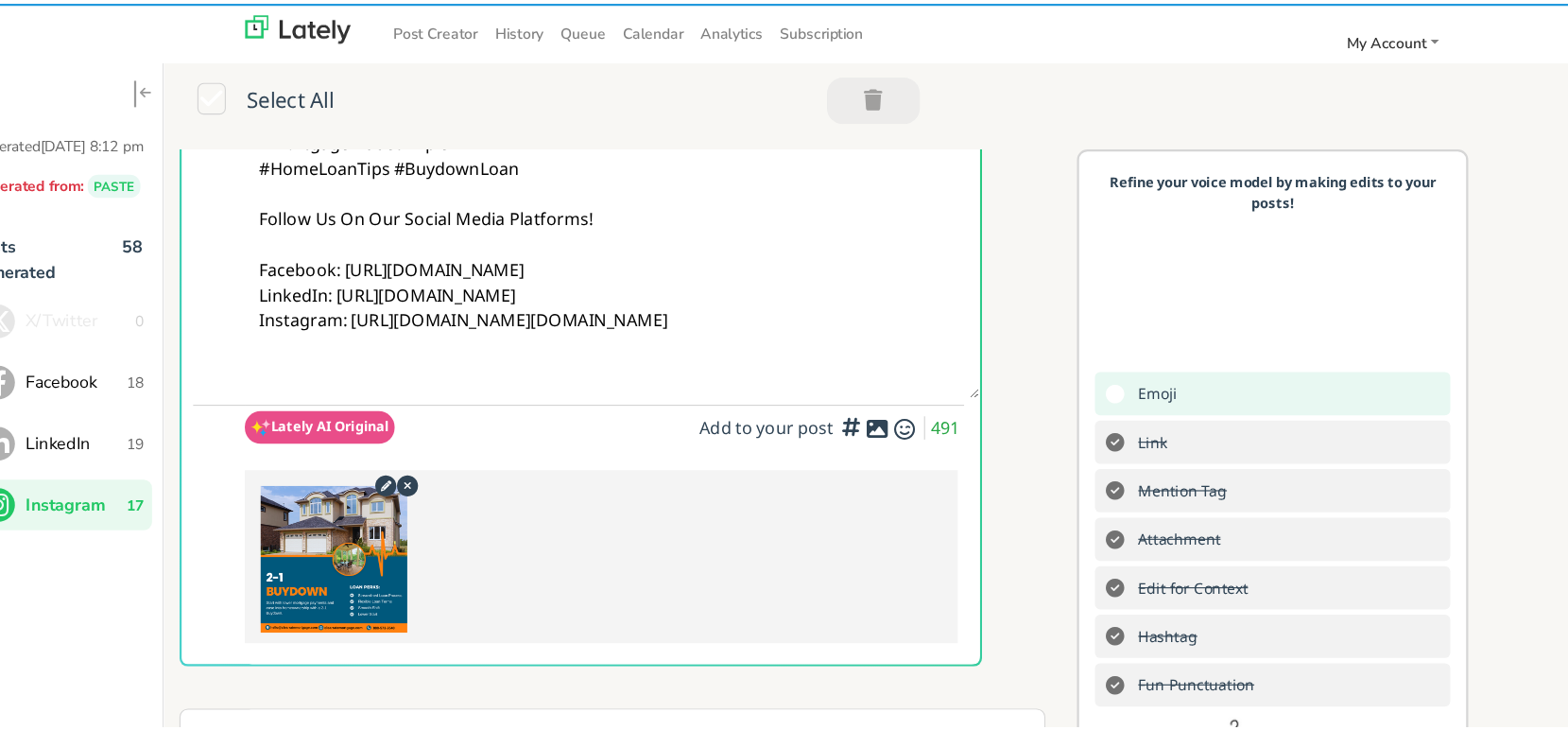
scroll to position [0, 0]
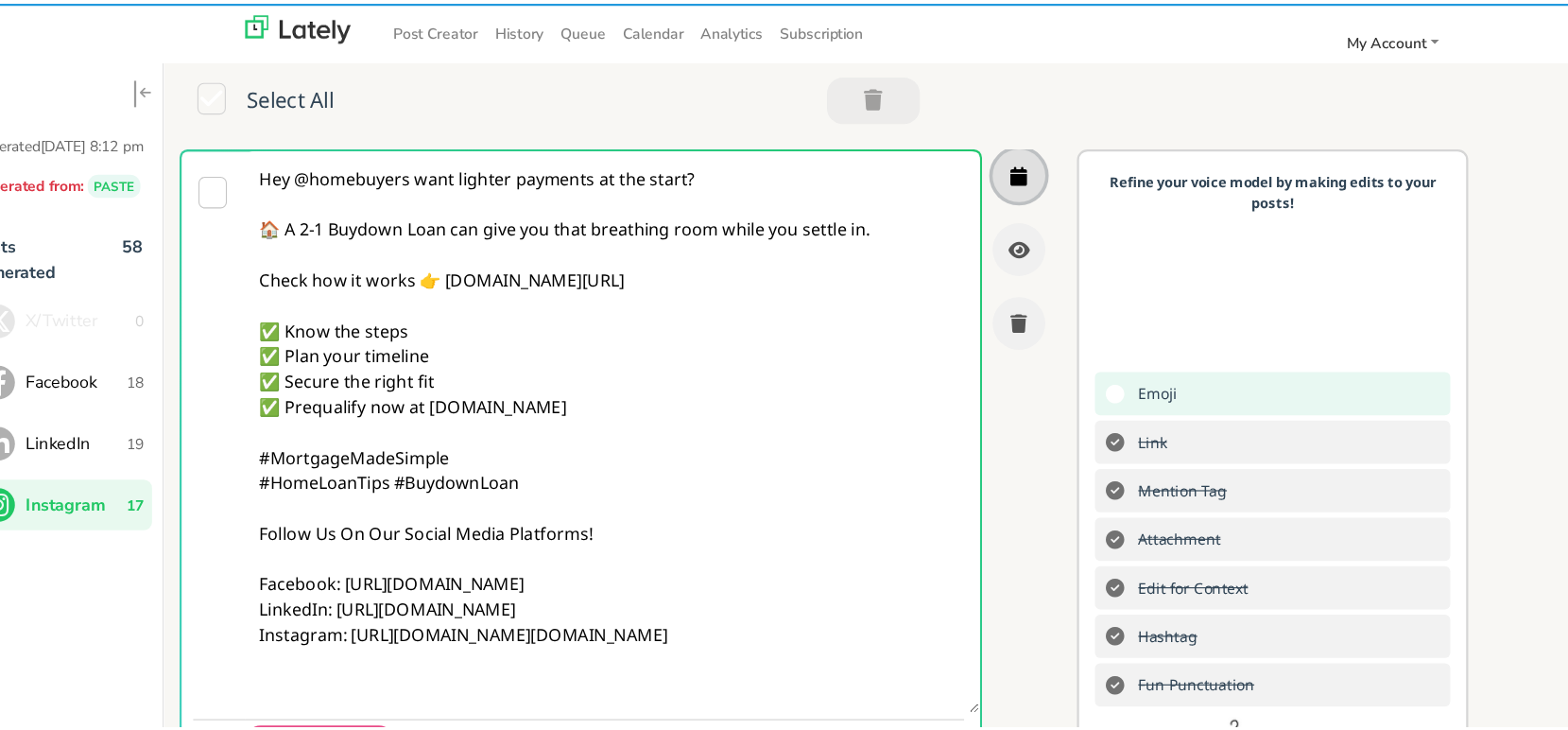
click at [940, 149] on icon "button" at bounding box center [947, 154] width 15 height 17
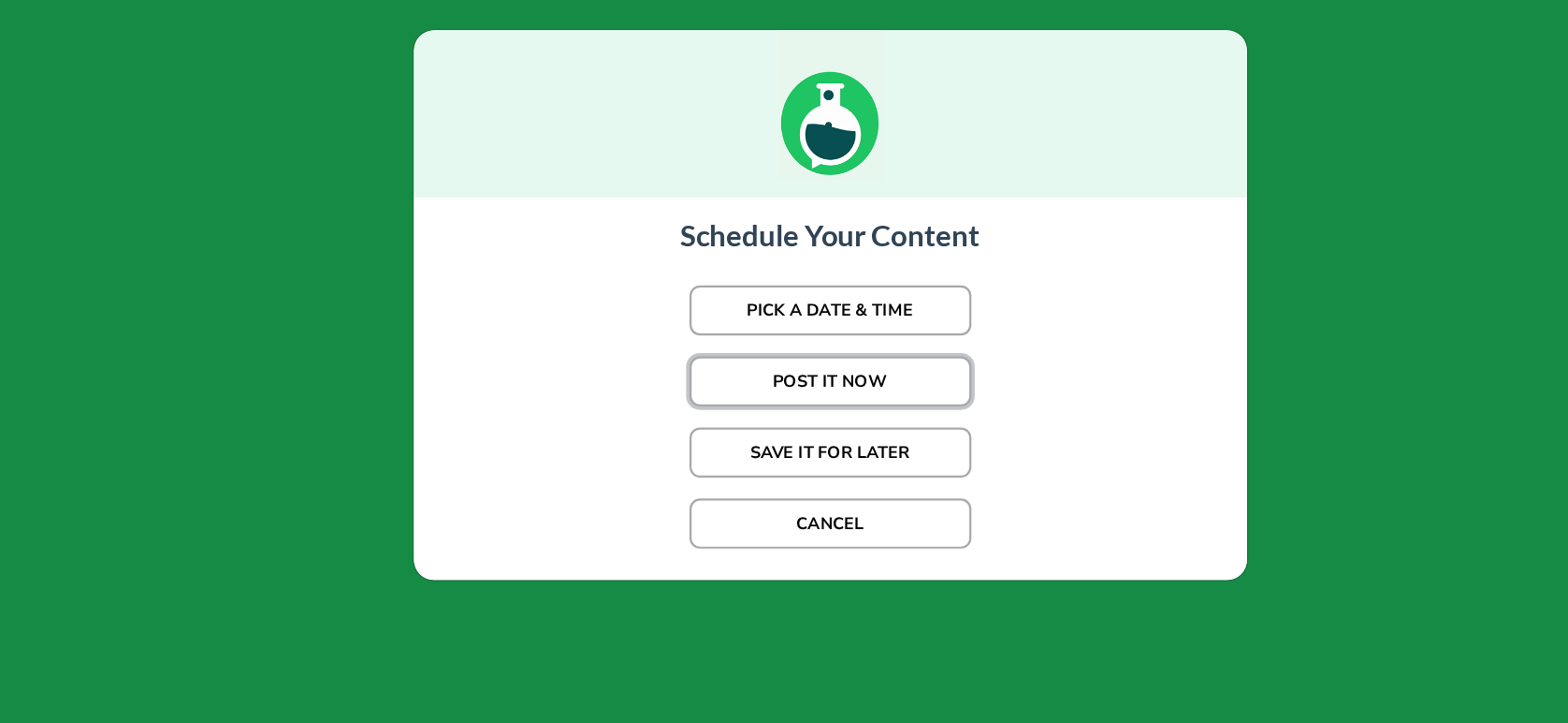
click at [794, 327] on button "POST IT NOW" at bounding box center [777, 341] width 252 height 45
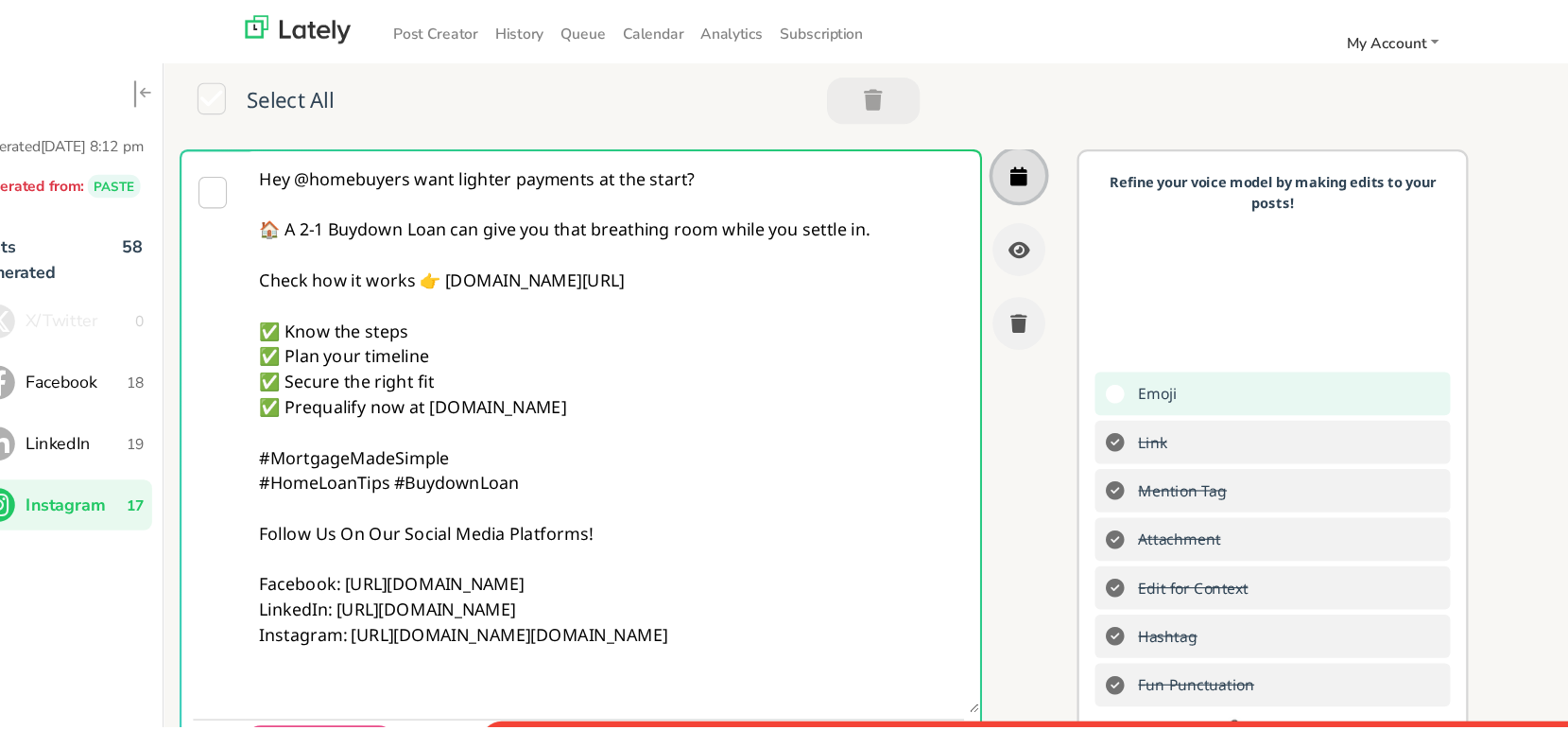
click at [940, 147] on icon "button" at bounding box center [947, 154] width 15 height 17
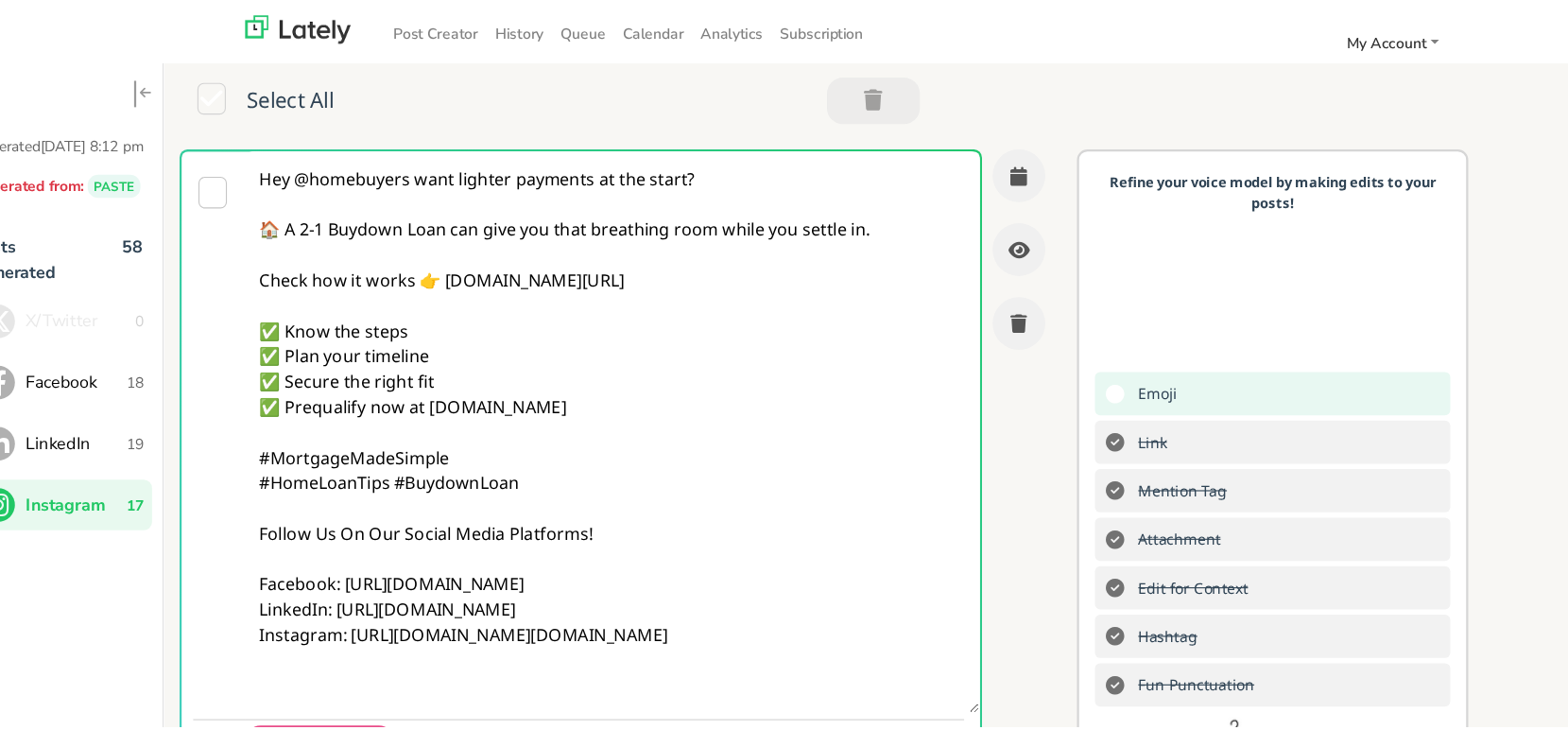
click at [149, 405] on span "19" at bounding box center [154, 395] width 15 height 20
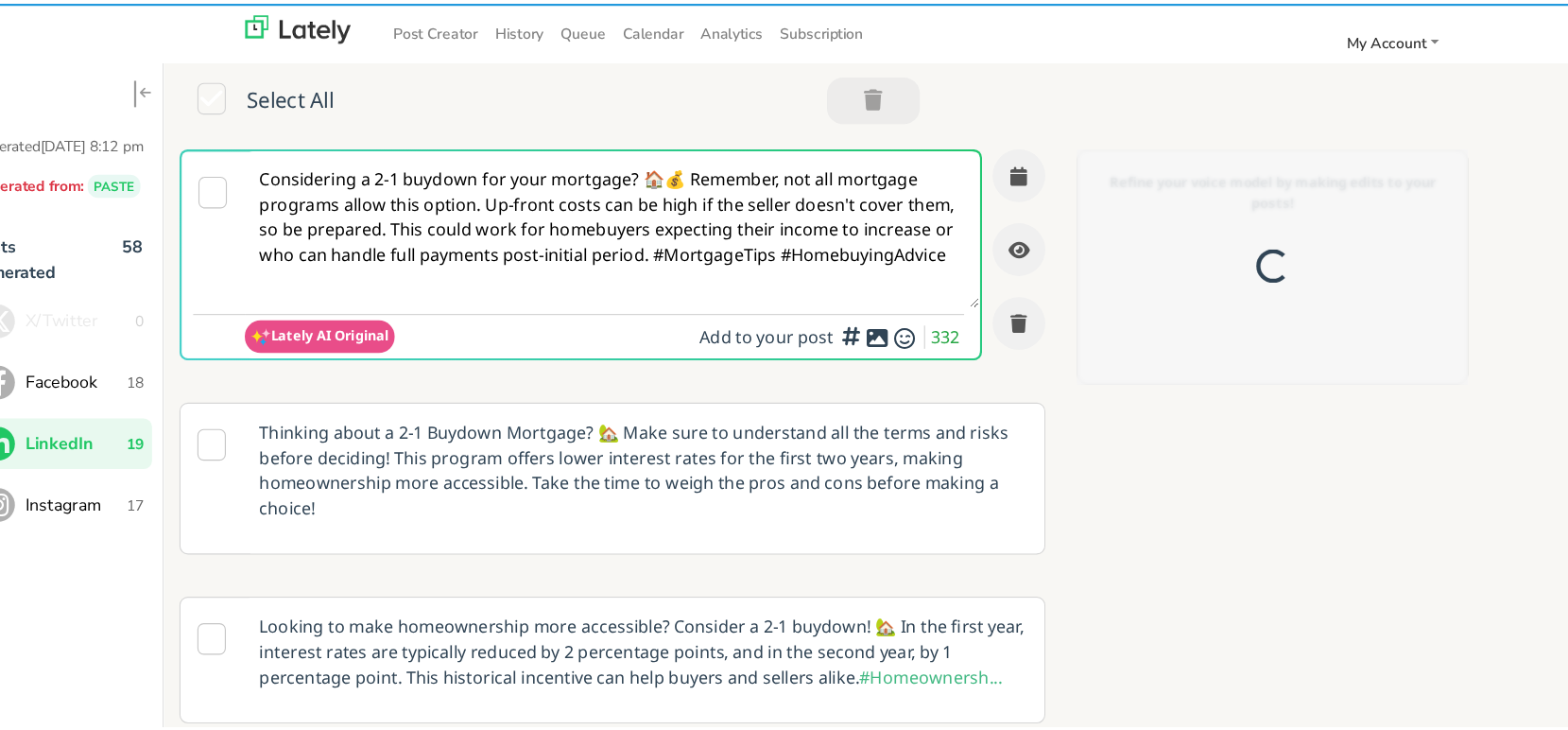
click at [120, 460] on span "Instagram" at bounding box center [102, 449] width 91 height 23
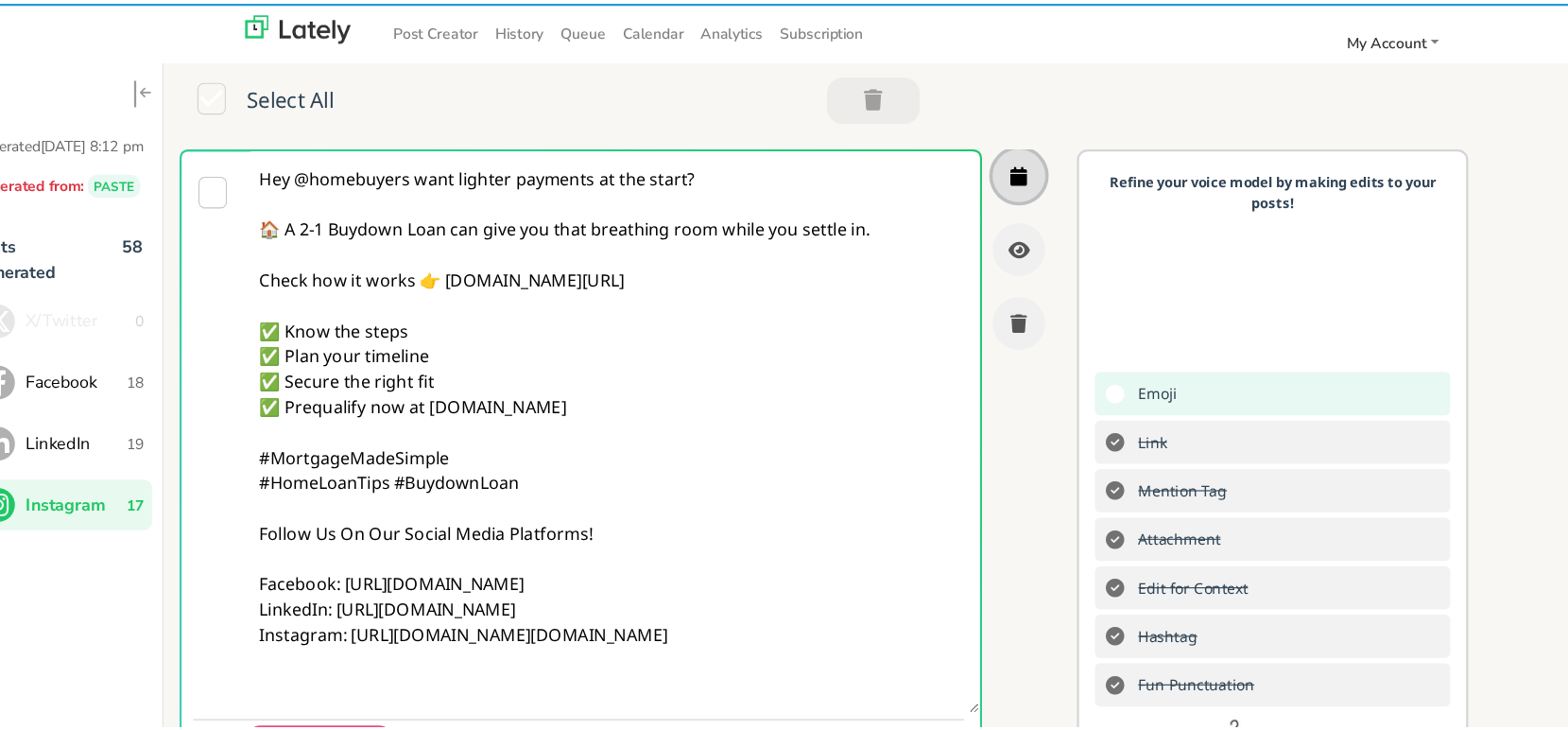
click at [940, 154] on icon "button" at bounding box center [947, 154] width 15 height 17
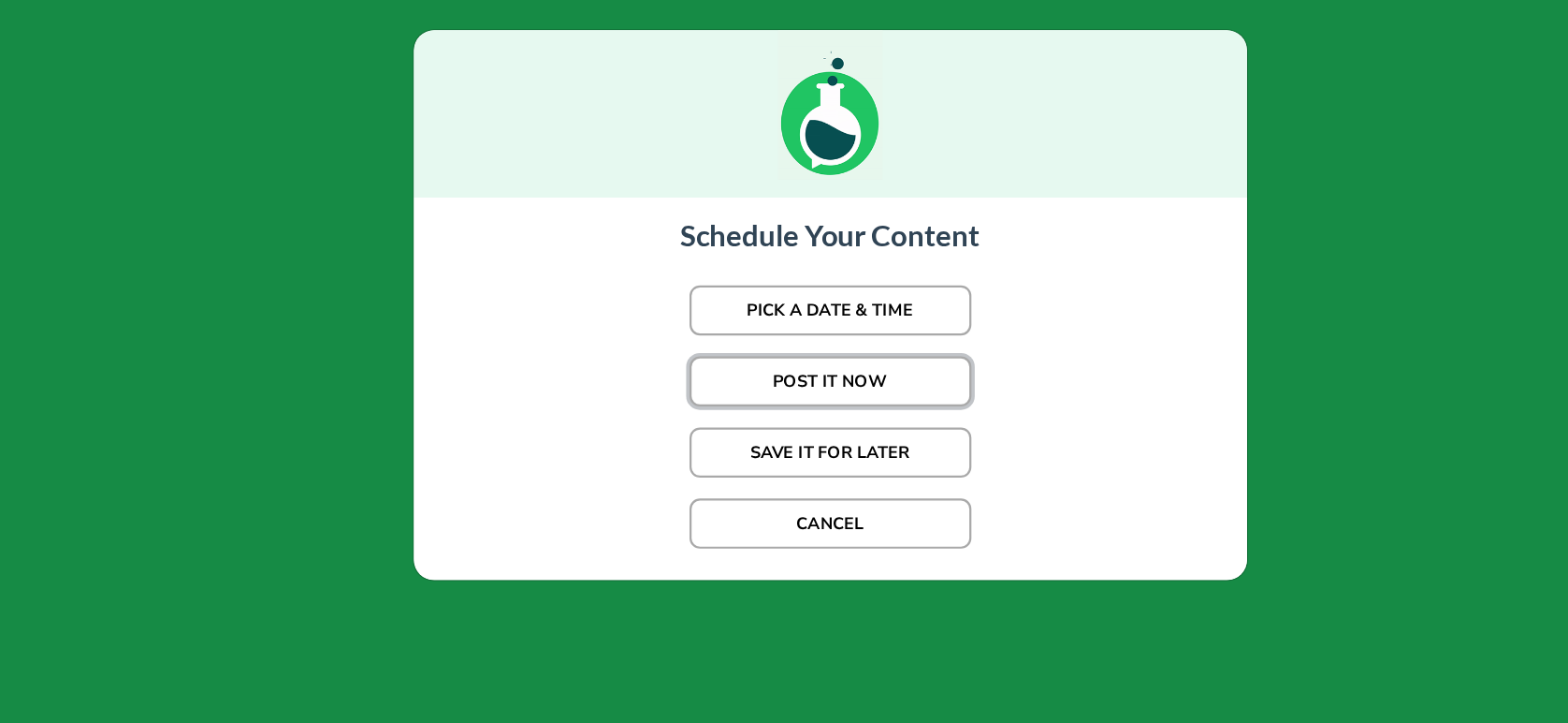
click at [819, 348] on button "POST IT NOW" at bounding box center [777, 341] width 252 height 45
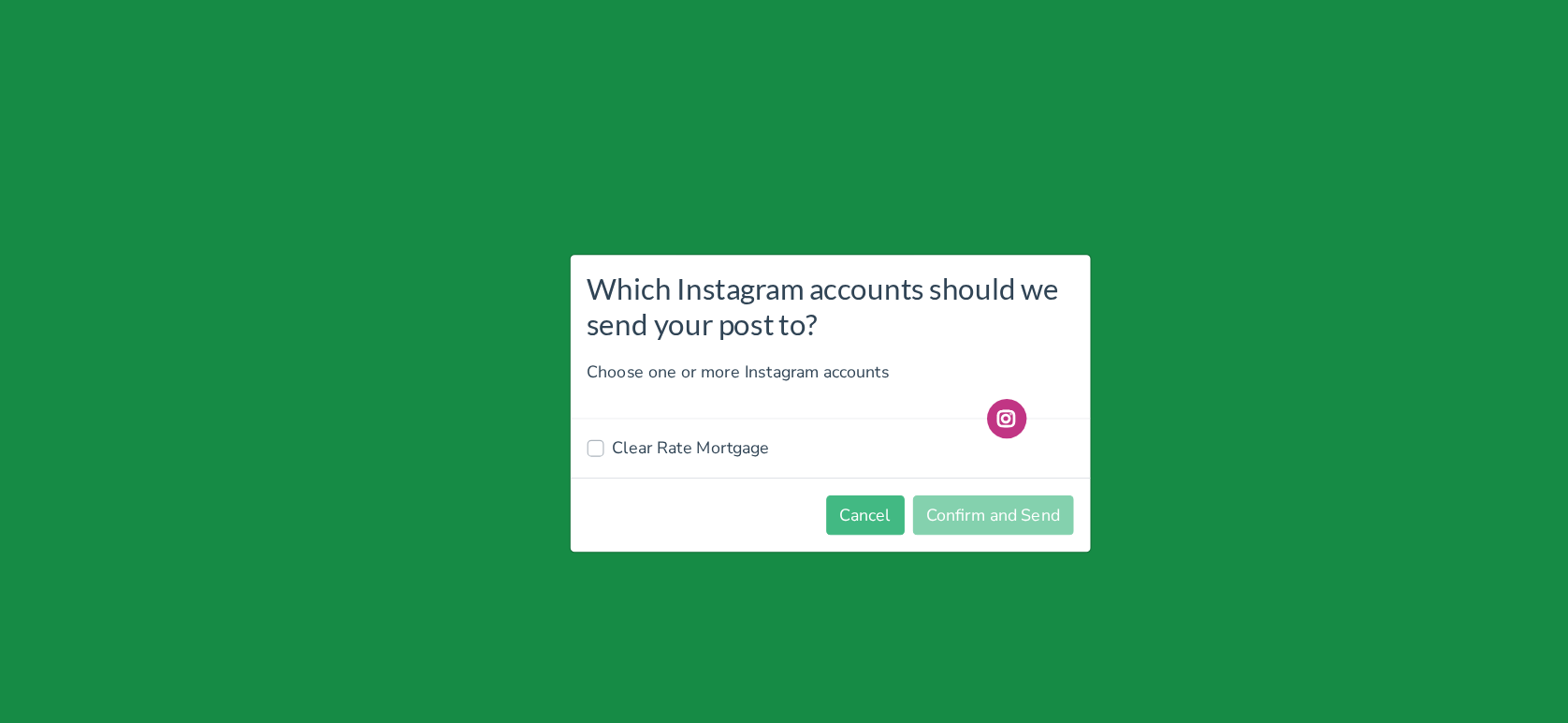
click at [667, 397] on label "Clear Rate Mortgage" at bounding box center [652, 401] width 142 height 23
click at [574, 397] on input "Clear Rate Mortgage" at bounding box center [566, 399] width 15 height 19
checkbox input "true"
click at [920, 469] on button "Confirm and Send" at bounding box center [924, 462] width 145 height 36
